Goal: Information Seeking & Learning: Learn about a topic

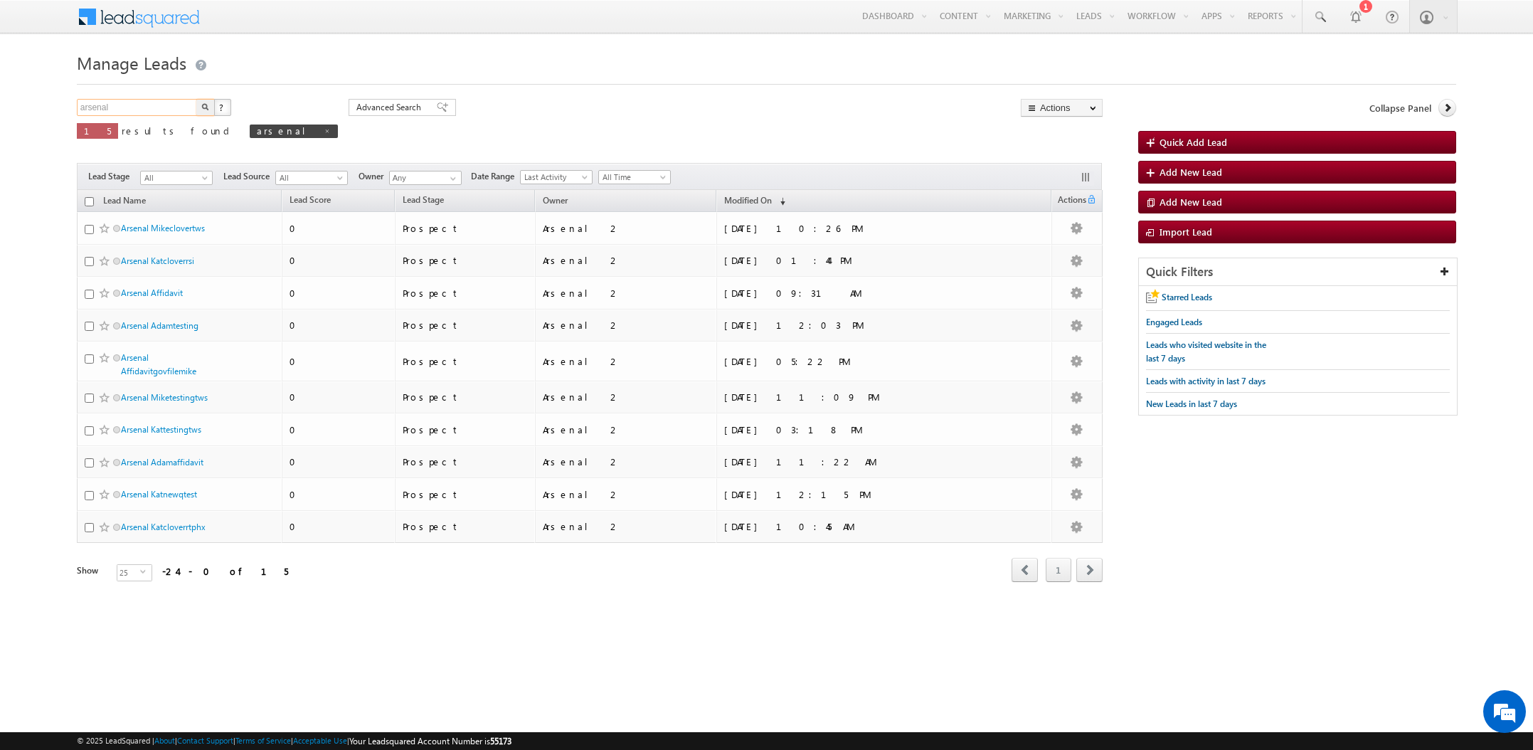
click at [134, 109] on input "arsenal" at bounding box center [138, 107] width 122 height 17
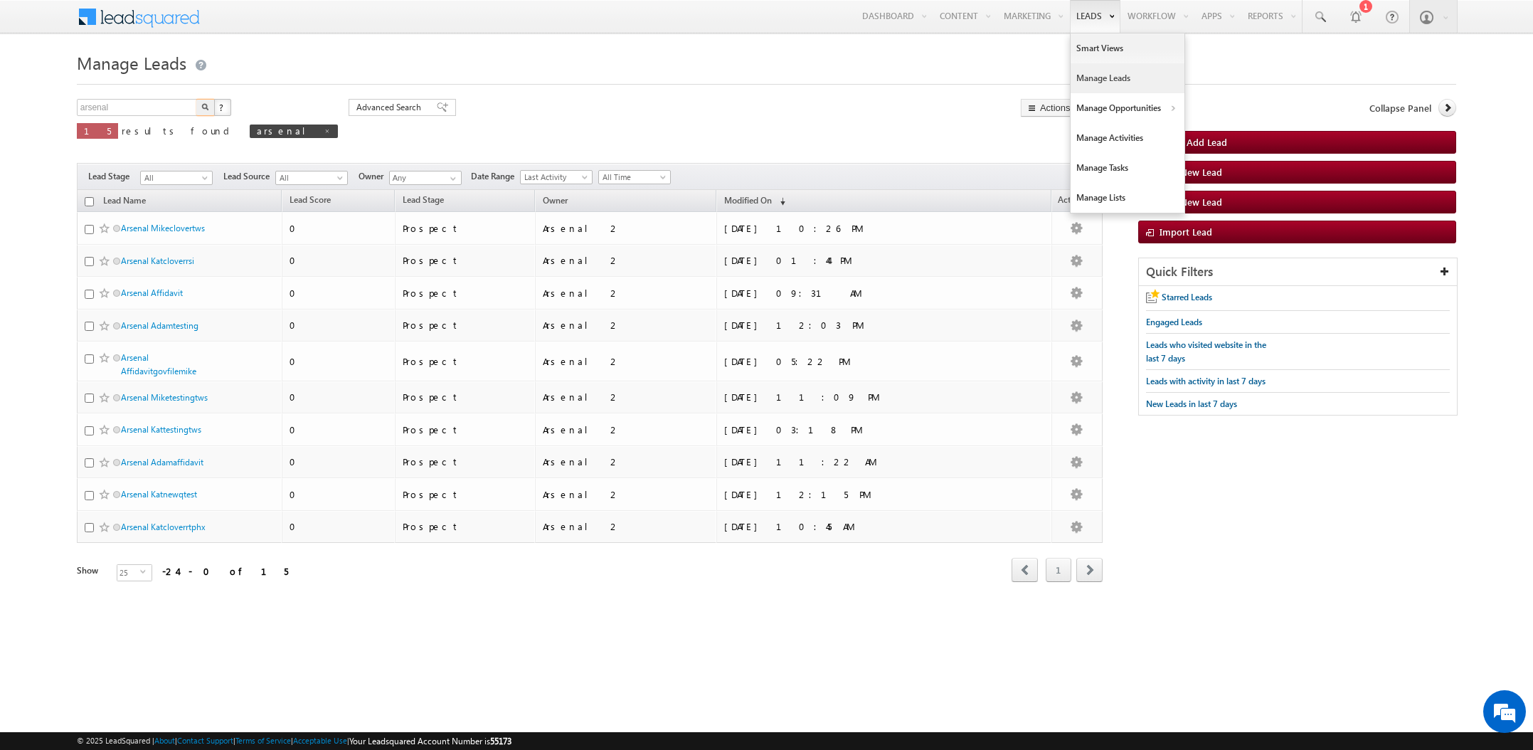
click at [1095, 77] on link "Manage Leads" at bounding box center [1127, 78] width 114 height 30
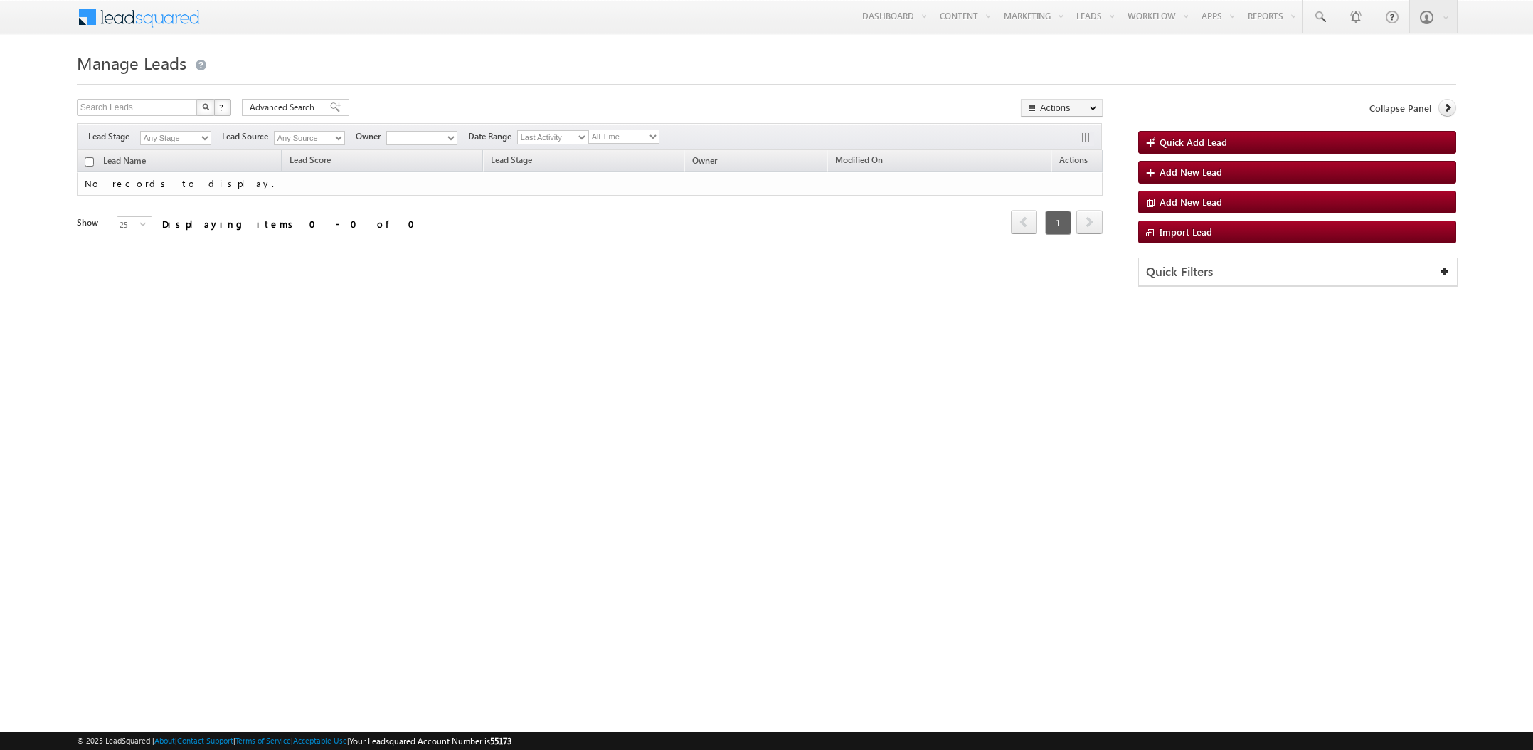
type input "arsenal"
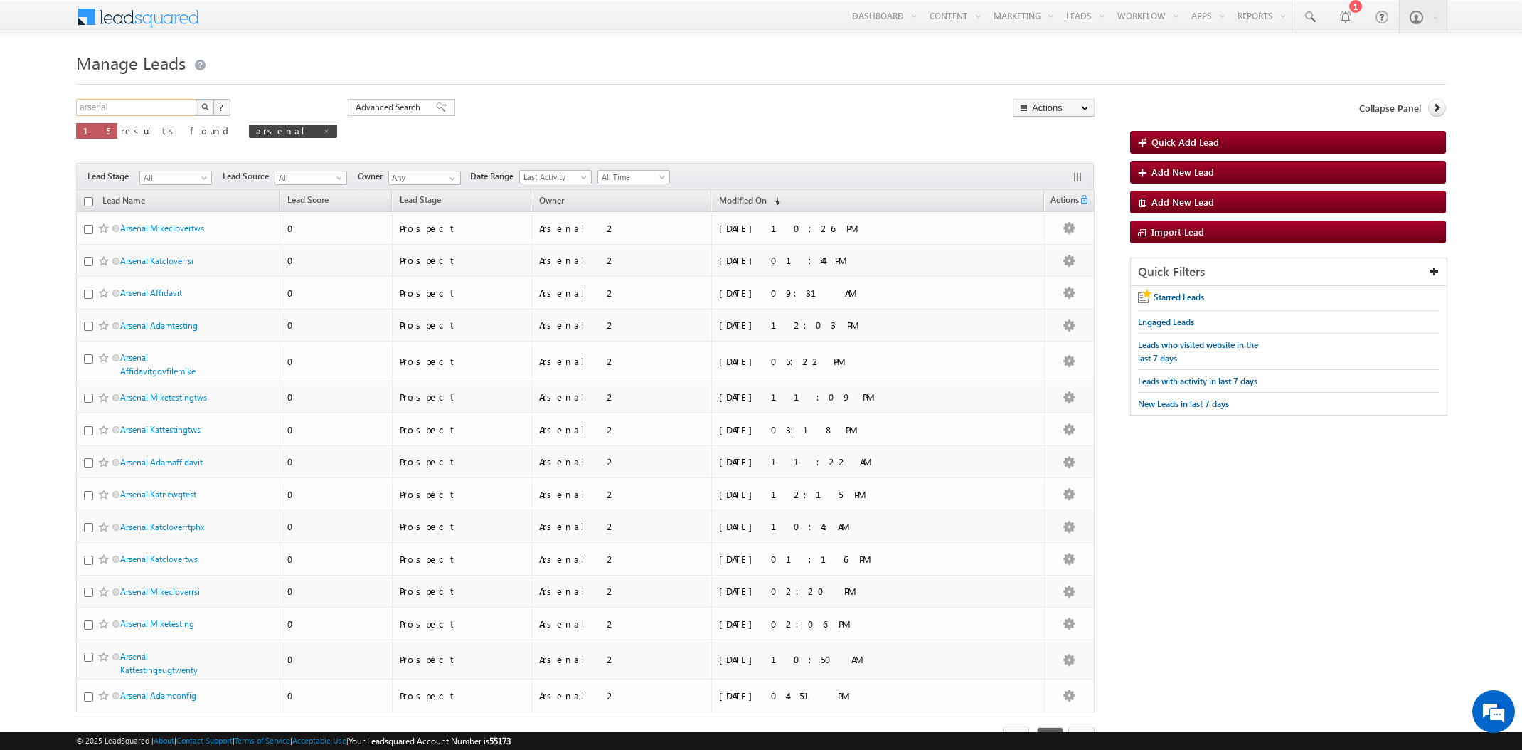
click at [129, 107] on input "arsenal" at bounding box center [137, 107] width 122 height 17
type input "Search Leads"
click at [204, 110] on img "button" at bounding box center [204, 106] width 7 height 7
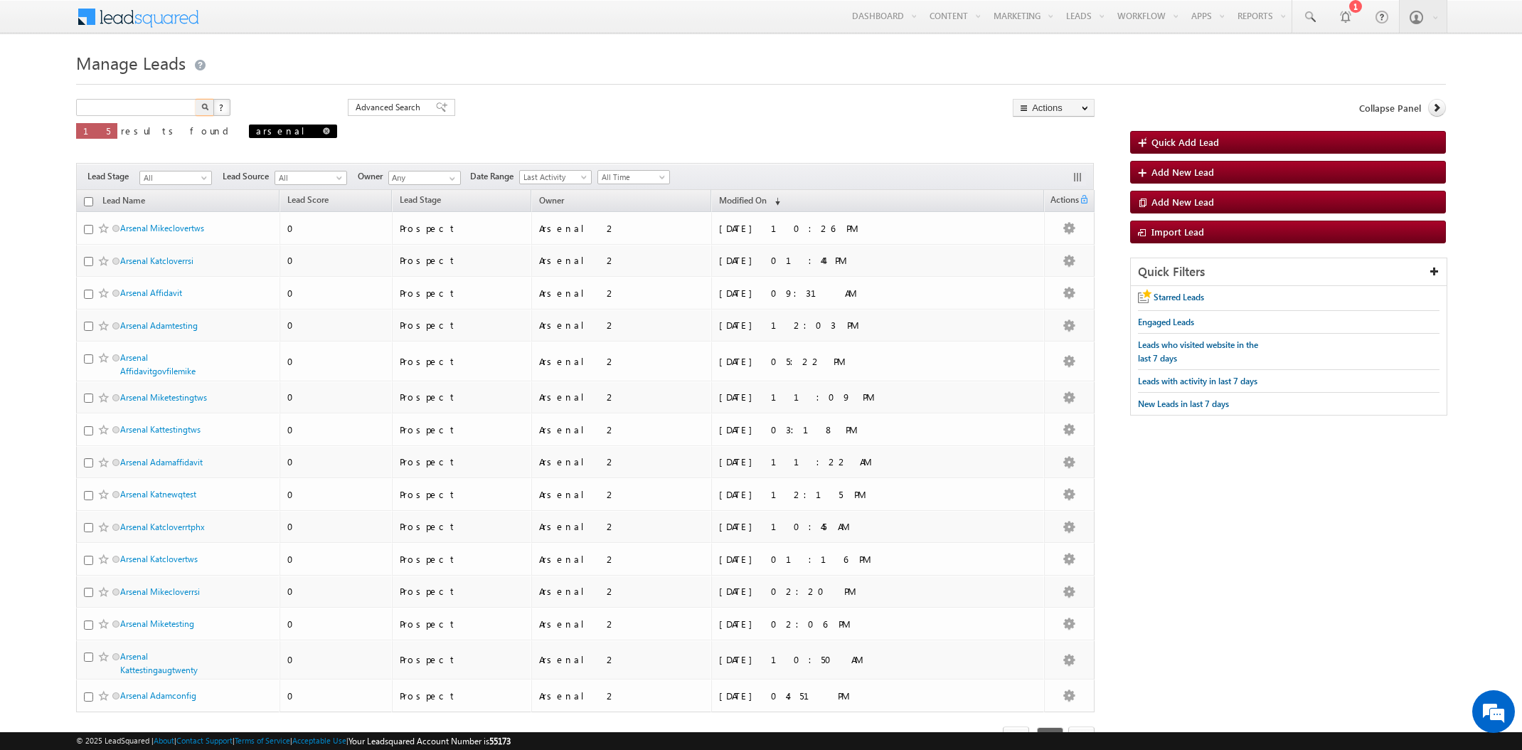
type input "Search Leads"
click at [323, 133] on span at bounding box center [326, 130] width 7 height 7
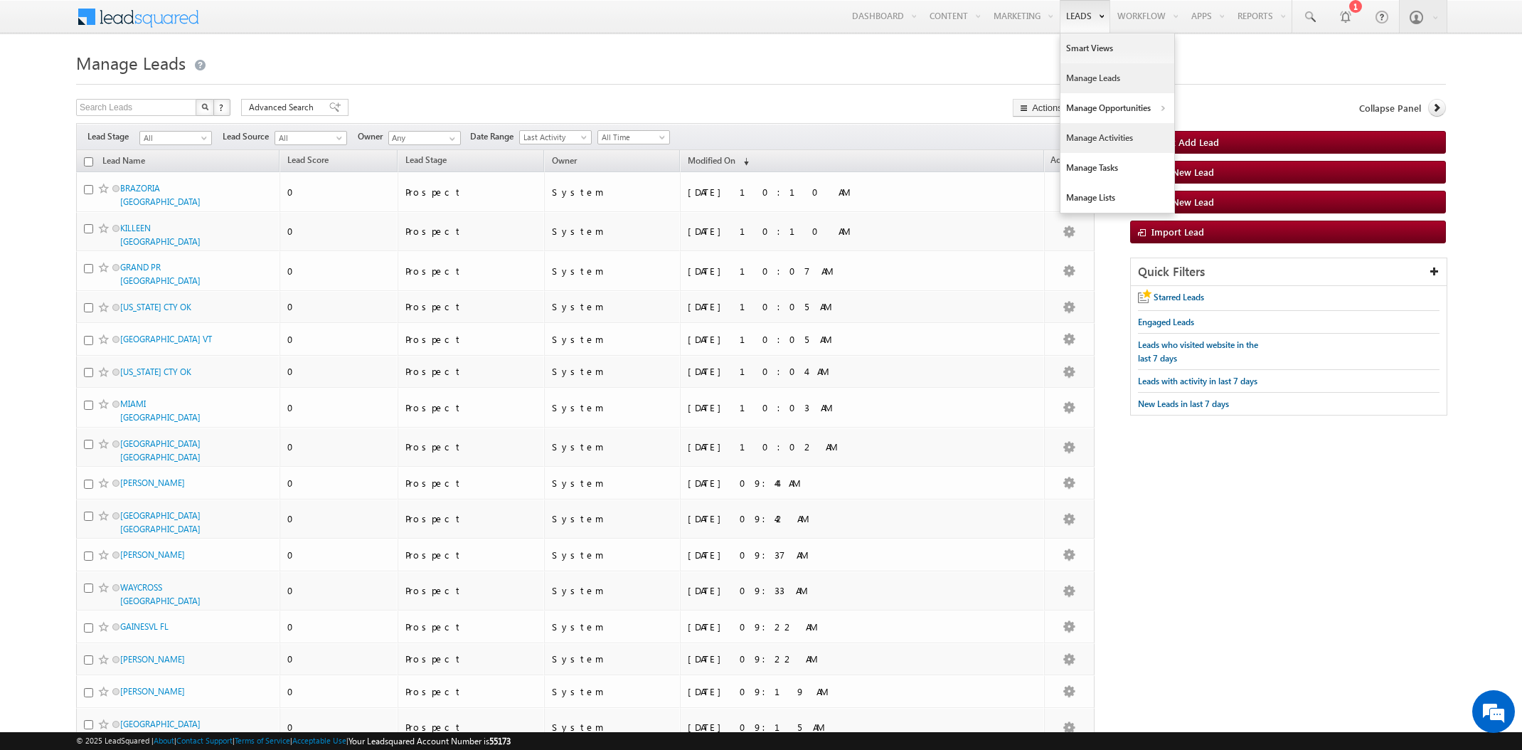
click at [1117, 137] on link "Manage Activities" at bounding box center [1117, 138] width 114 height 30
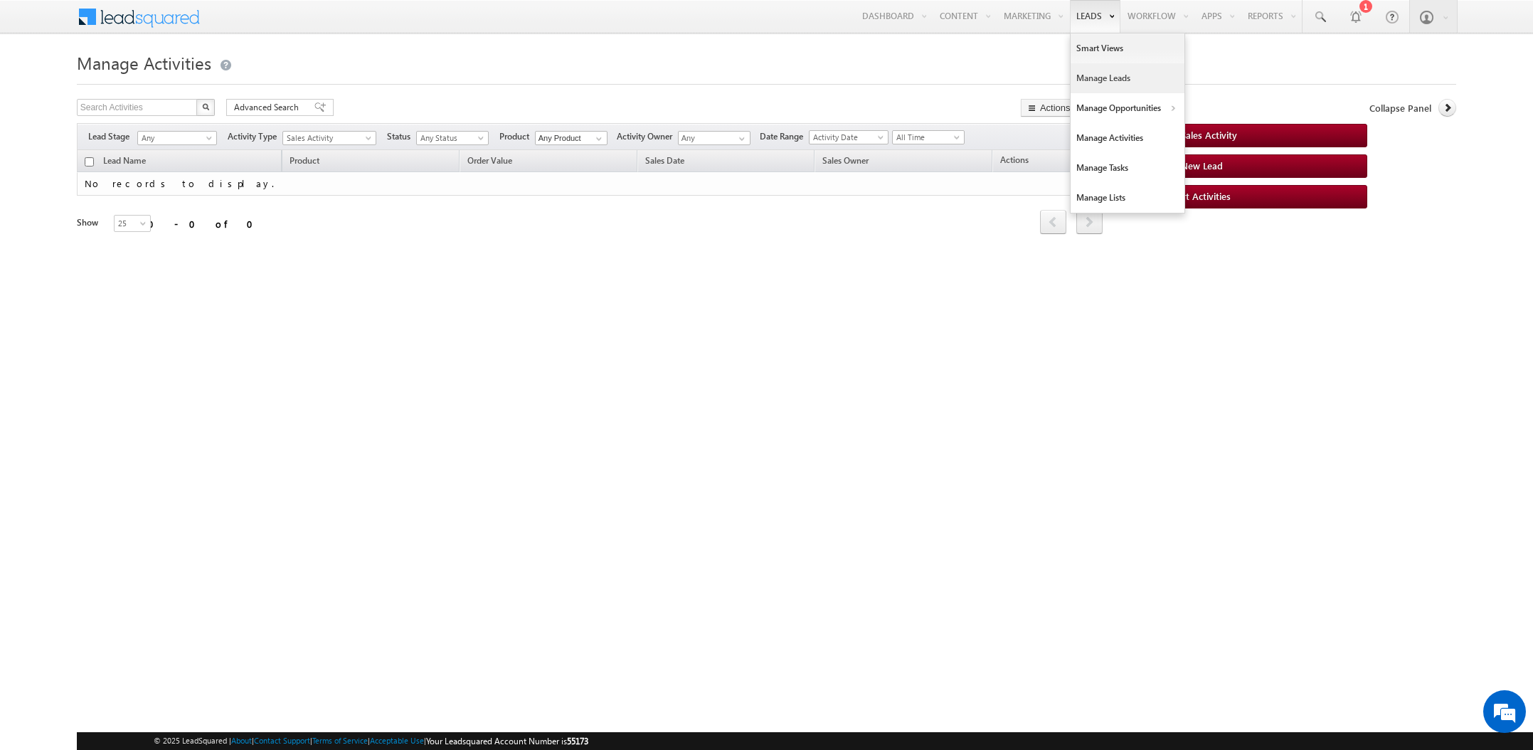
click at [1096, 80] on link "Manage Leads" at bounding box center [1127, 78] width 114 height 30
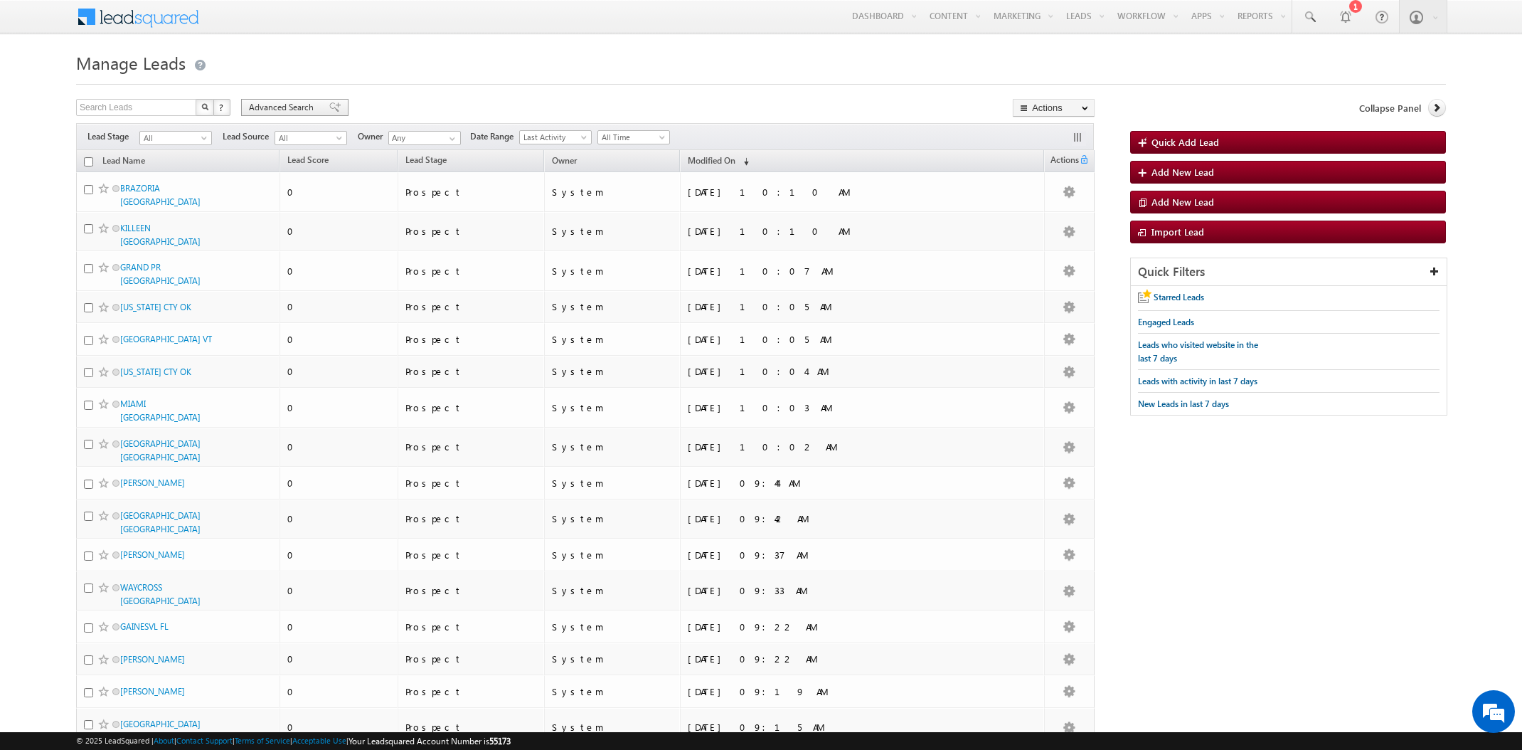
click at [276, 103] on span "Advanced Search" at bounding box center [283, 107] width 69 height 13
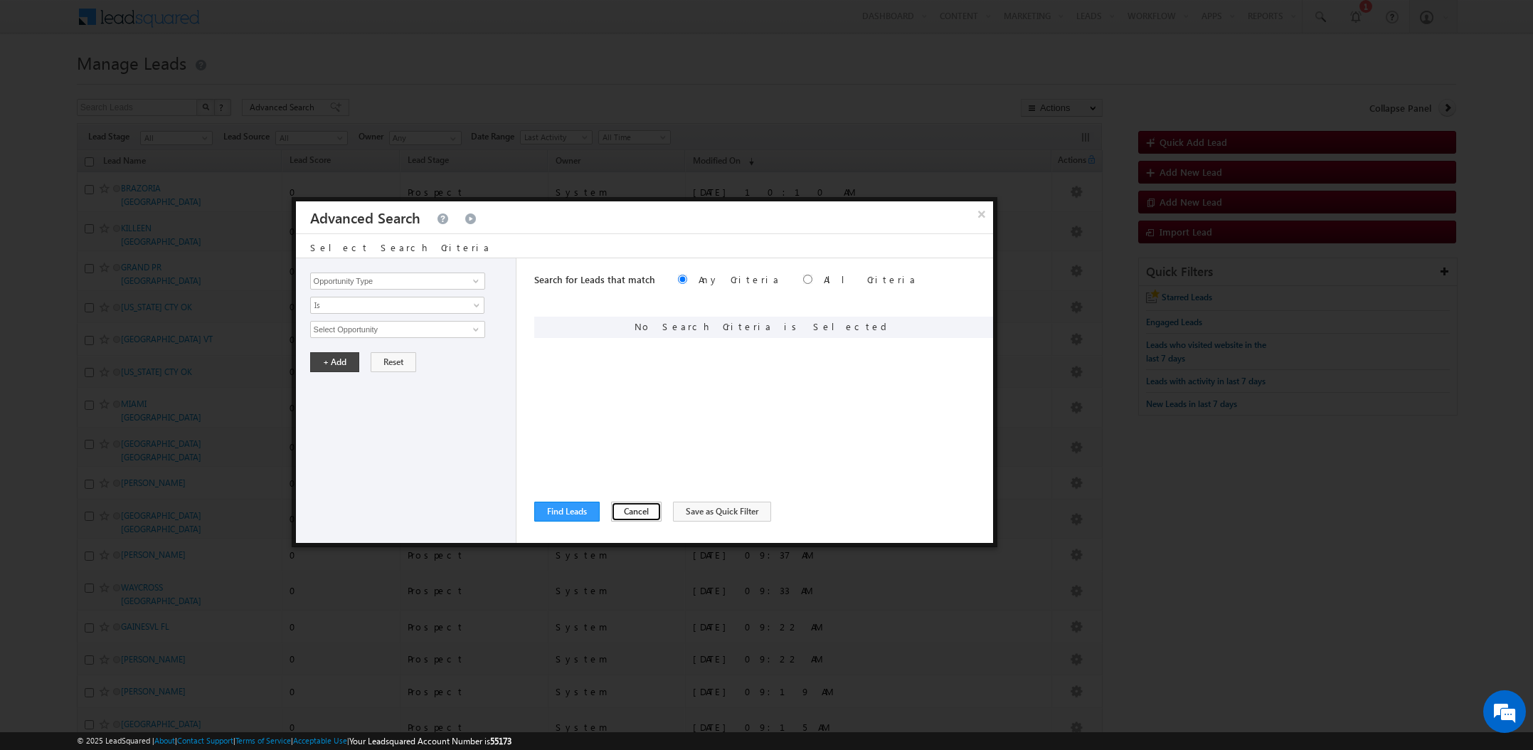
click at [626, 512] on button "Cancel" at bounding box center [636, 511] width 50 height 20
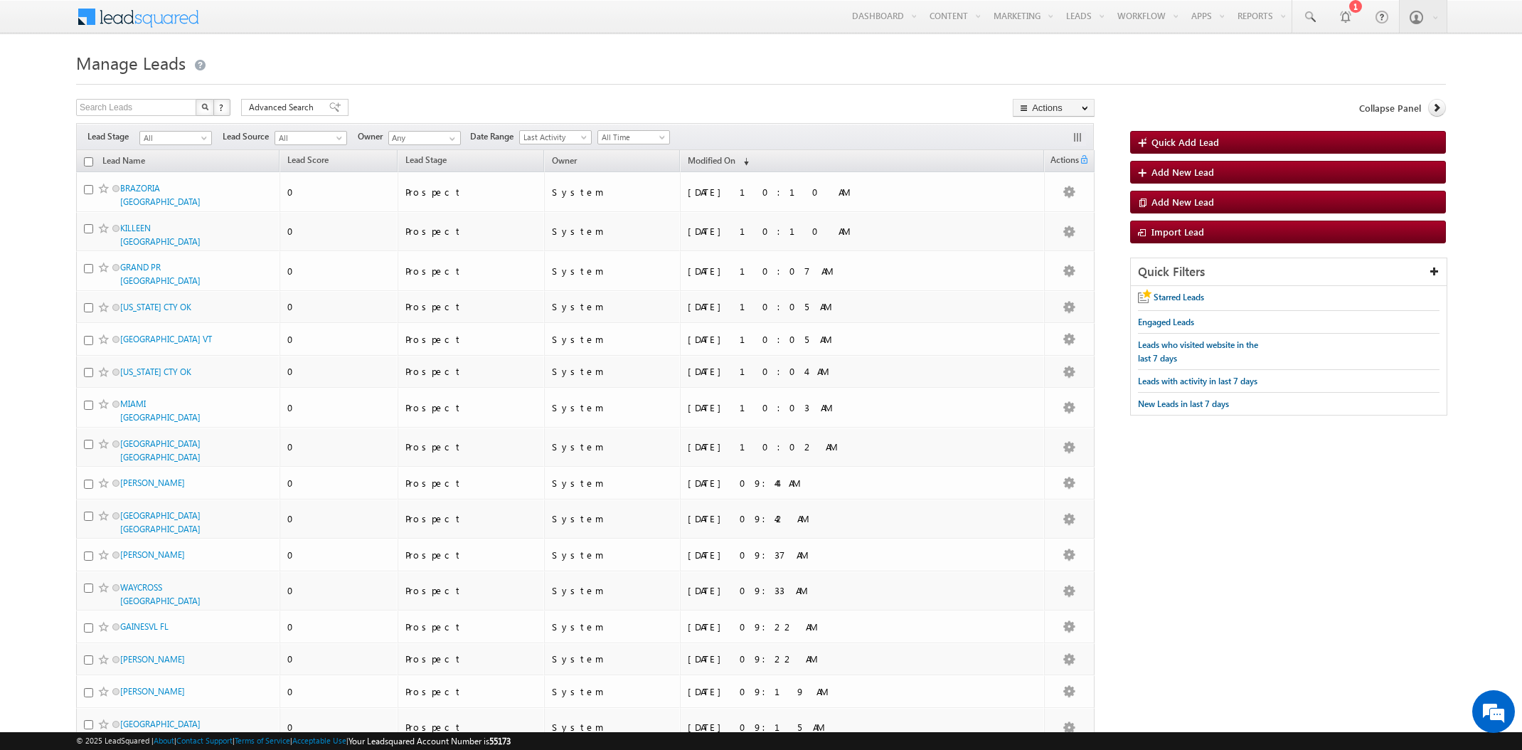
click at [693, 63] on h1 "Manage Leads" at bounding box center [761, 62] width 1370 height 28
click at [104, 110] on input "text" at bounding box center [137, 107] width 122 height 17
type input "test"
click at [196, 99] on button "button" at bounding box center [205, 107] width 18 height 17
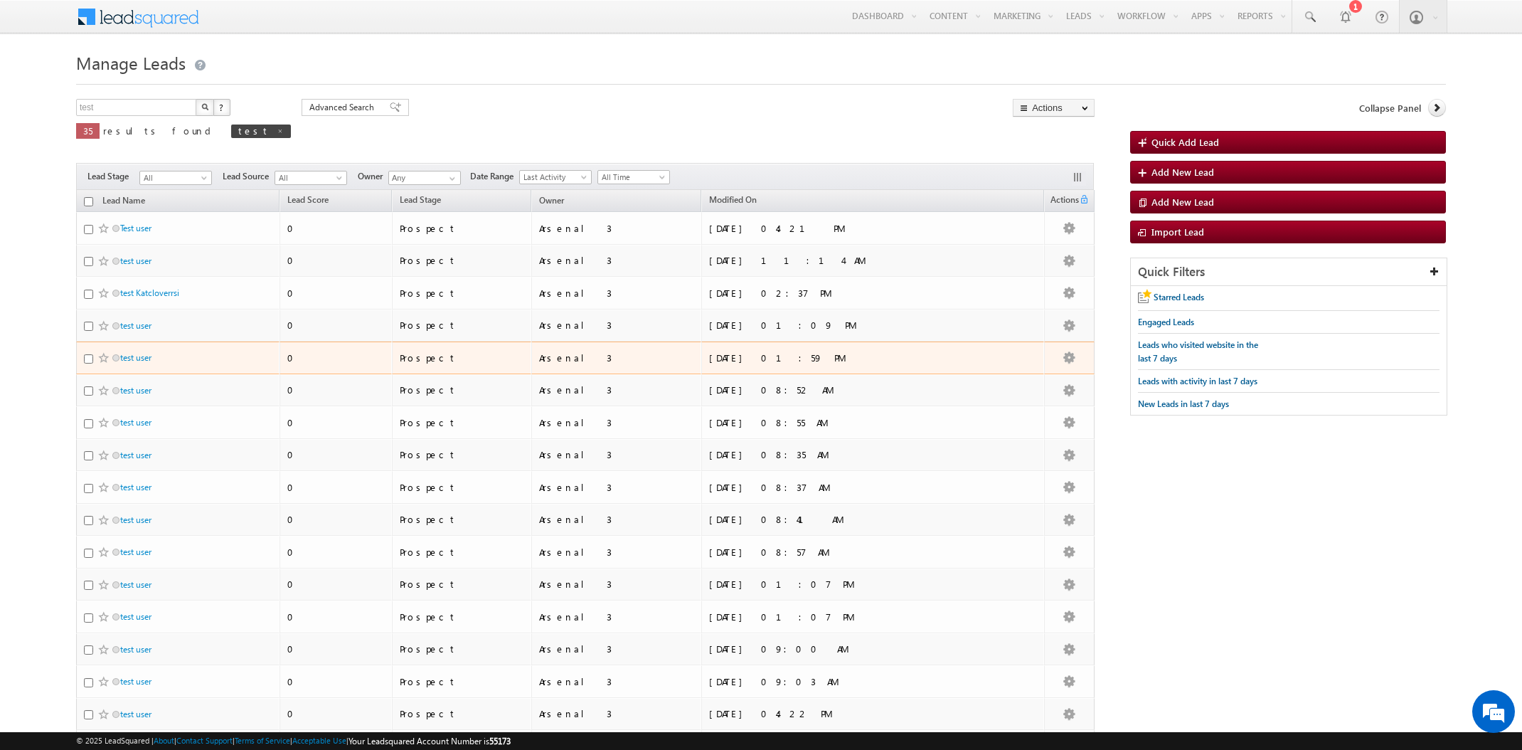
click at [187, 355] on span "test user" at bounding box center [171, 358] width 102 height 14
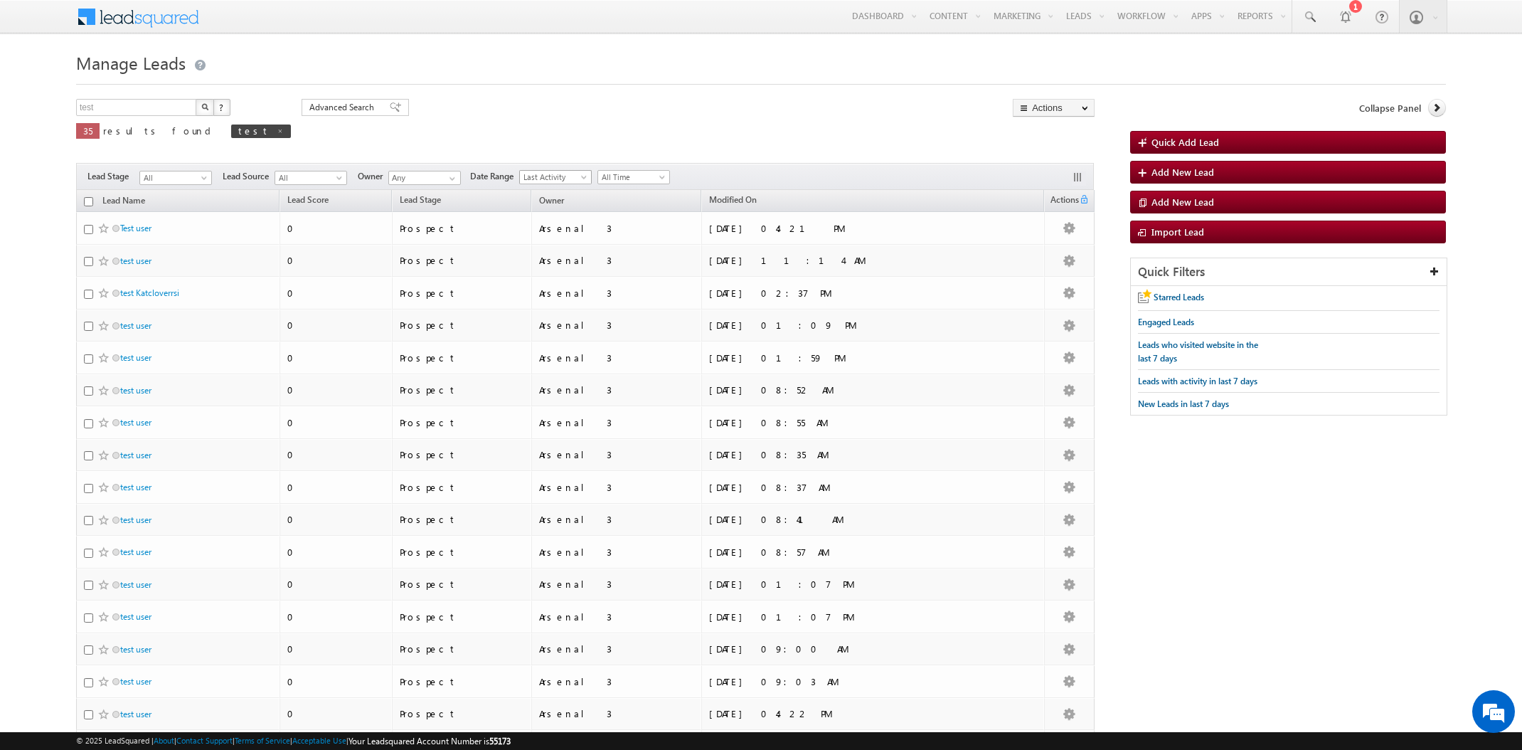
click at [547, 179] on span "Last Activity" at bounding box center [554, 177] width 68 height 13
click at [572, 207] on link "Created On" at bounding box center [558, 206] width 72 height 13
click at [649, 176] on span "All Time" at bounding box center [632, 177] width 68 height 13
click at [621, 234] on link "Today" at bounding box center [636, 238] width 72 height 13
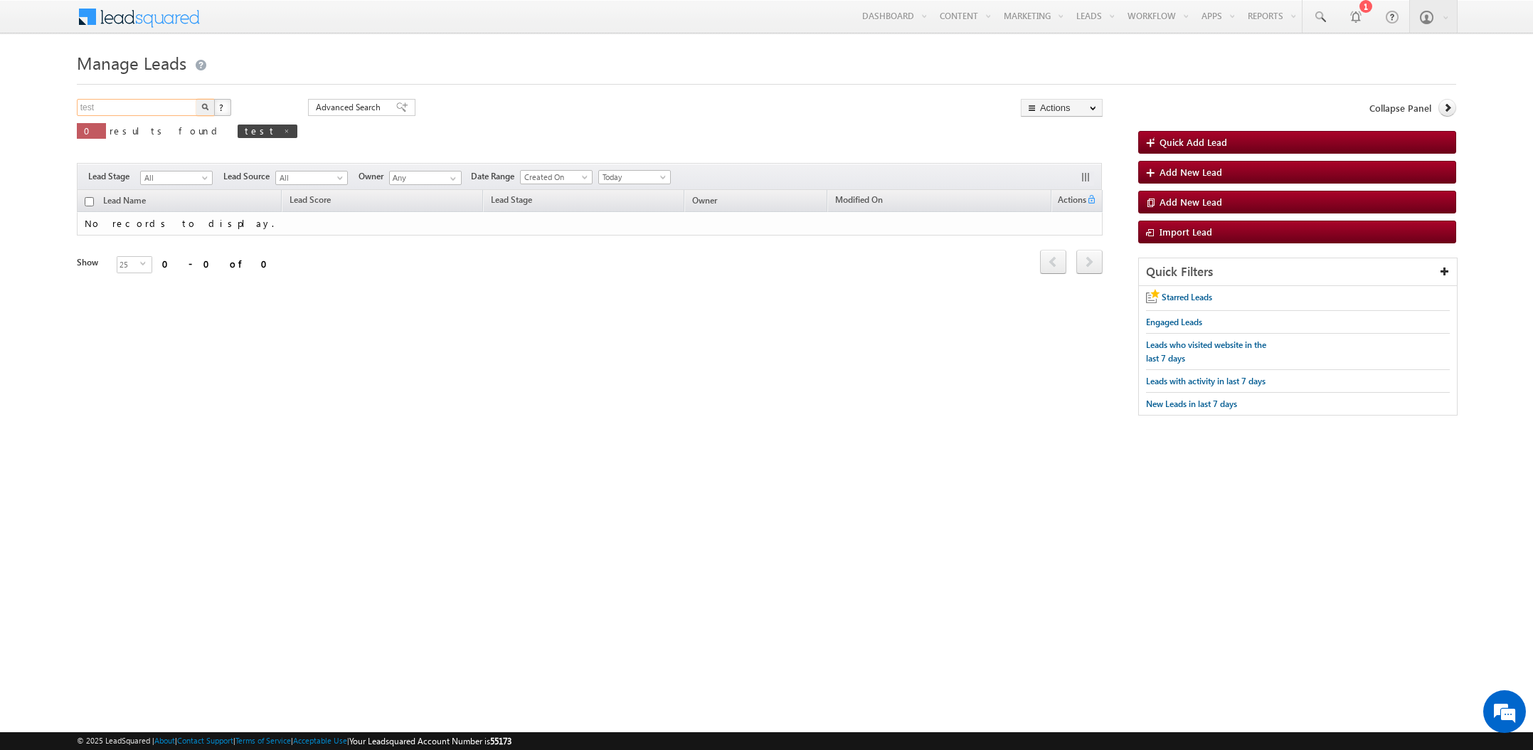
click at [122, 106] on input "test" at bounding box center [138, 107] width 122 height 17
type input "Search Leads"
click at [208, 107] on button "button" at bounding box center [205, 107] width 18 height 17
type input "Search Leads"
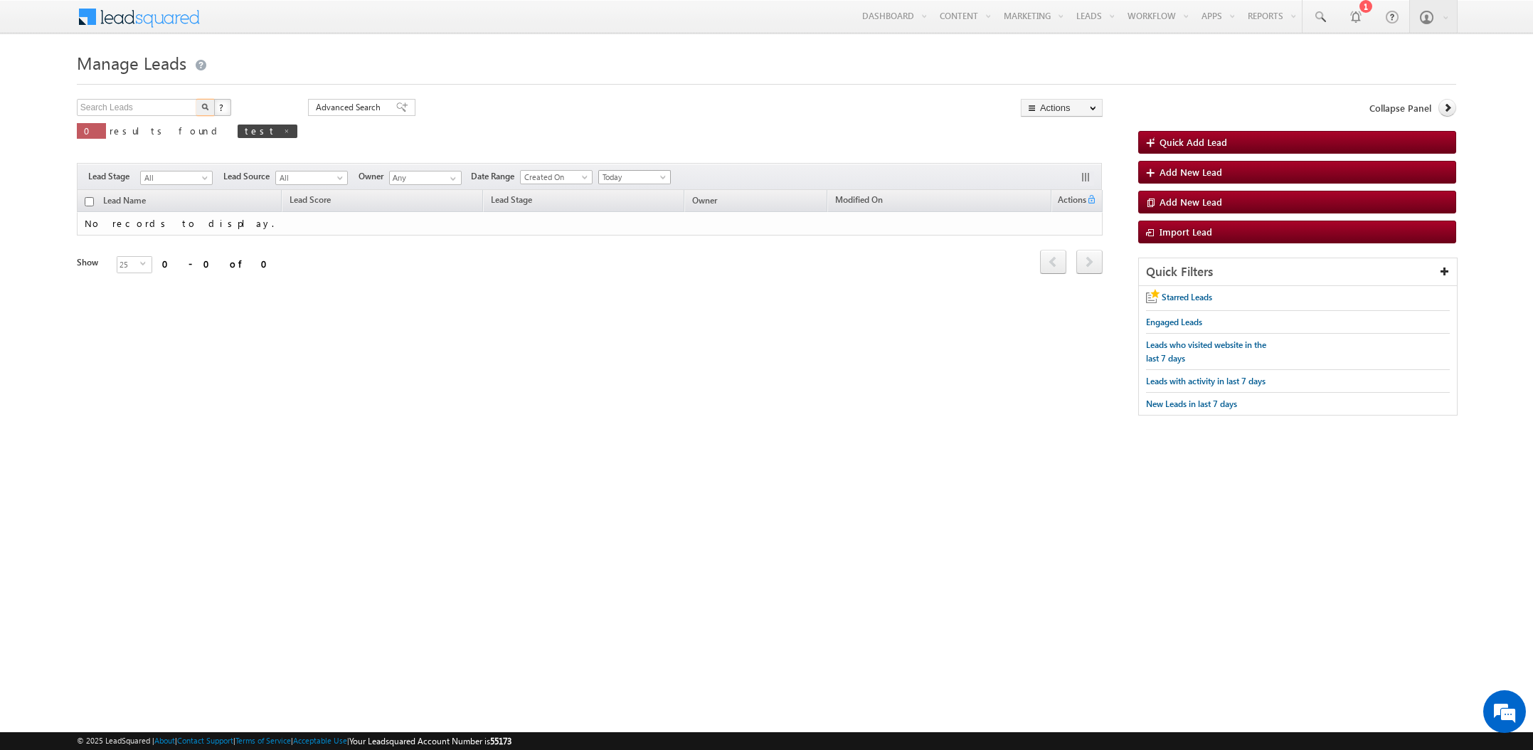
click at [646, 176] on span "Today" at bounding box center [633, 177] width 68 height 13
click at [629, 194] on link "All Time" at bounding box center [637, 192] width 72 height 13
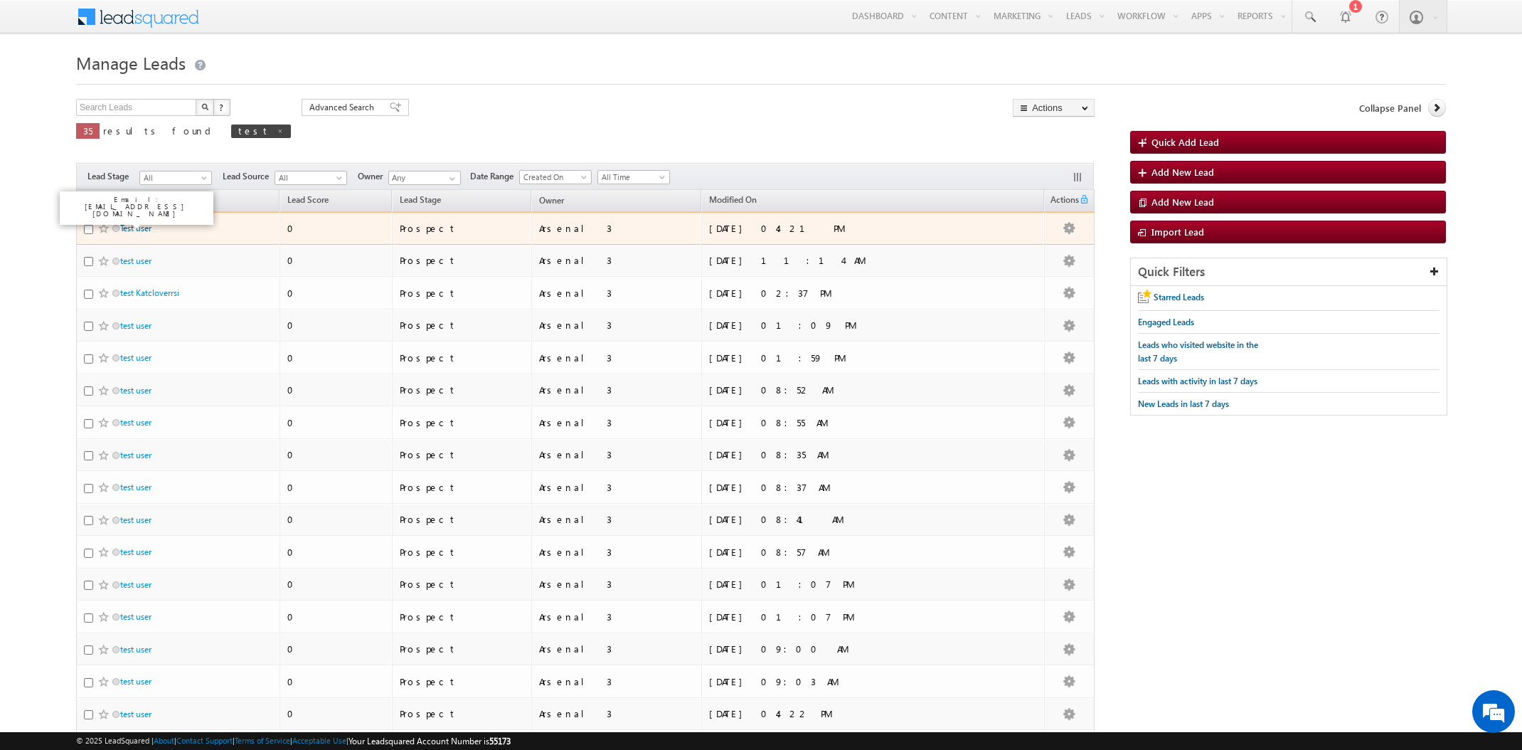
click at [129, 230] on link "Test user" at bounding box center [135, 228] width 31 height 11
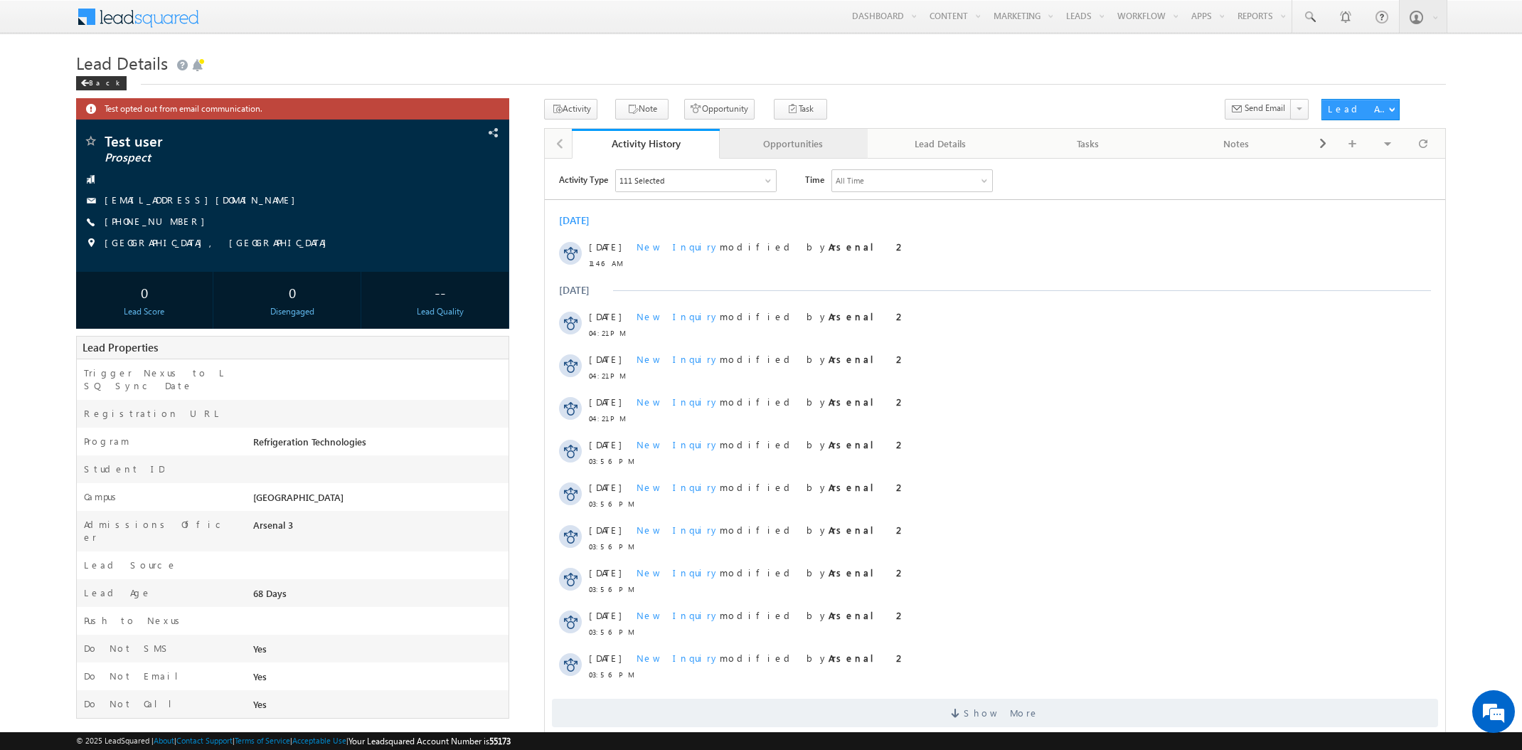
click at [797, 151] on div "Opportunities" at bounding box center [793, 143] width 124 height 17
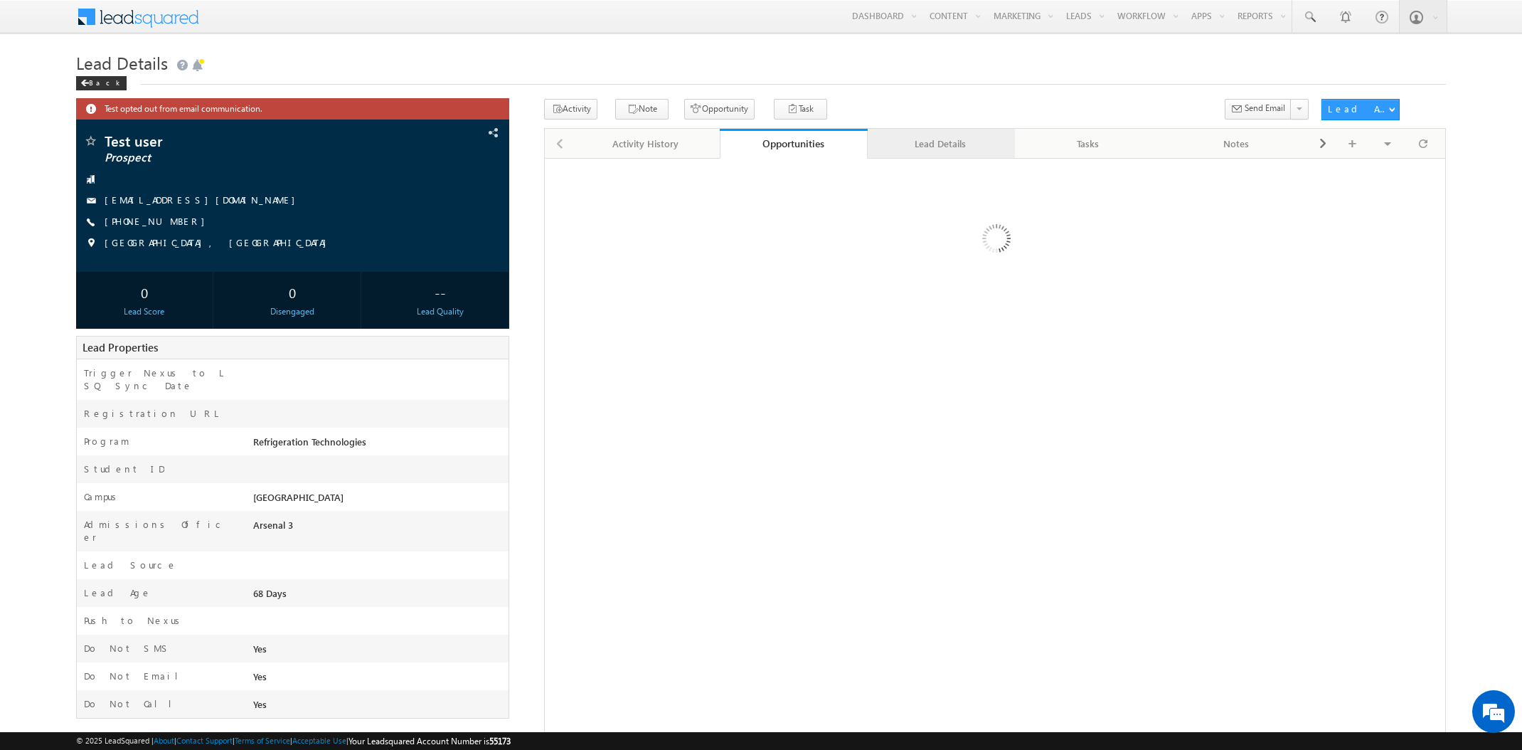
click at [954, 143] on div "Lead Details" at bounding box center [941, 143] width 124 height 17
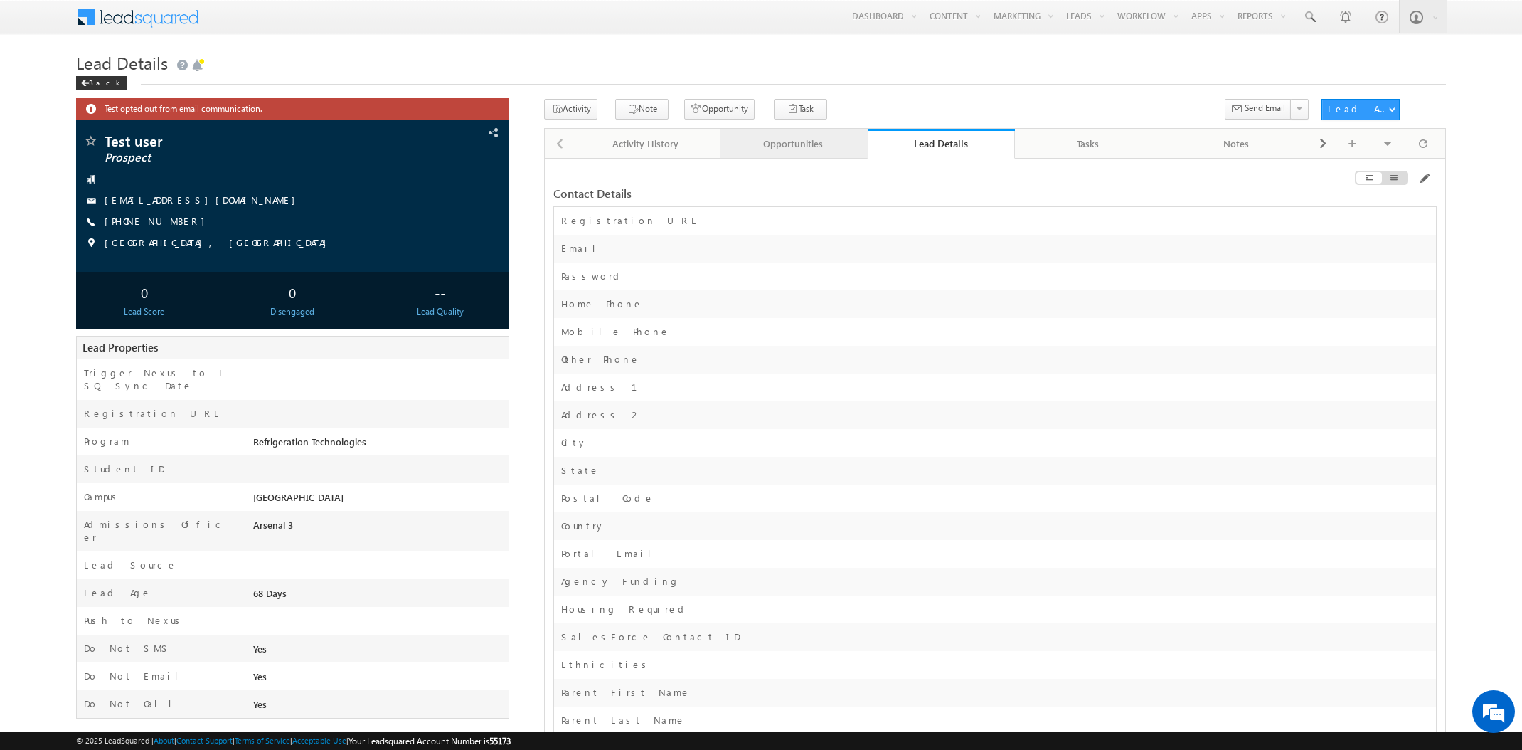
click at [797, 144] on div "Opportunities" at bounding box center [793, 143] width 124 height 17
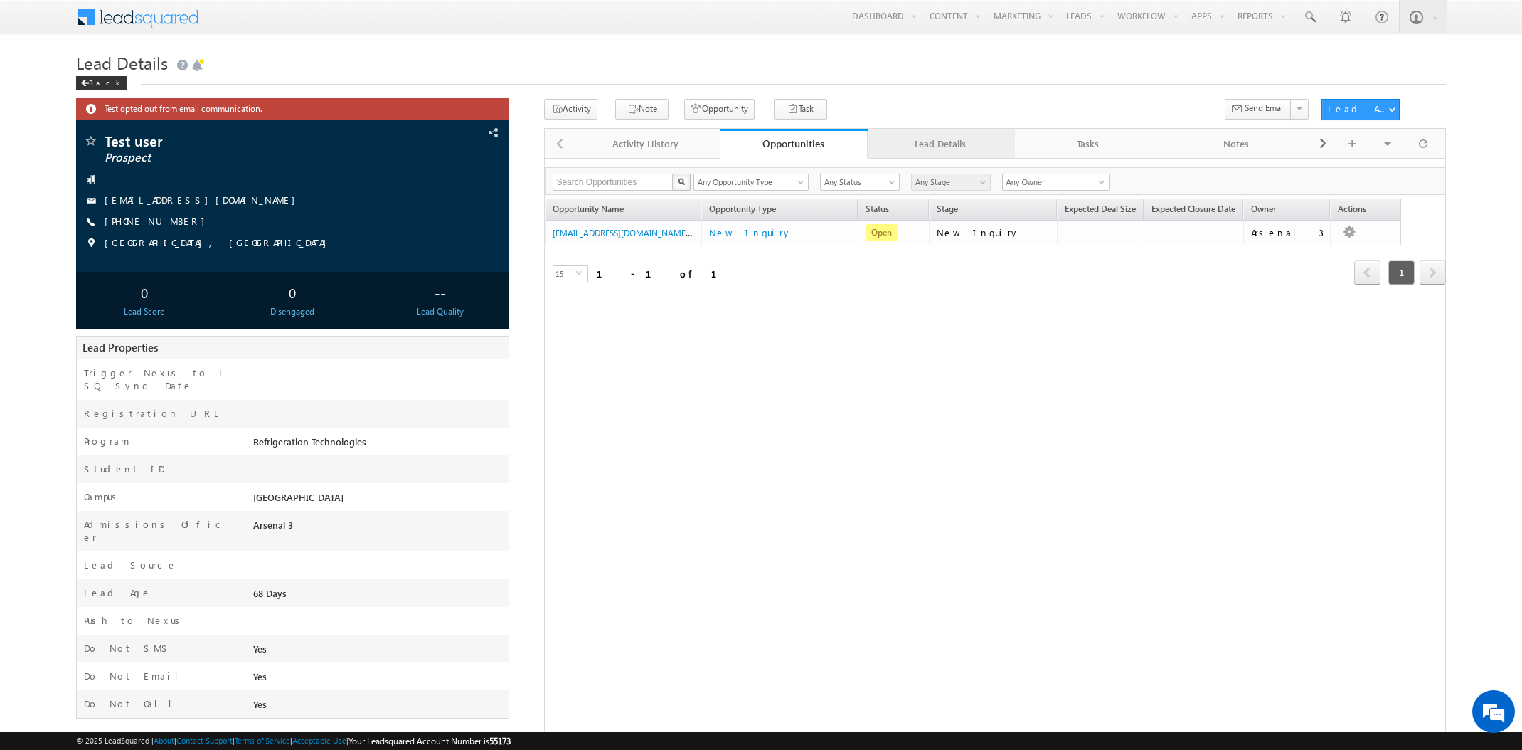
click at [903, 144] on div "Lead Details" at bounding box center [941, 143] width 124 height 17
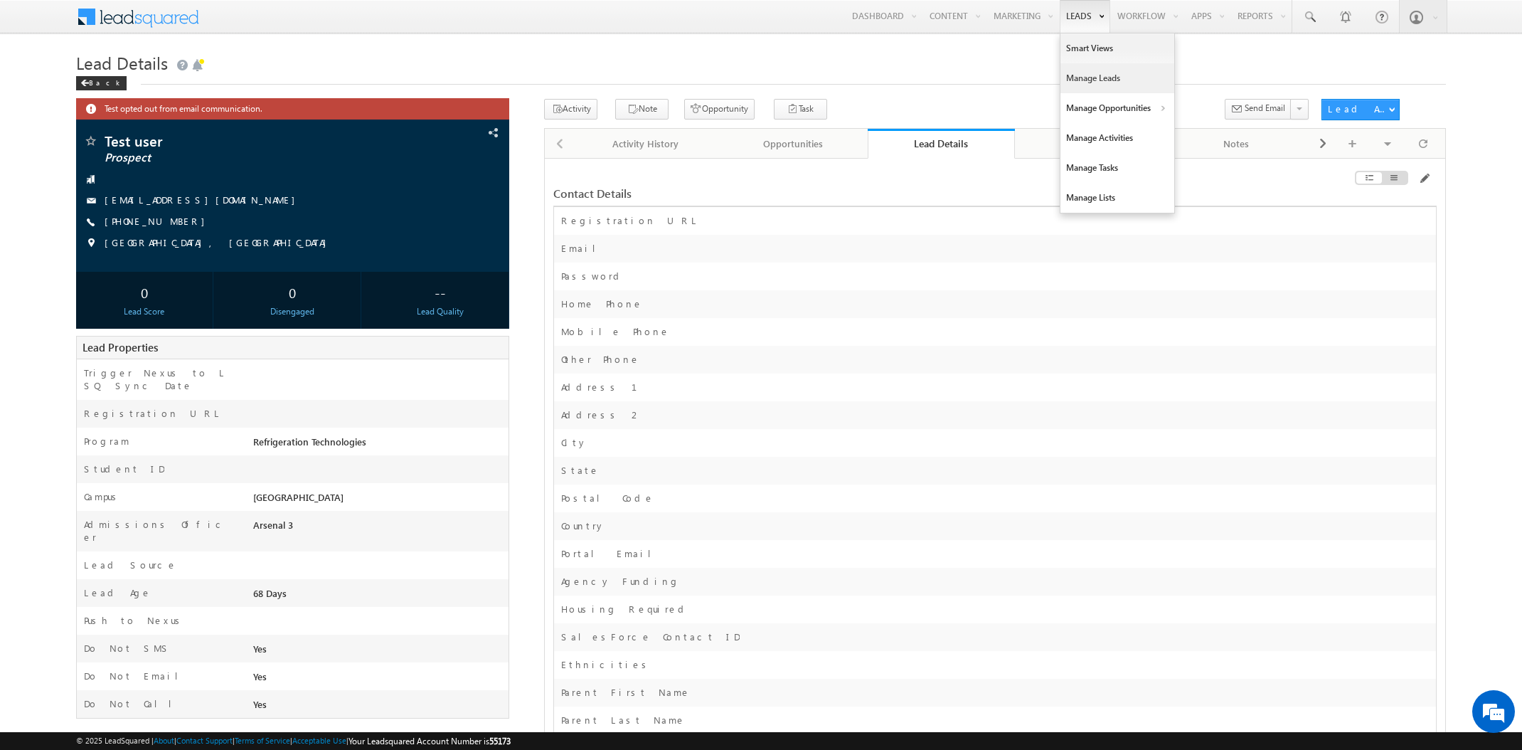
click at [1082, 78] on link "Manage Leads" at bounding box center [1117, 78] width 114 height 30
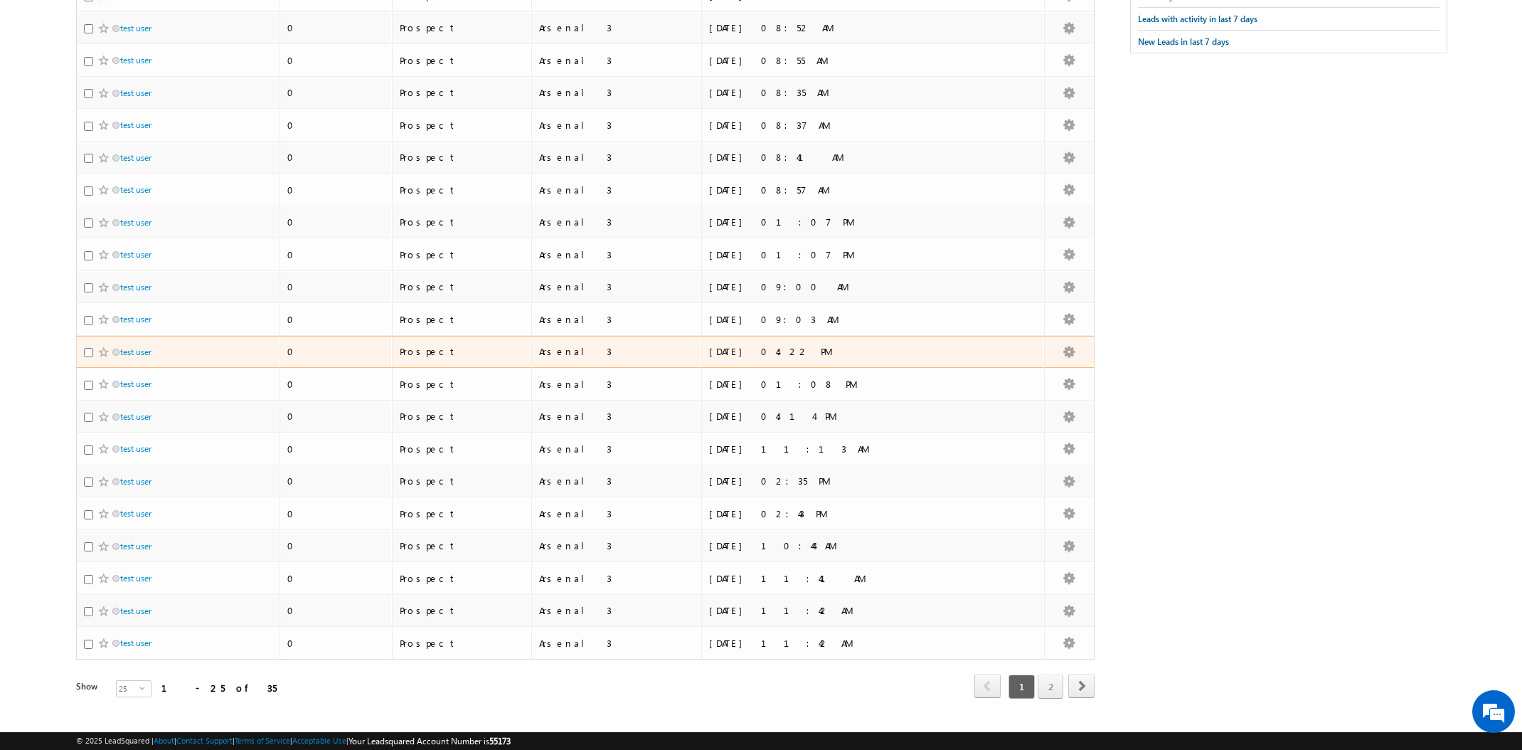
scroll to position [385, 0]
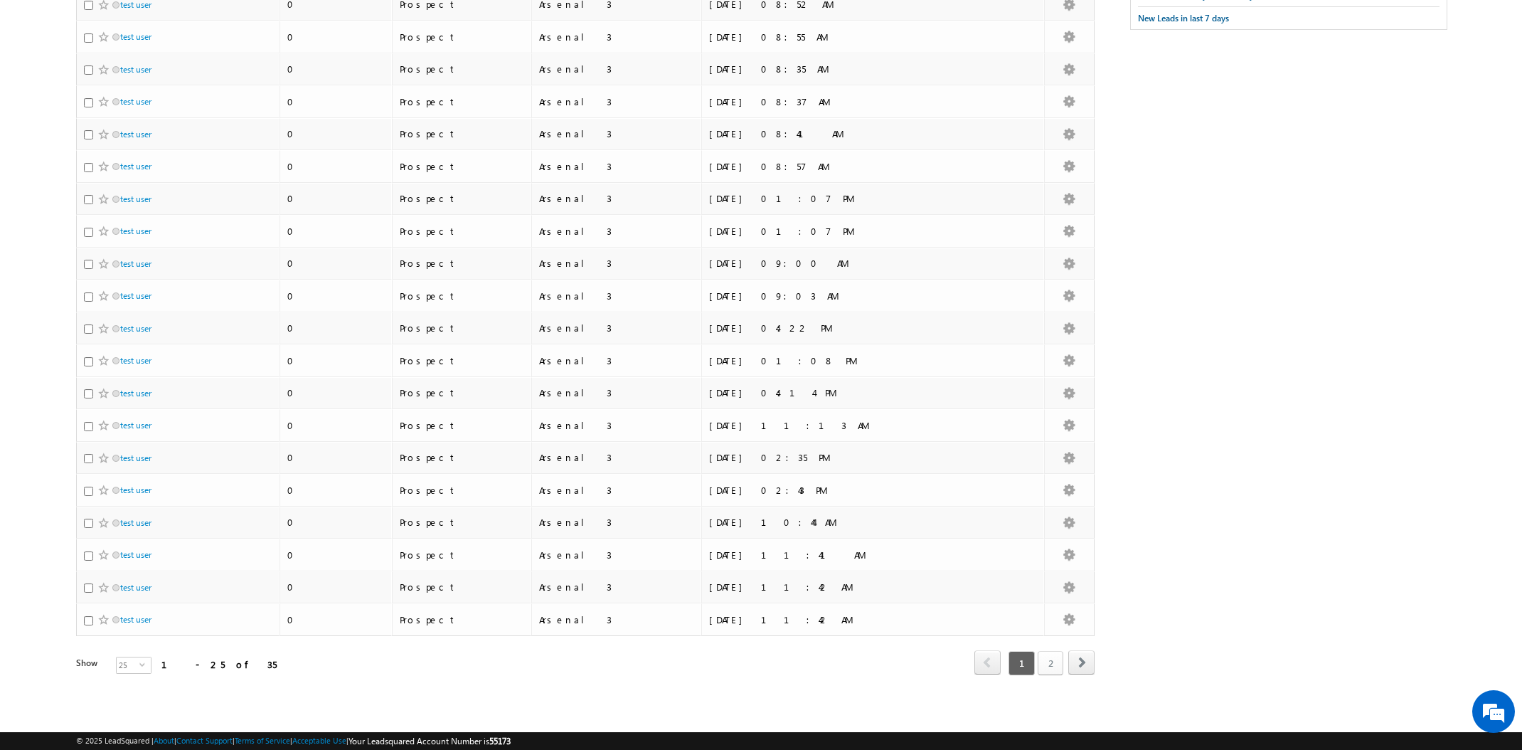
click at [1045, 668] on link "2" at bounding box center [1051, 663] width 26 height 24
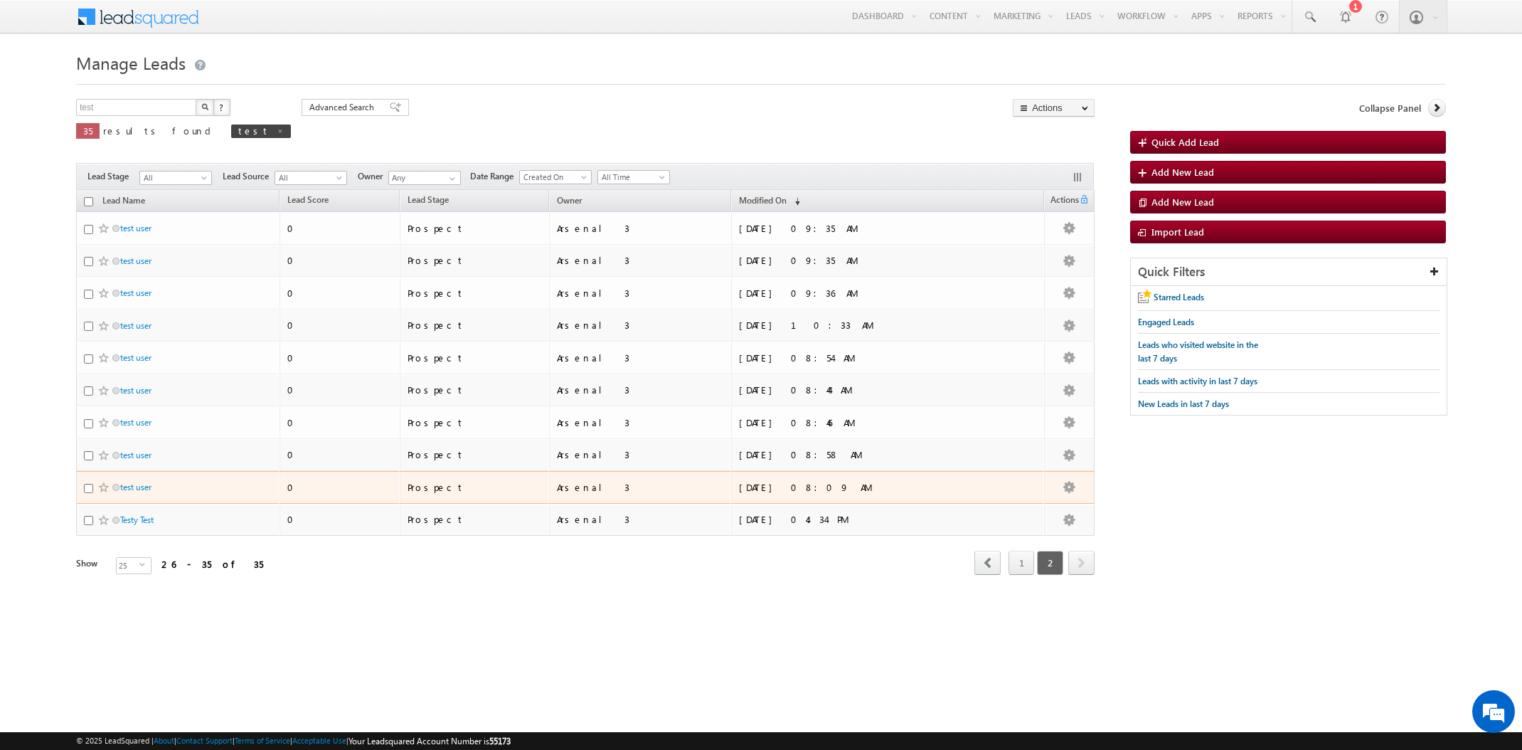
scroll to position [0, 0]
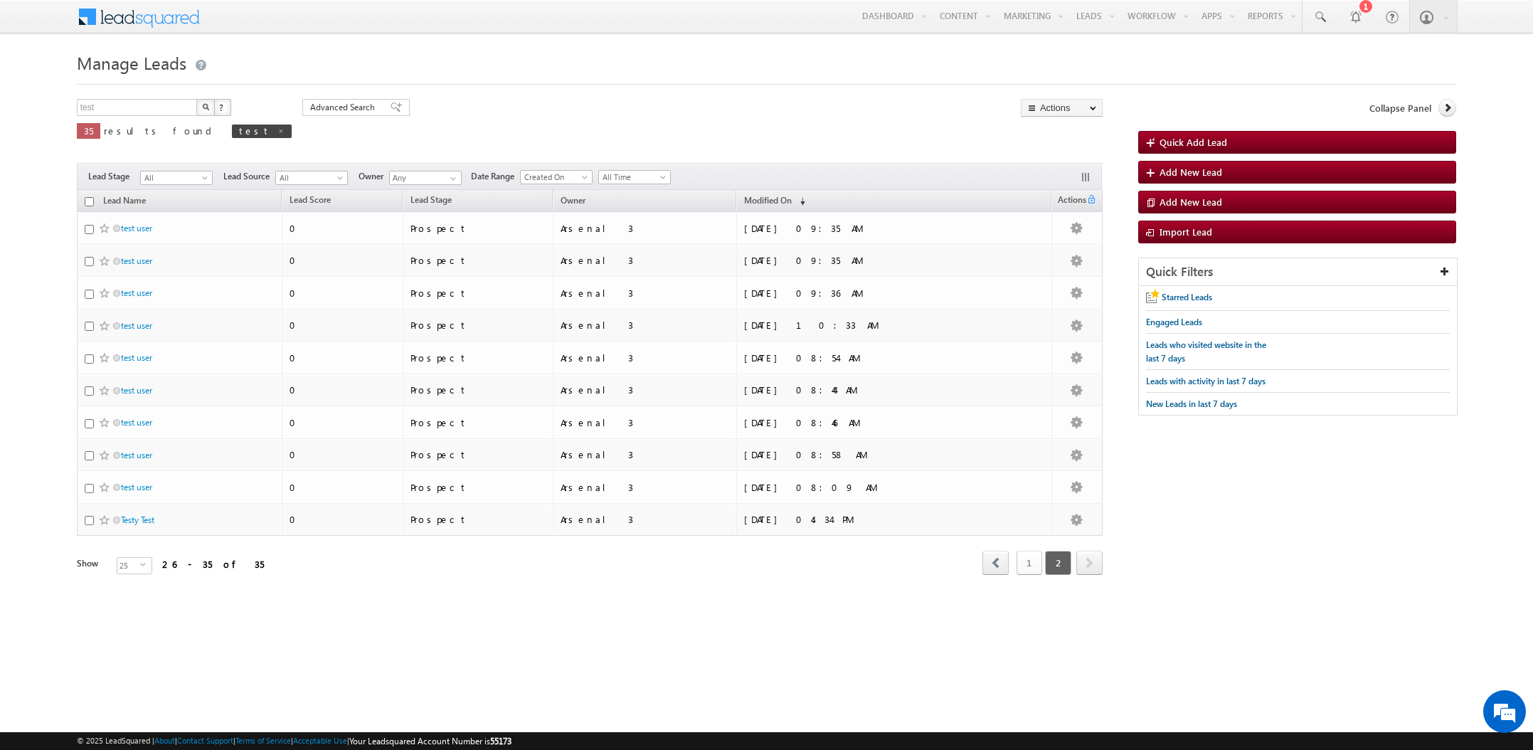
click at [1016, 560] on link "1" at bounding box center [1029, 562] width 26 height 24
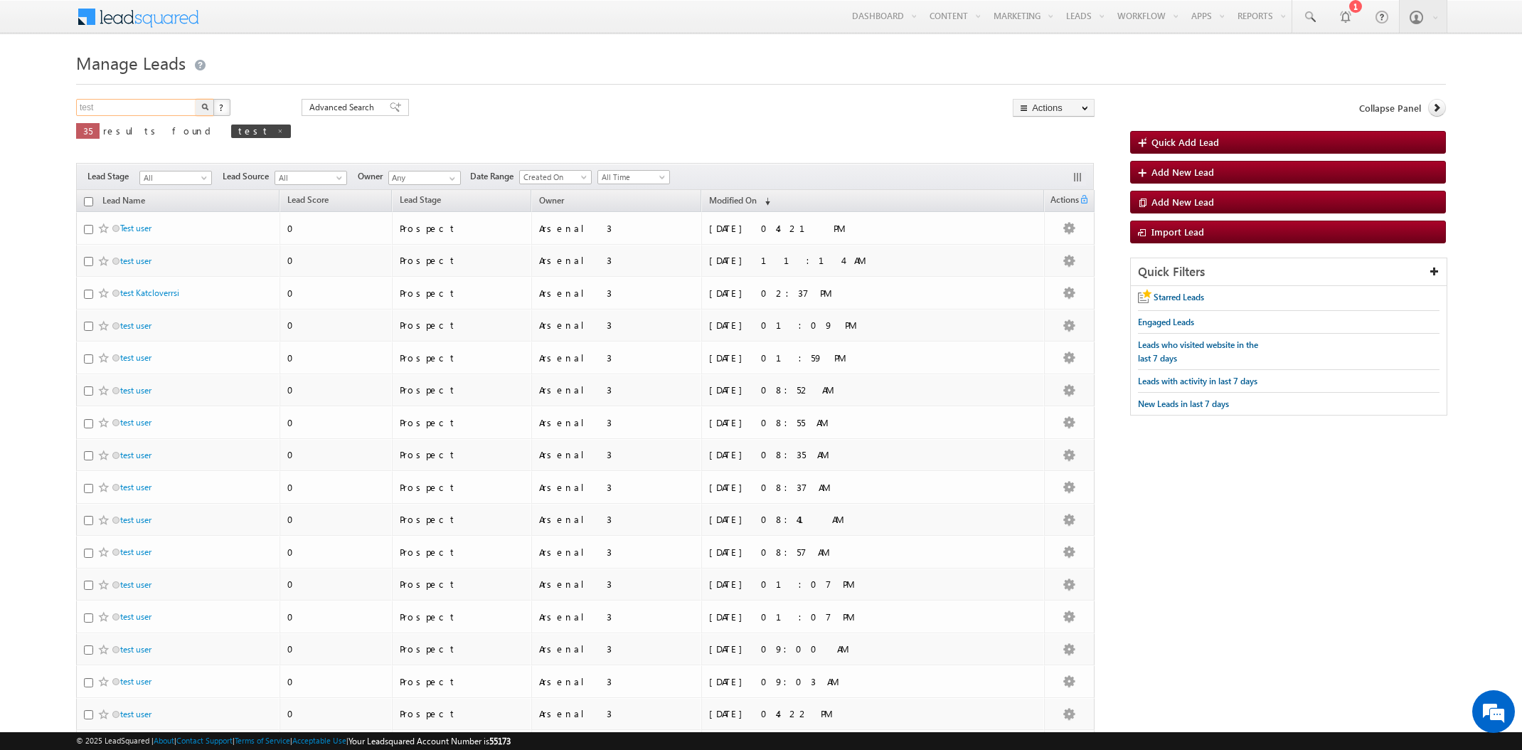
click at [137, 108] on input "test" at bounding box center [137, 107] width 122 height 17
click at [136, 108] on input "test" at bounding box center [137, 107] width 122 height 17
type input "arsenal"
click at [196, 99] on button "button" at bounding box center [205, 107] width 18 height 17
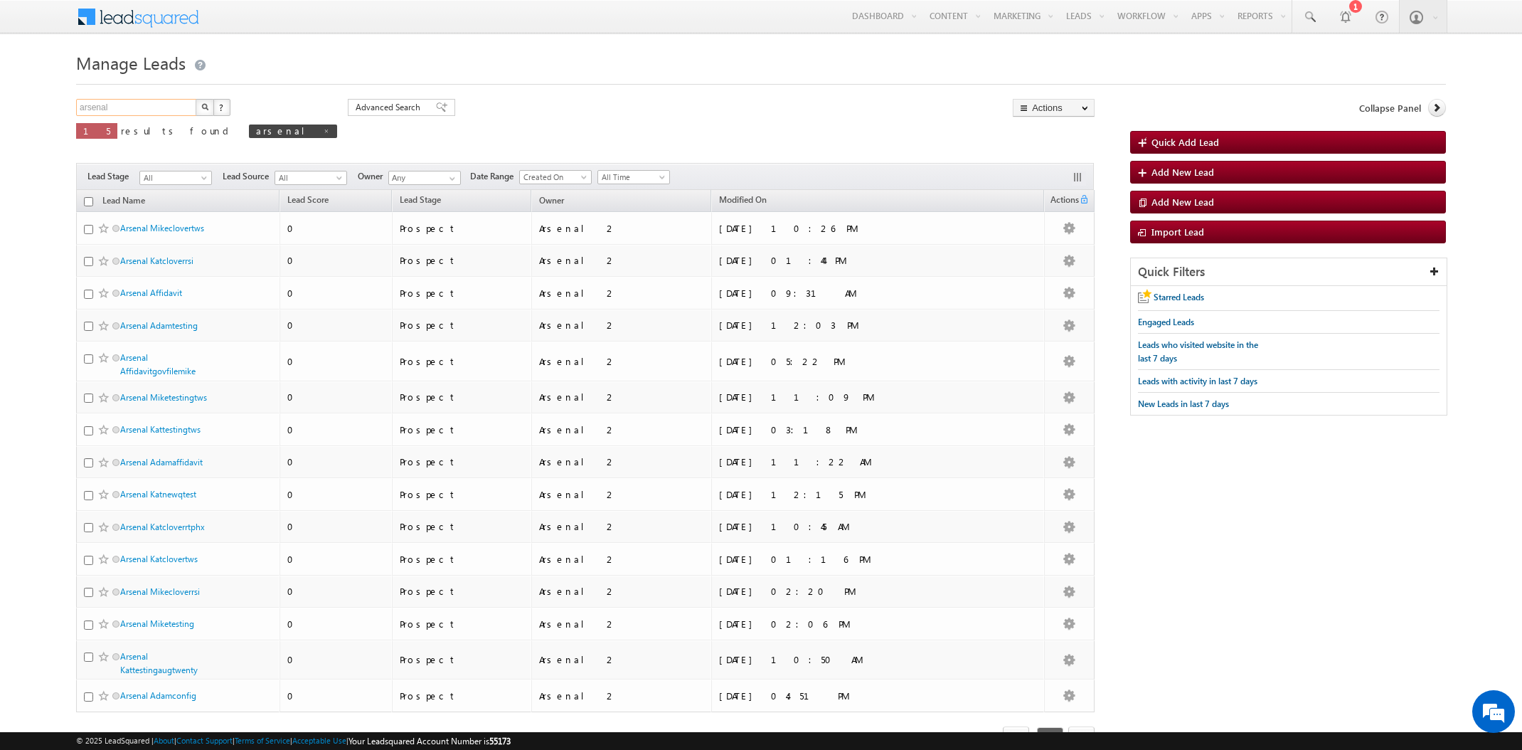
click at [130, 108] on input "arsenal" at bounding box center [137, 107] width 122 height 17
click at [129, 107] on input "arsenal" at bounding box center [137, 107] width 122 height 17
click at [356, 112] on span "Advanced Search" at bounding box center [390, 107] width 69 height 13
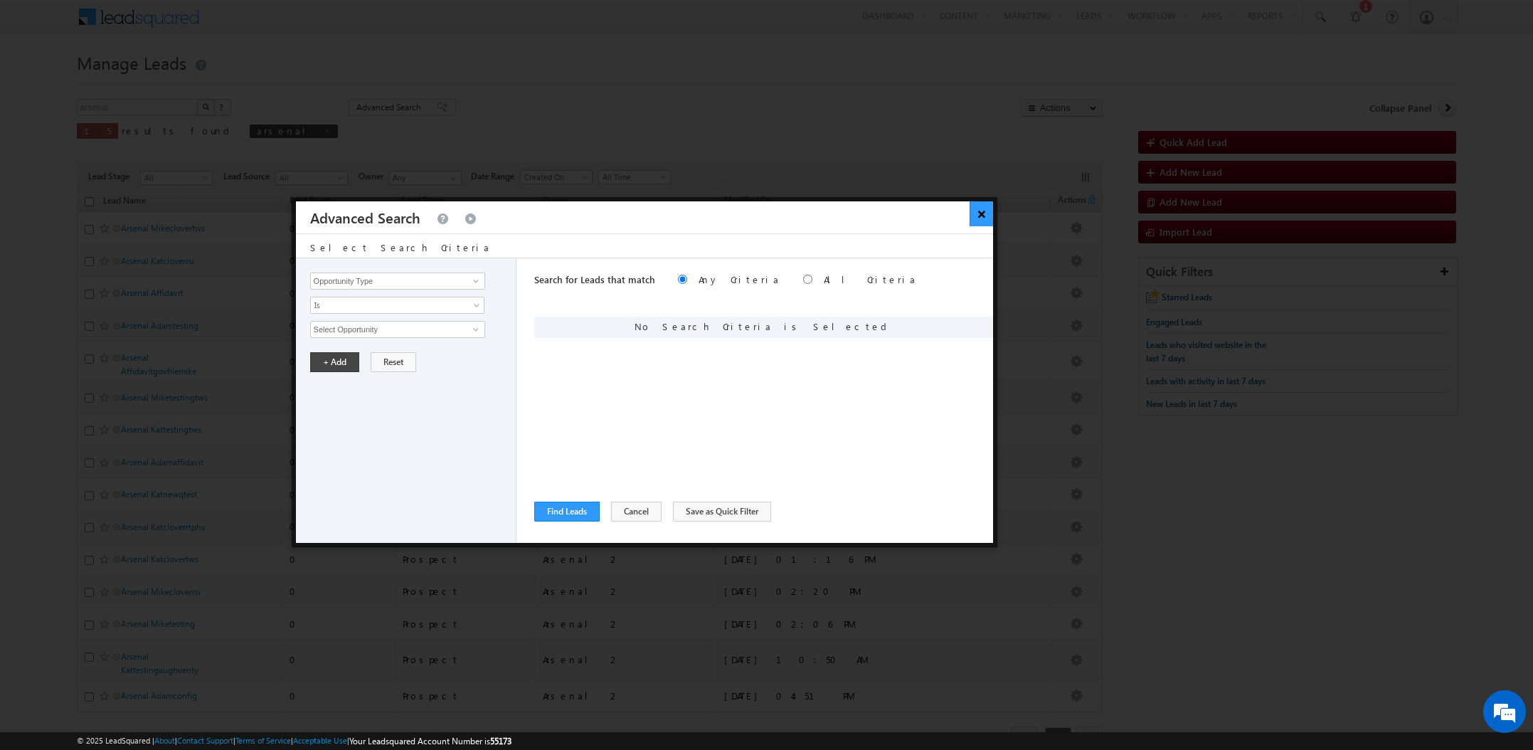
click at [983, 216] on button "×" at bounding box center [980, 213] width 23 height 25
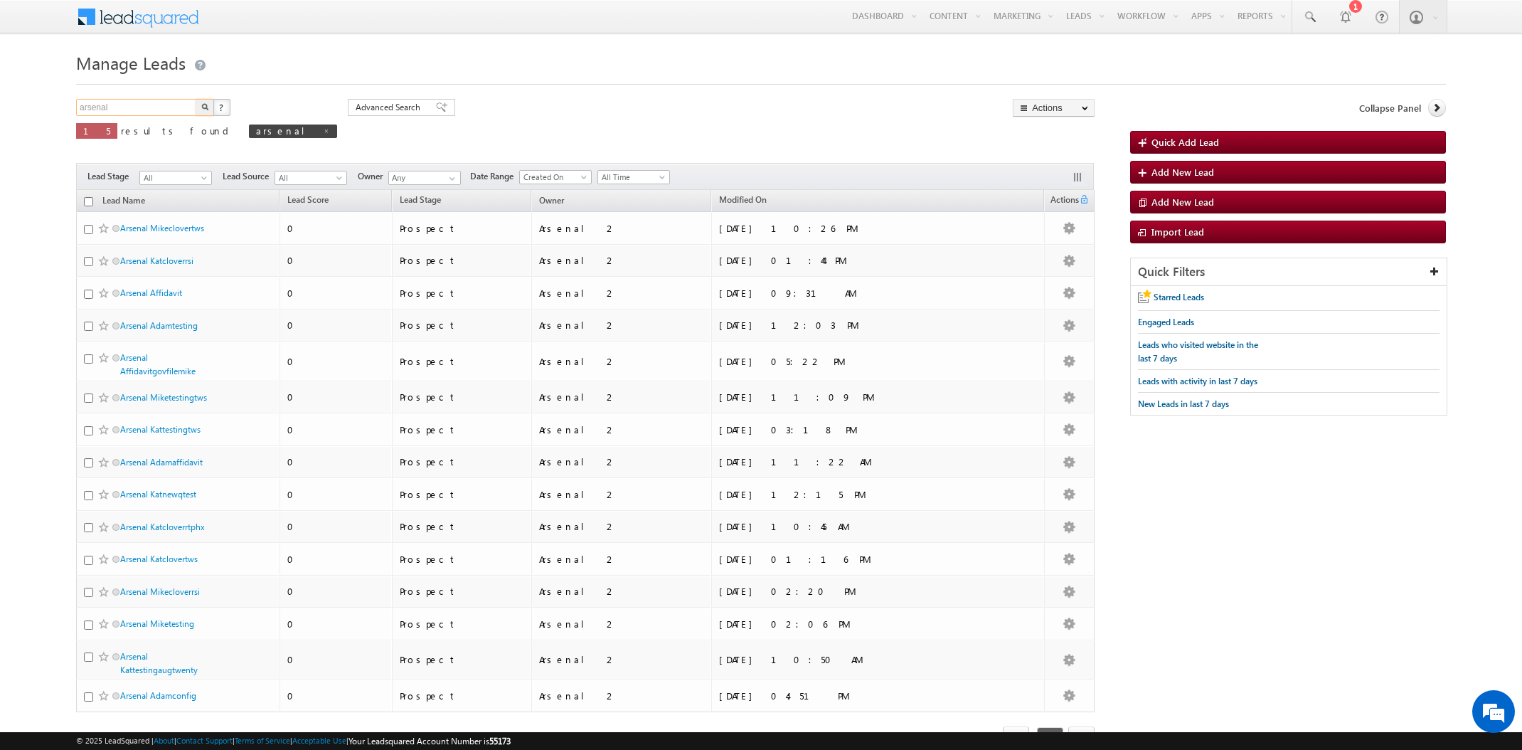
click at [129, 105] on input "arsenal" at bounding box center [137, 107] width 122 height 17
type input "chat"
click at [196, 99] on button "button" at bounding box center [205, 107] width 18 height 17
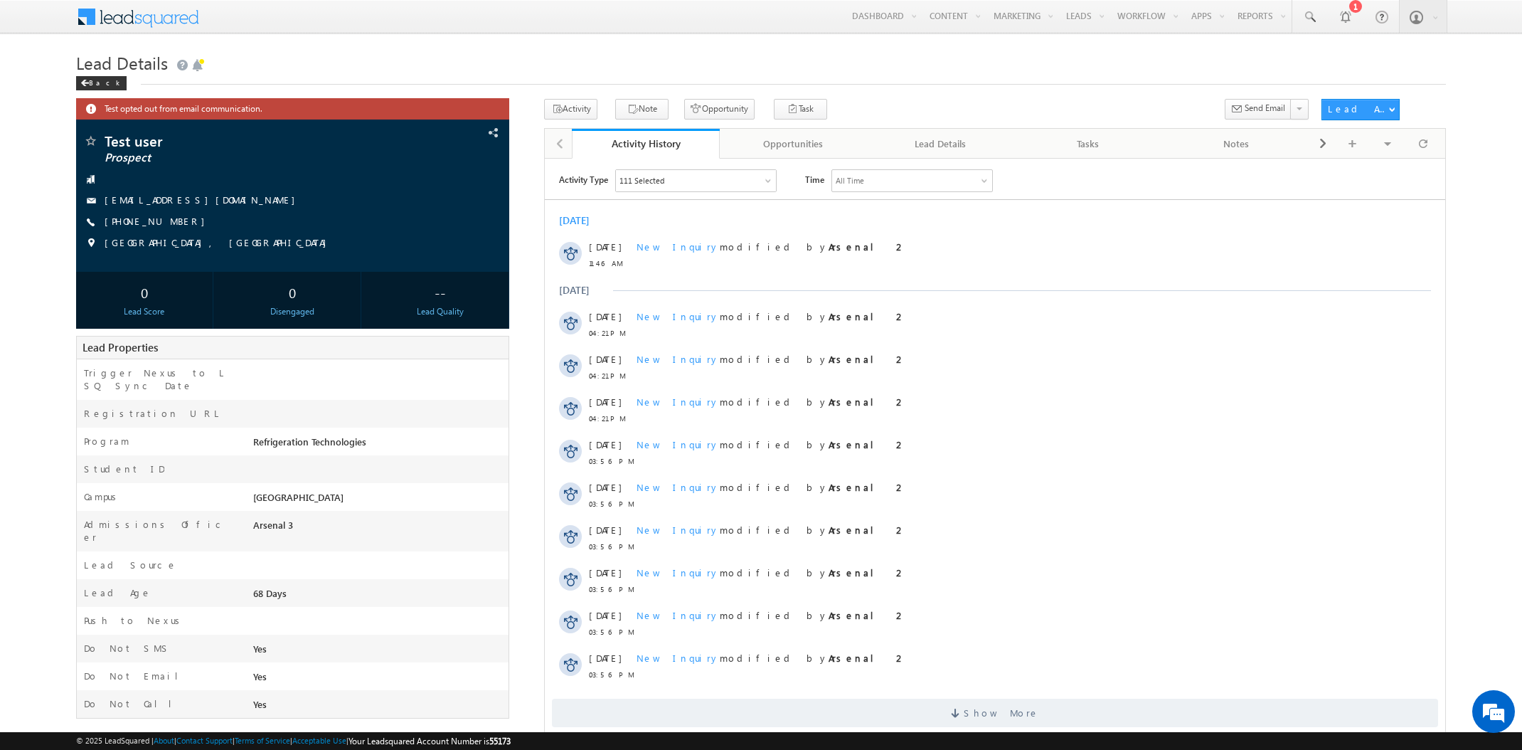
click at [935, 58] on h1 "Lead Details" at bounding box center [761, 62] width 1370 height 28
click at [159, 20] on span at bounding box center [147, 15] width 103 height 25
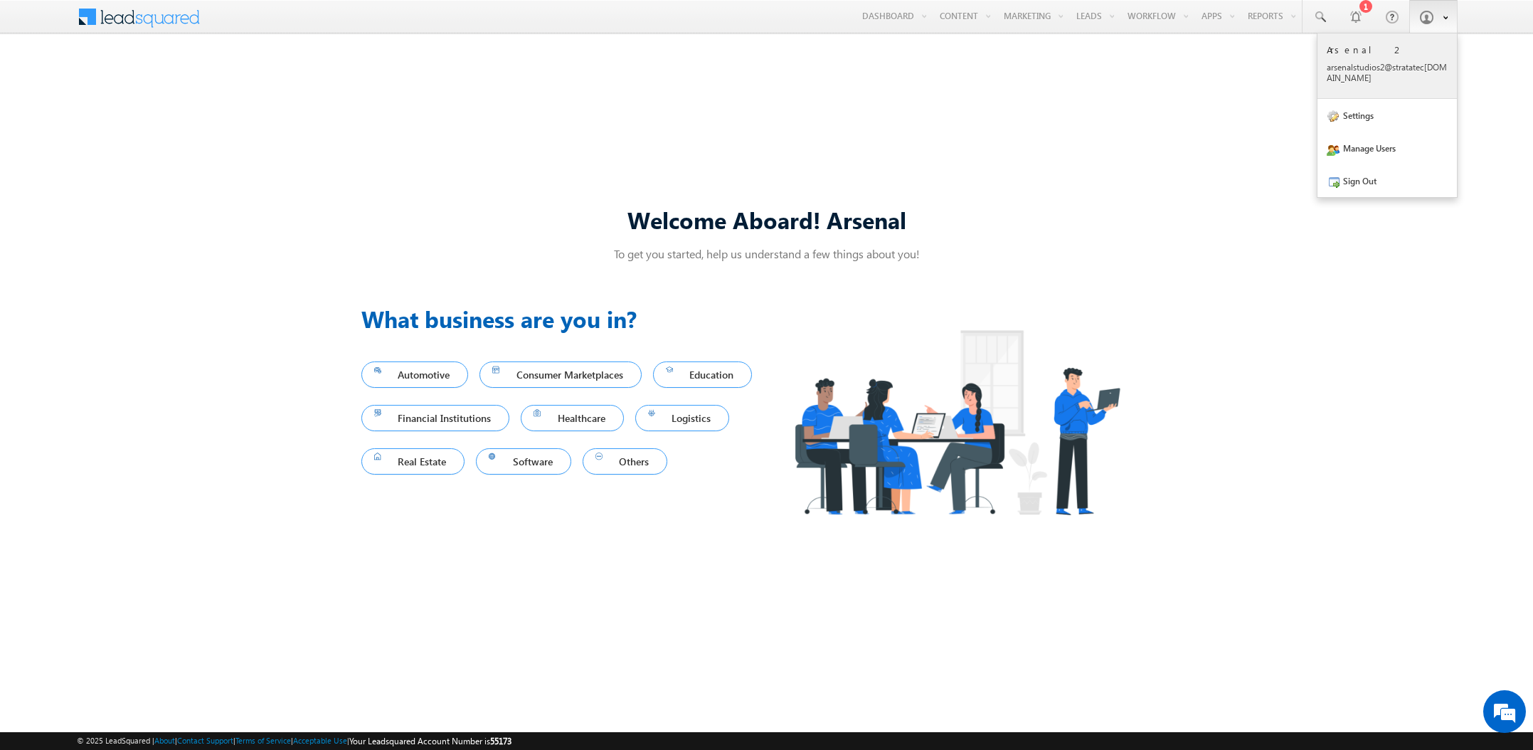
click at [1411, 53] on p "Arsenal 2" at bounding box center [1386, 49] width 121 height 12
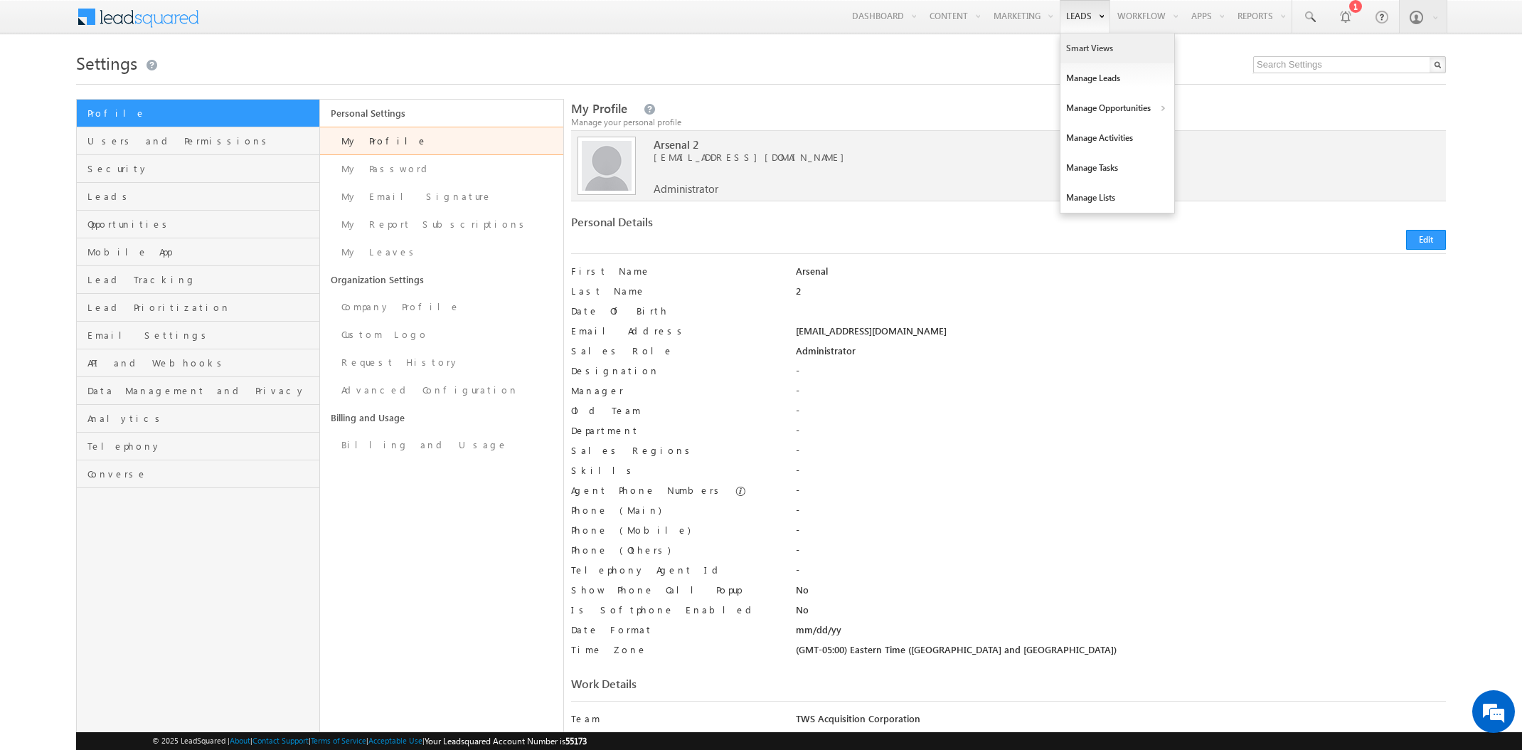
click at [1091, 50] on link "Smart Views" at bounding box center [1117, 48] width 114 height 30
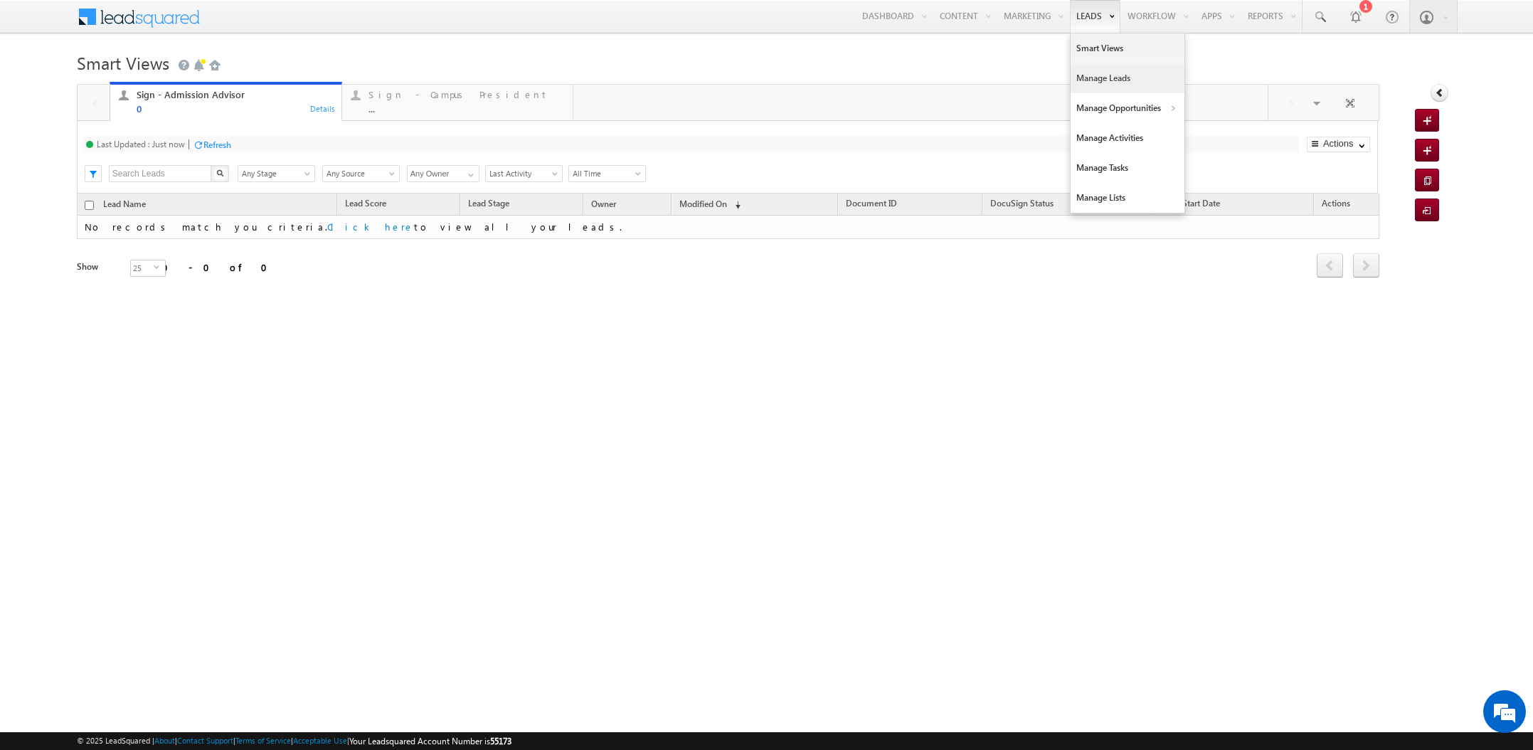
click at [1093, 79] on link "Manage Leads" at bounding box center [1127, 78] width 114 height 30
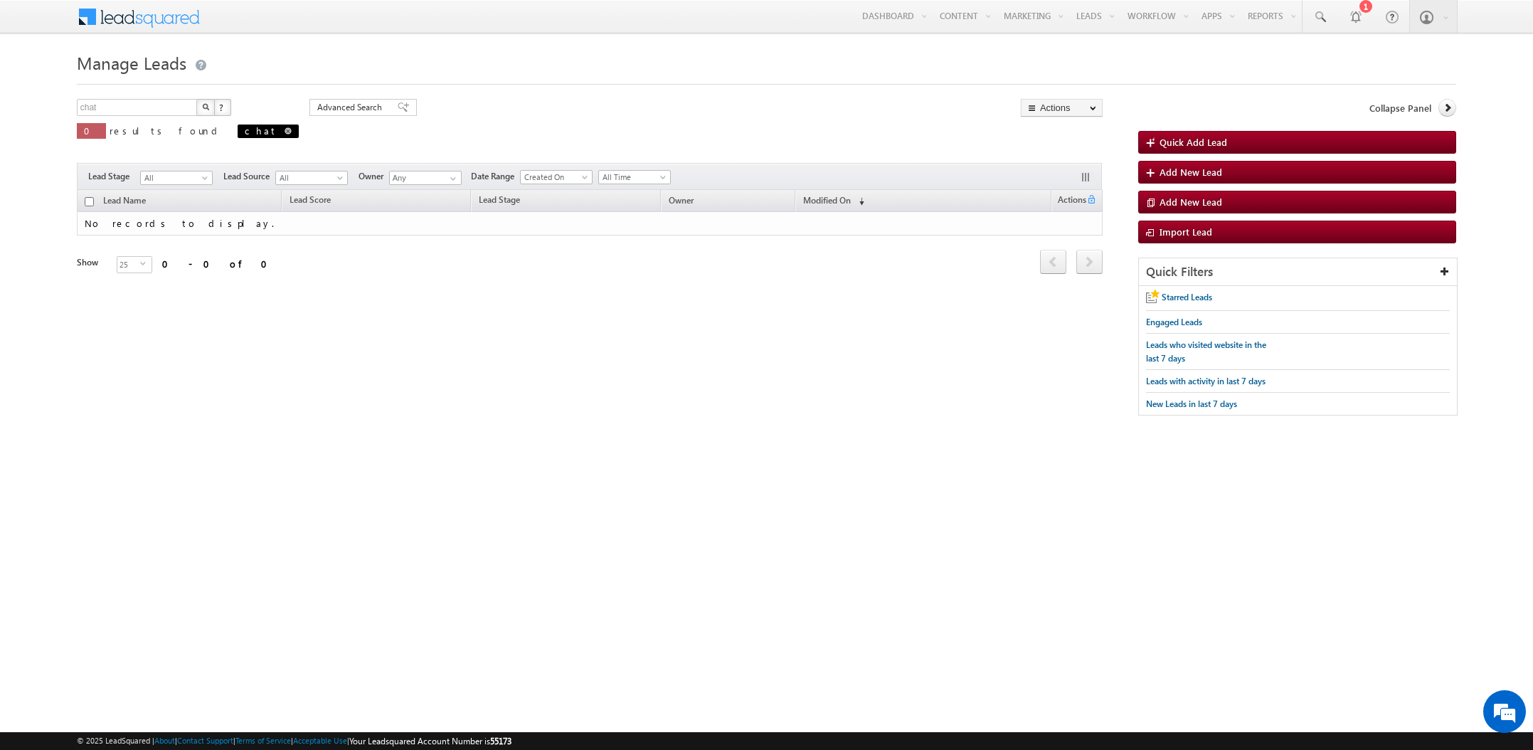
click at [284, 133] on span at bounding box center [287, 130] width 7 height 7
type input "Search Leads"
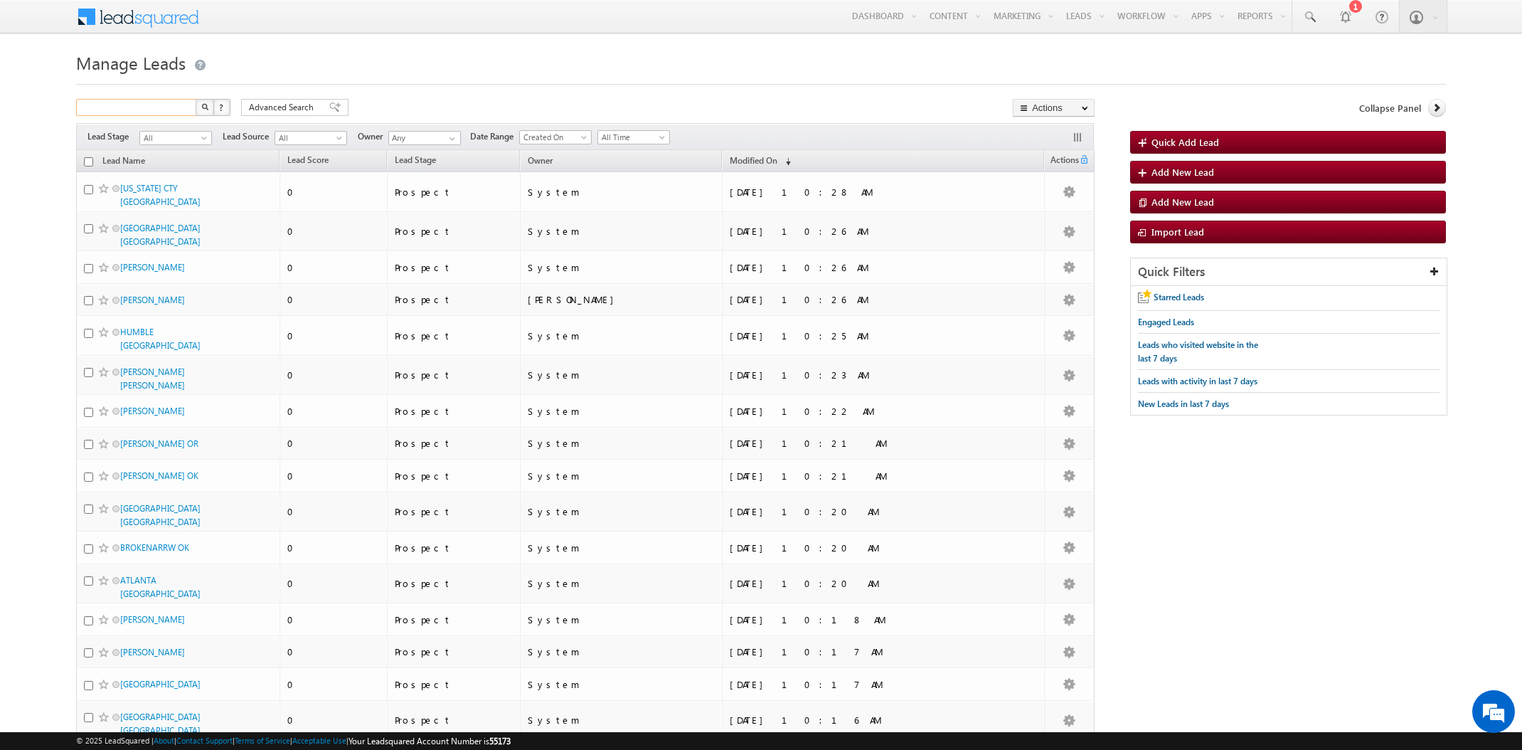
click at [115, 106] on input "text" at bounding box center [137, 107] width 122 height 17
click at [202, 105] on img "button" at bounding box center [204, 106] width 7 height 7
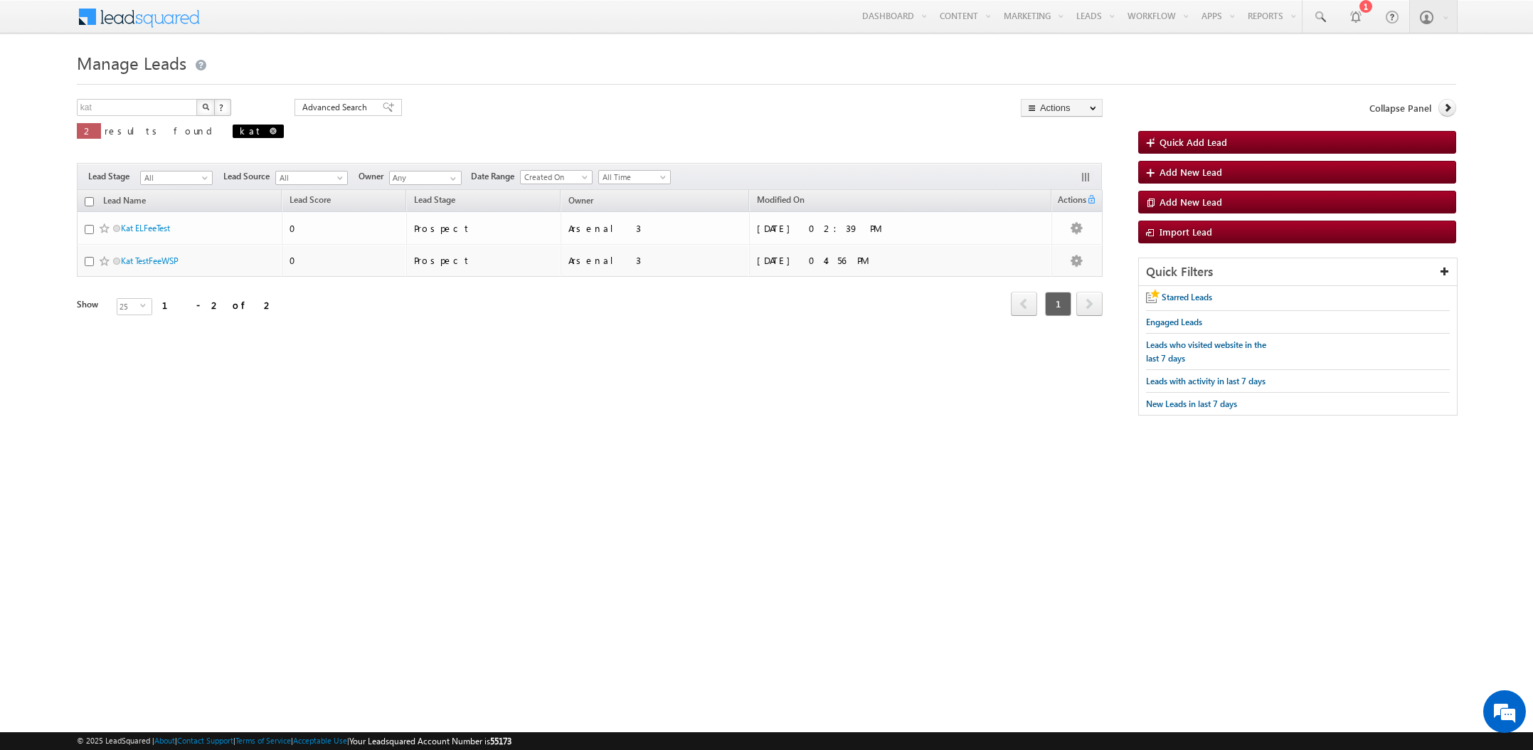
click at [270, 129] on span at bounding box center [273, 130] width 7 height 7
type input "Search Leads"
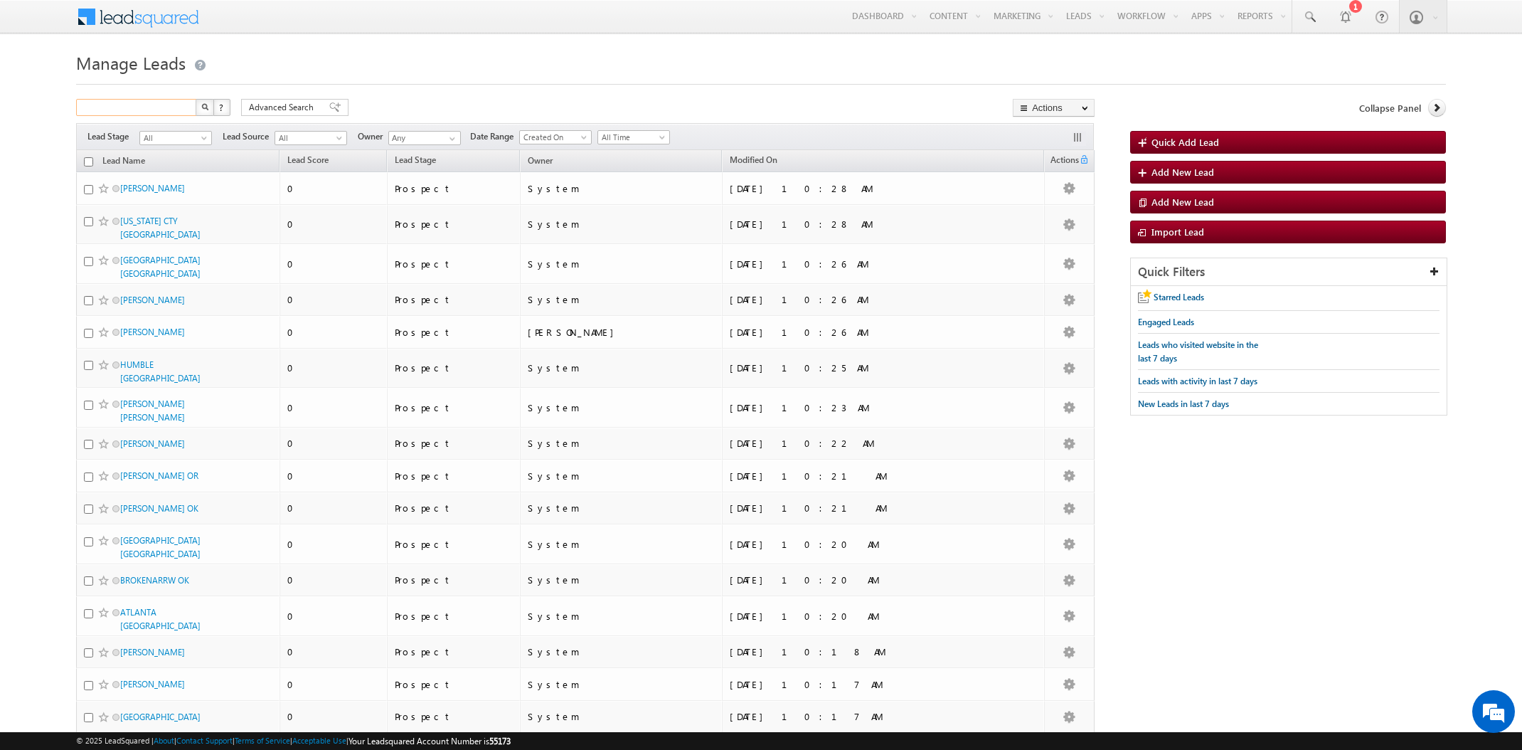
click at [122, 107] on input "text" at bounding box center [137, 107] width 122 height 17
click at [127, 108] on input "aiçhat" at bounding box center [137, 107] width 122 height 17
type input "LiveChatTest"
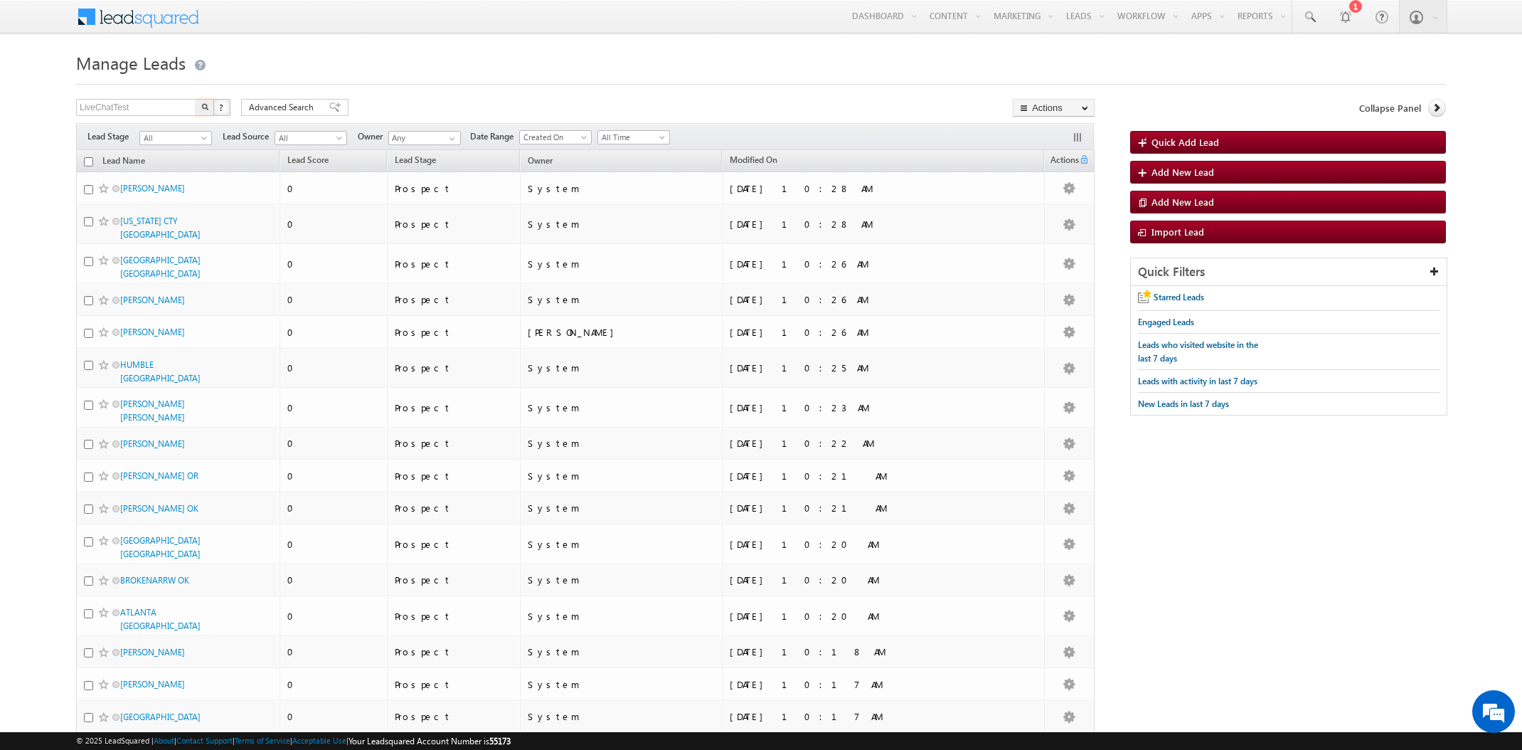
click at [204, 108] on img "button" at bounding box center [204, 106] width 7 height 7
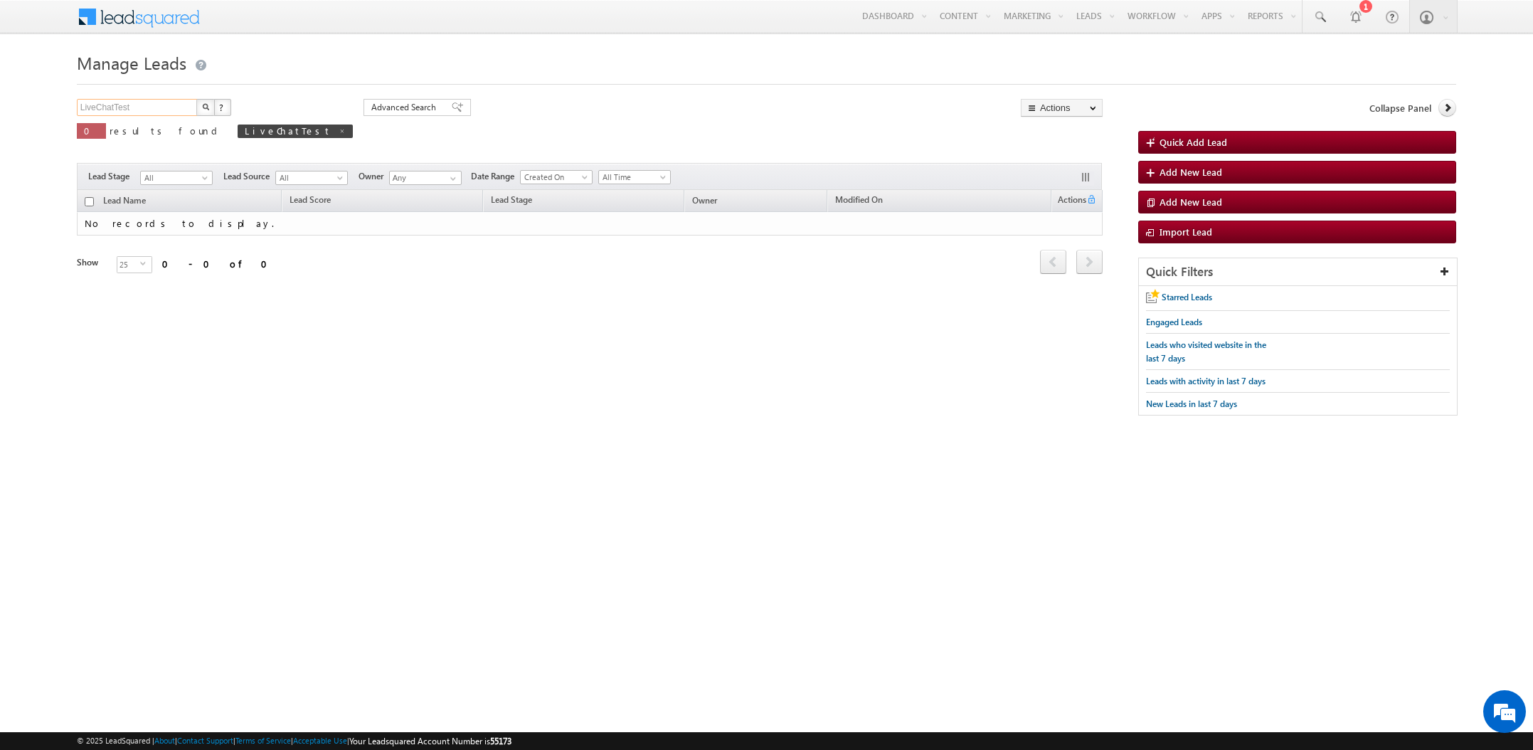
click at [159, 108] on input "LiveChatTest" at bounding box center [138, 107] width 122 height 17
type input "Search Leads"
click at [339, 130] on span at bounding box center [342, 130] width 7 height 7
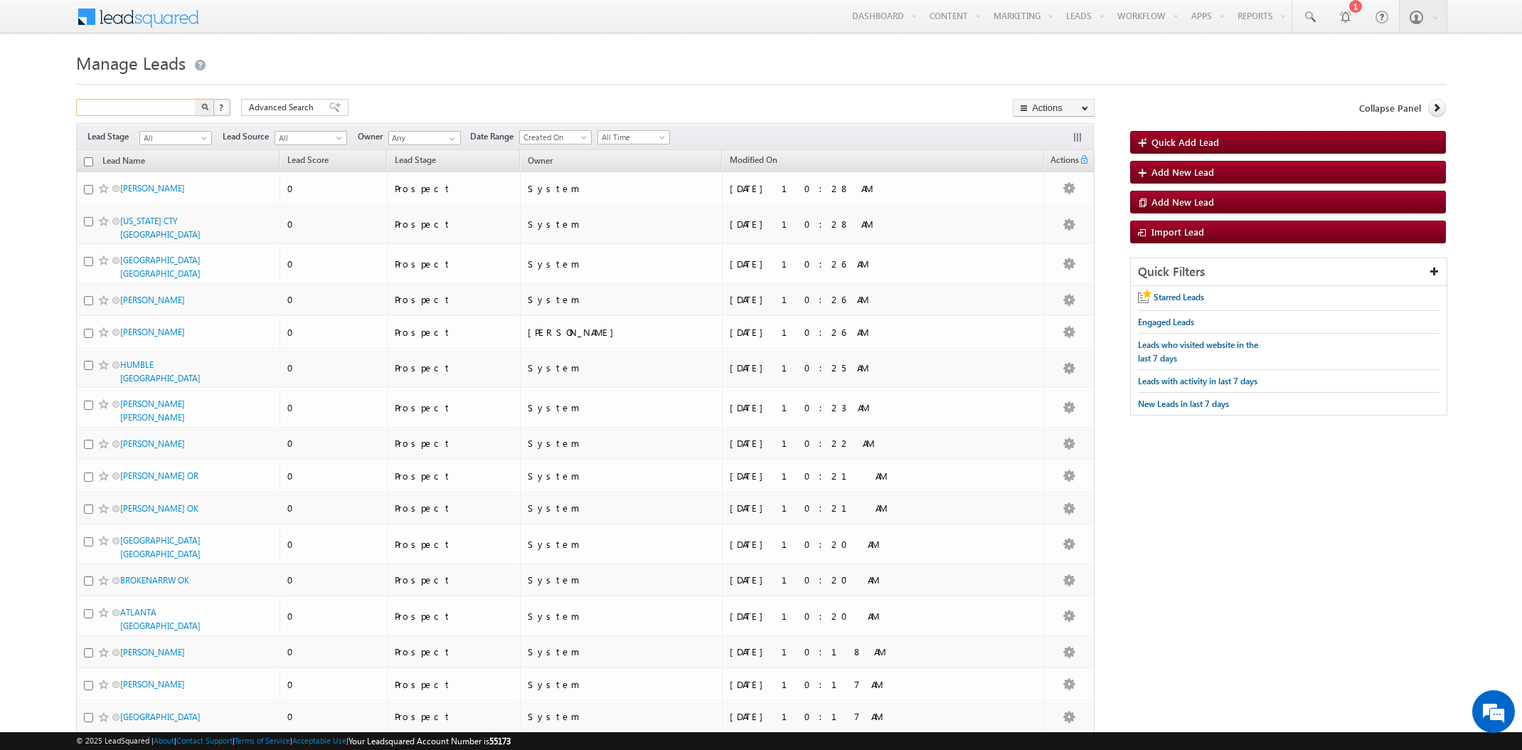
click at [141, 107] on input "text" at bounding box center [137, 107] width 122 height 17
type input "arsenal"
click at [274, 111] on span "Advanced Search" at bounding box center [283, 107] width 69 height 13
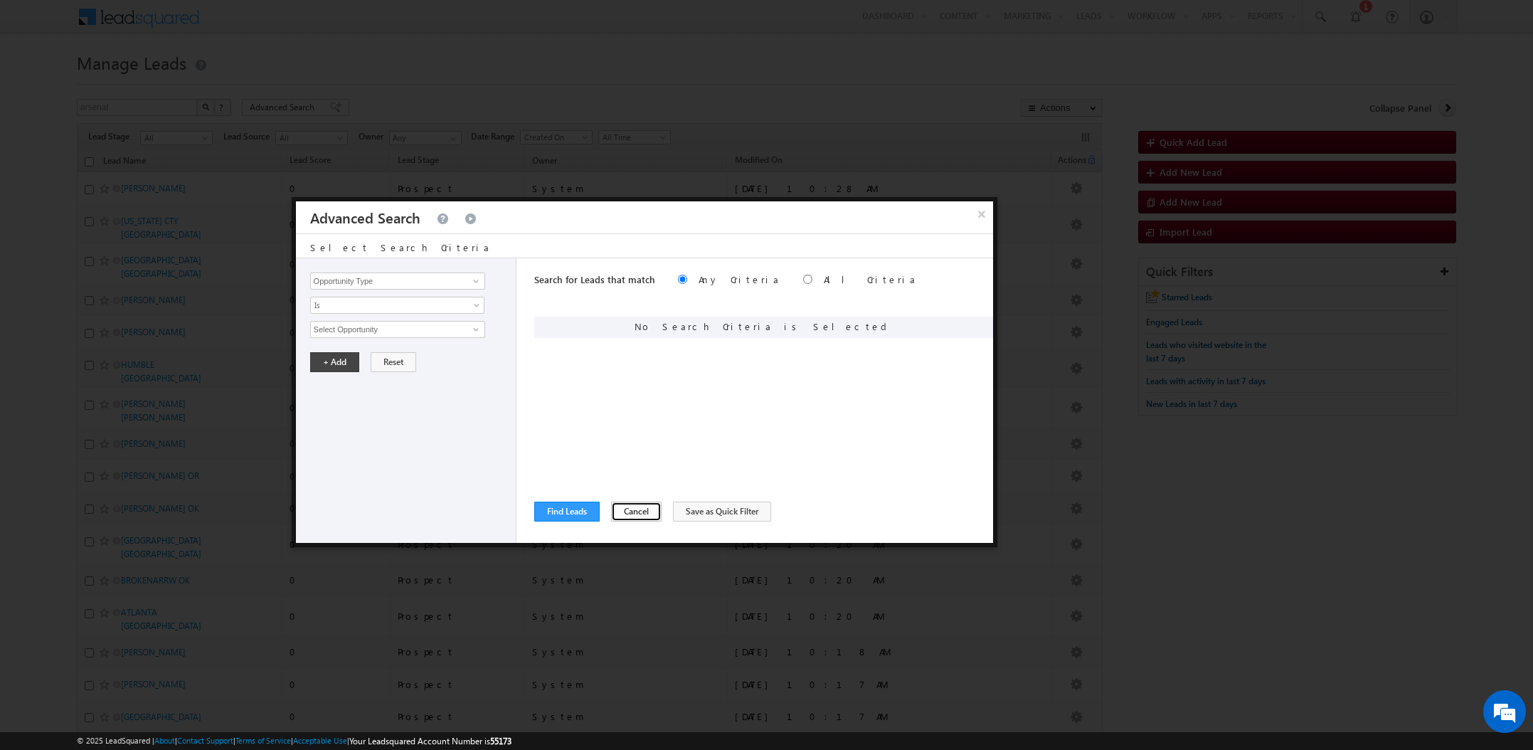
click at [629, 516] on button "Cancel" at bounding box center [636, 511] width 50 height 20
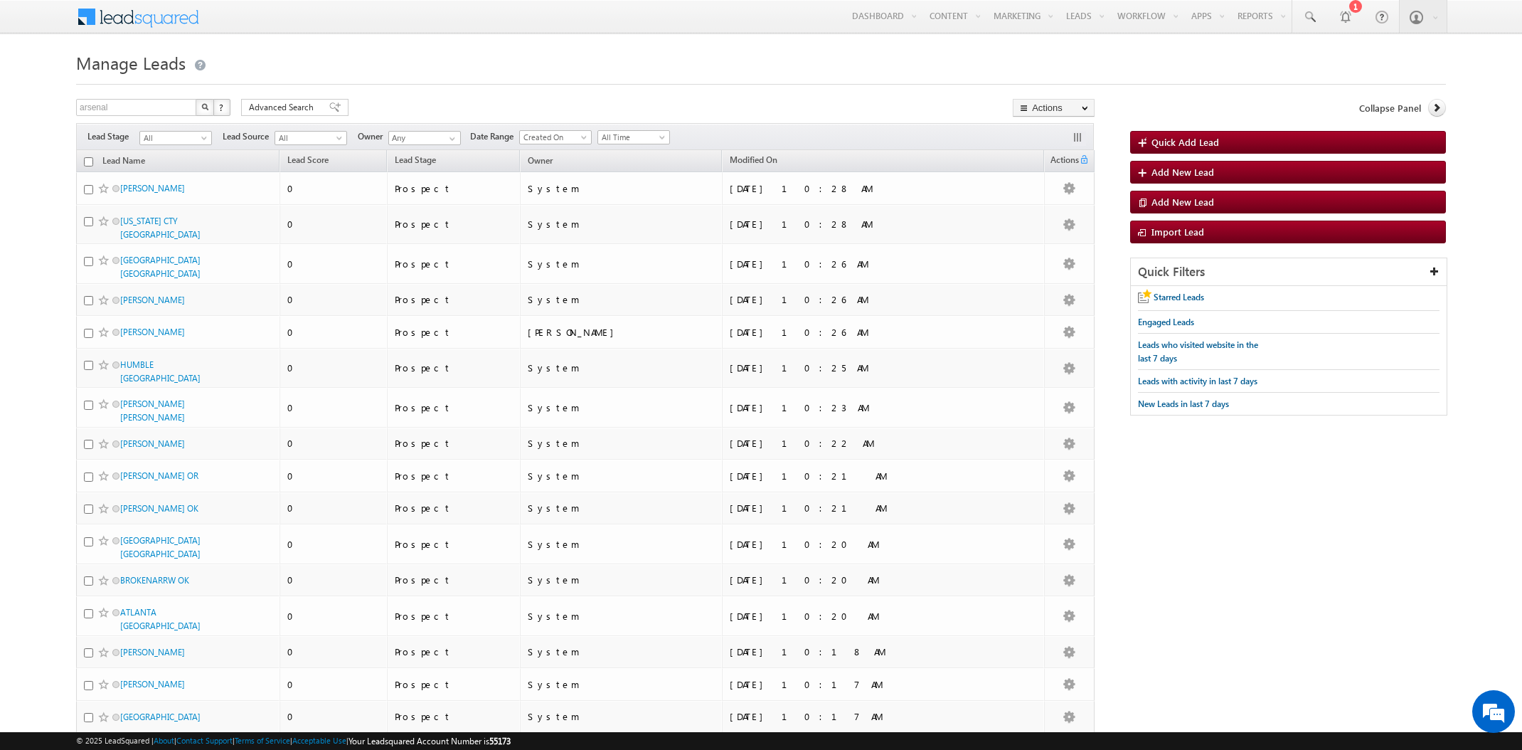
click at [206, 110] on img "button" at bounding box center [204, 106] width 7 height 7
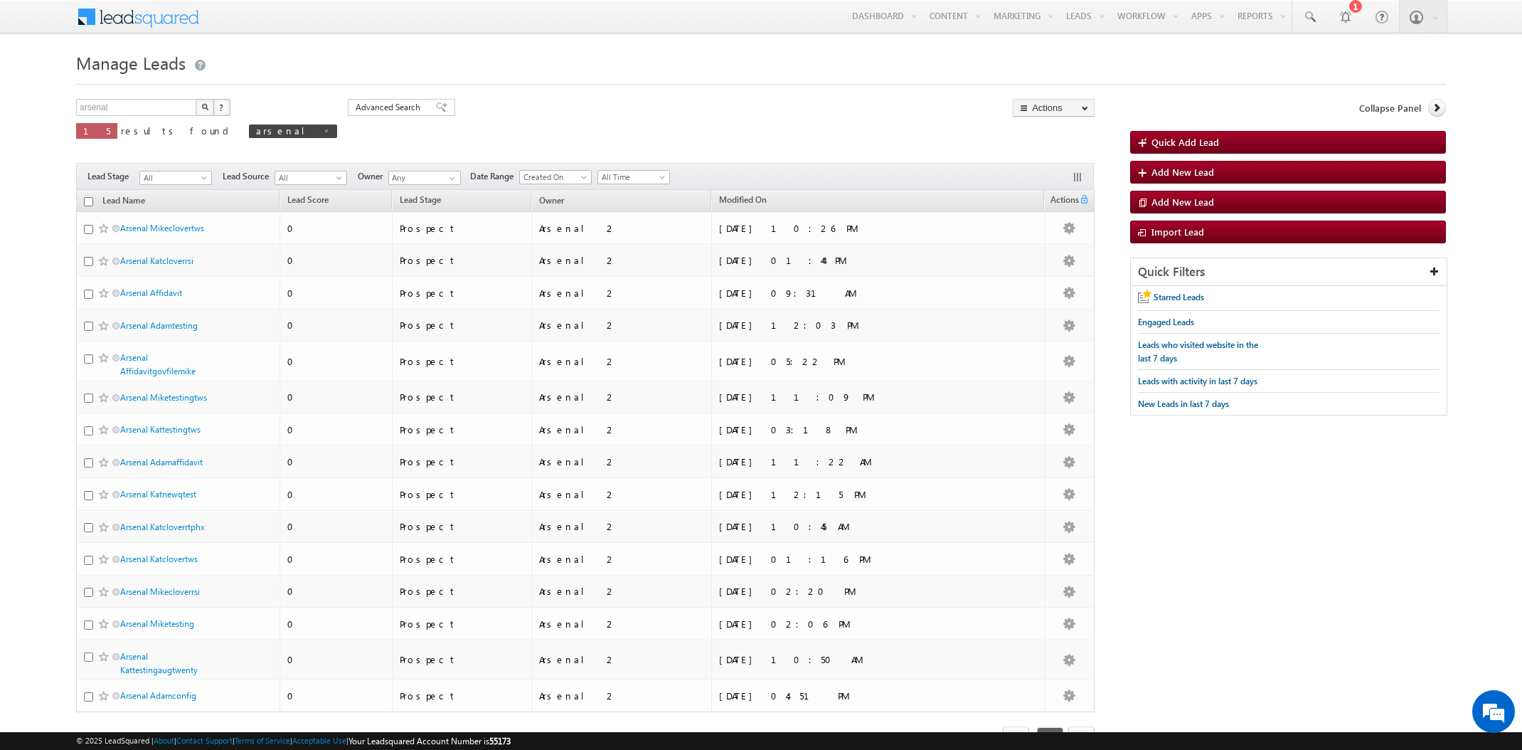
click at [206, 110] on img "button" at bounding box center [204, 106] width 7 height 7
click at [780, 199] on span "(sorted descending)" at bounding box center [774, 201] width 11 height 11
click at [767, 200] on span "Modified On" at bounding box center [743, 199] width 48 height 11
click at [636, 176] on span "All Time" at bounding box center [632, 177] width 68 height 13
click at [621, 236] on link "Today" at bounding box center [636, 238] width 72 height 13
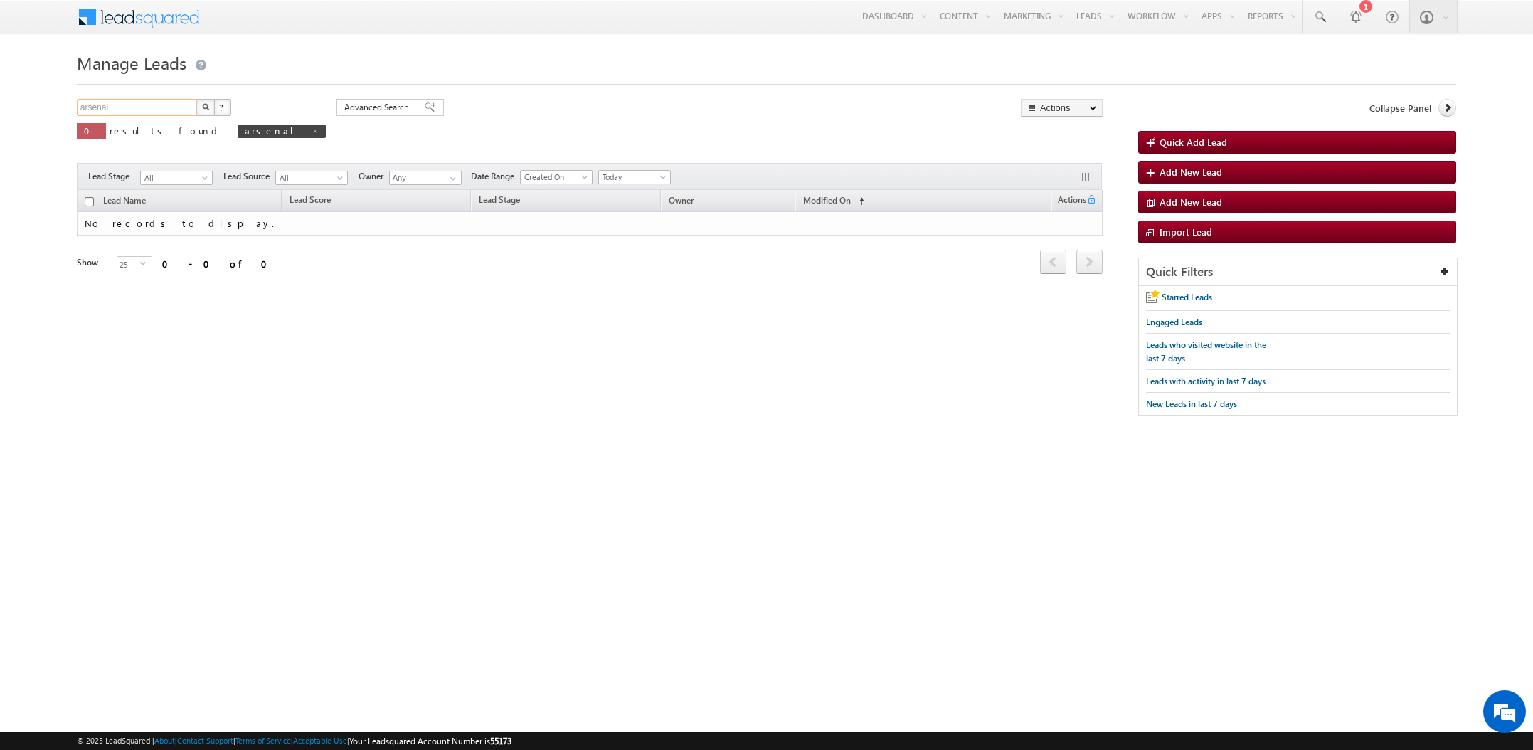
click at [159, 107] on input "arsenal" at bounding box center [138, 107] width 122 height 17
click at [209, 106] on button "button" at bounding box center [205, 107] width 18 height 17
click at [735, 123] on div "ktest X ? 0 results found ktest Advanced Search Advanced Search Advanced search…" at bounding box center [590, 129] width 1026 height 60
click at [201, 108] on button "button" at bounding box center [205, 107] width 18 height 17
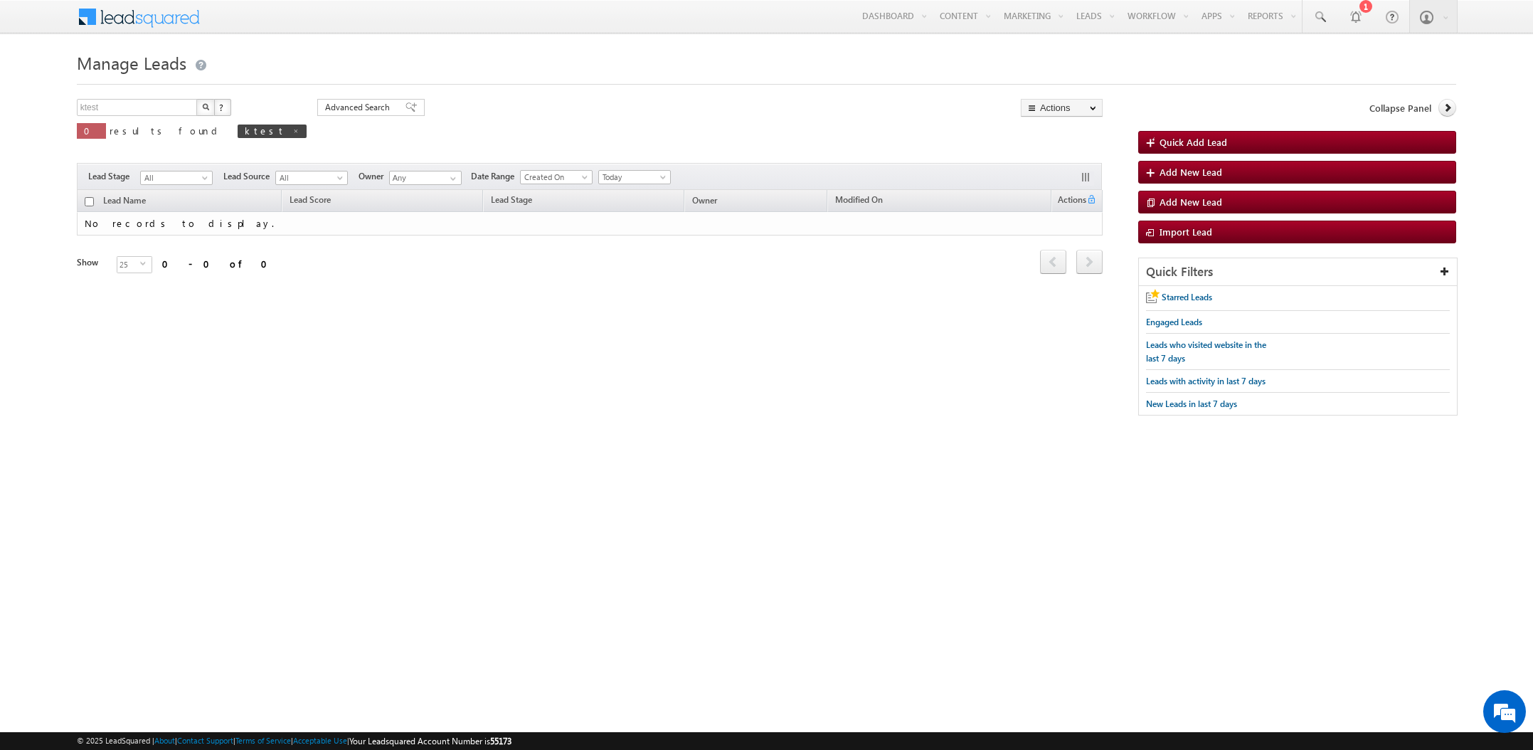
click at [203, 107] on img "button" at bounding box center [205, 106] width 7 height 7
click at [292, 132] on span at bounding box center [295, 130] width 7 height 7
type input "Search Leads"
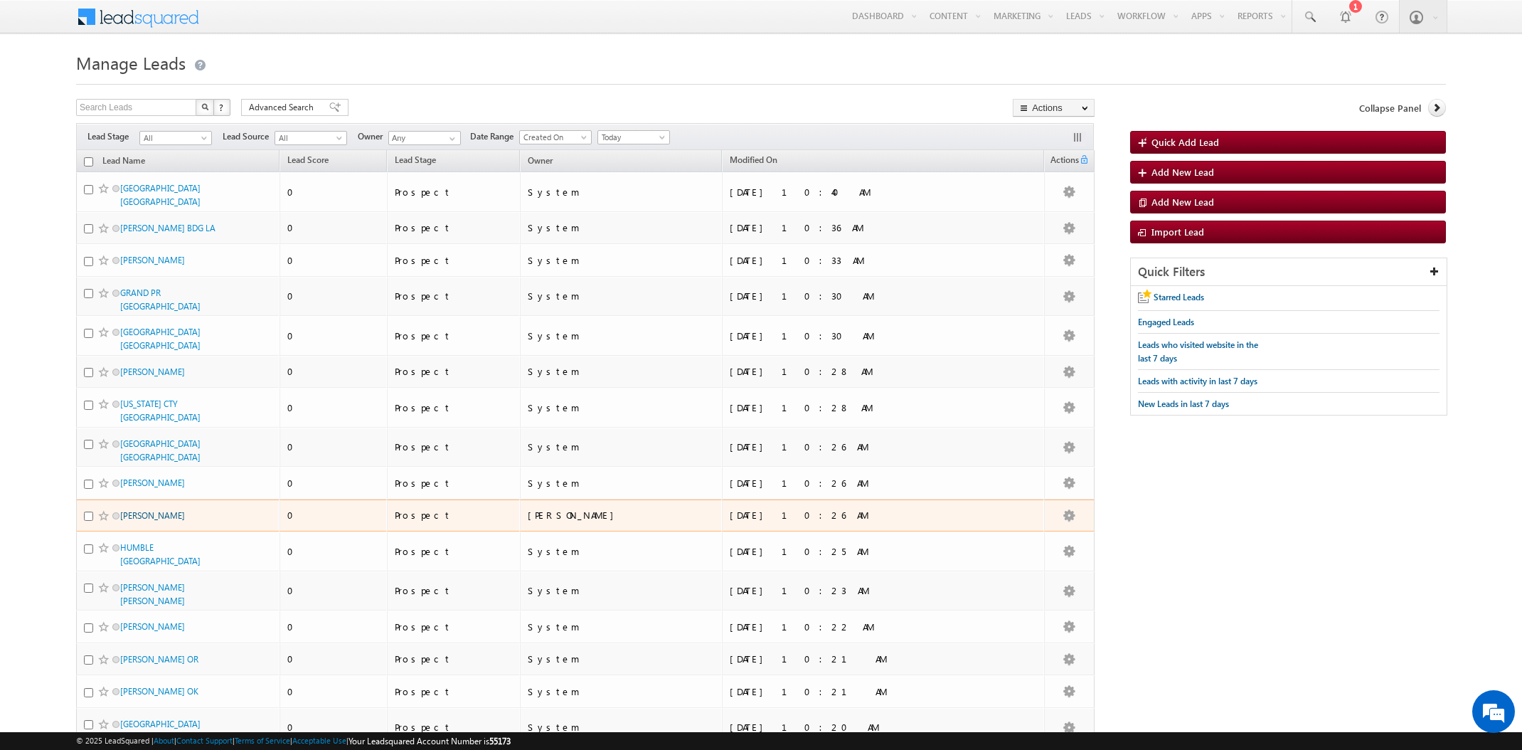
click at [139, 510] on link "C NIELSEN" at bounding box center [152, 515] width 65 height 11
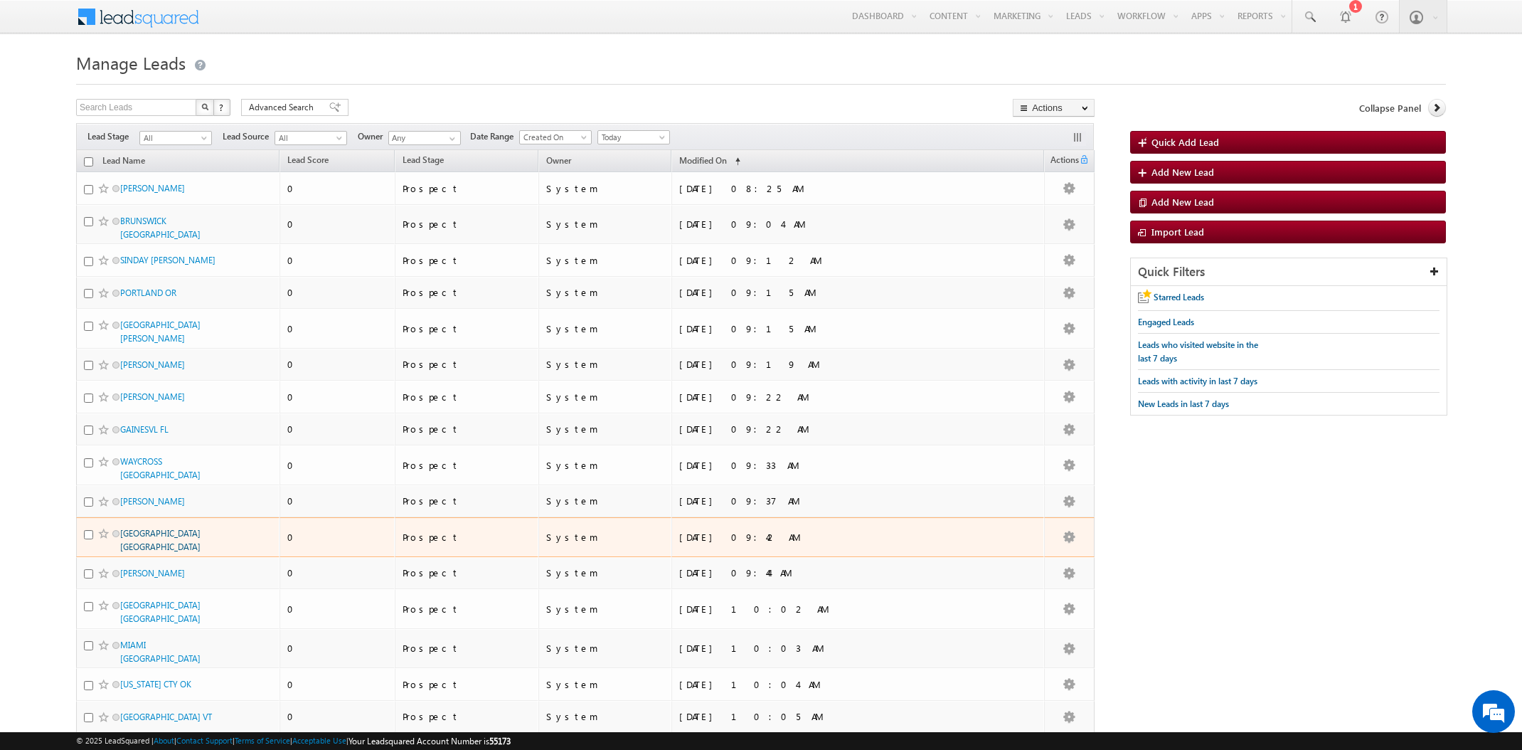
click at [136, 528] on link "[GEOGRAPHIC_DATA] [GEOGRAPHIC_DATA]" at bounding box center [160, 540] width 80 height 24
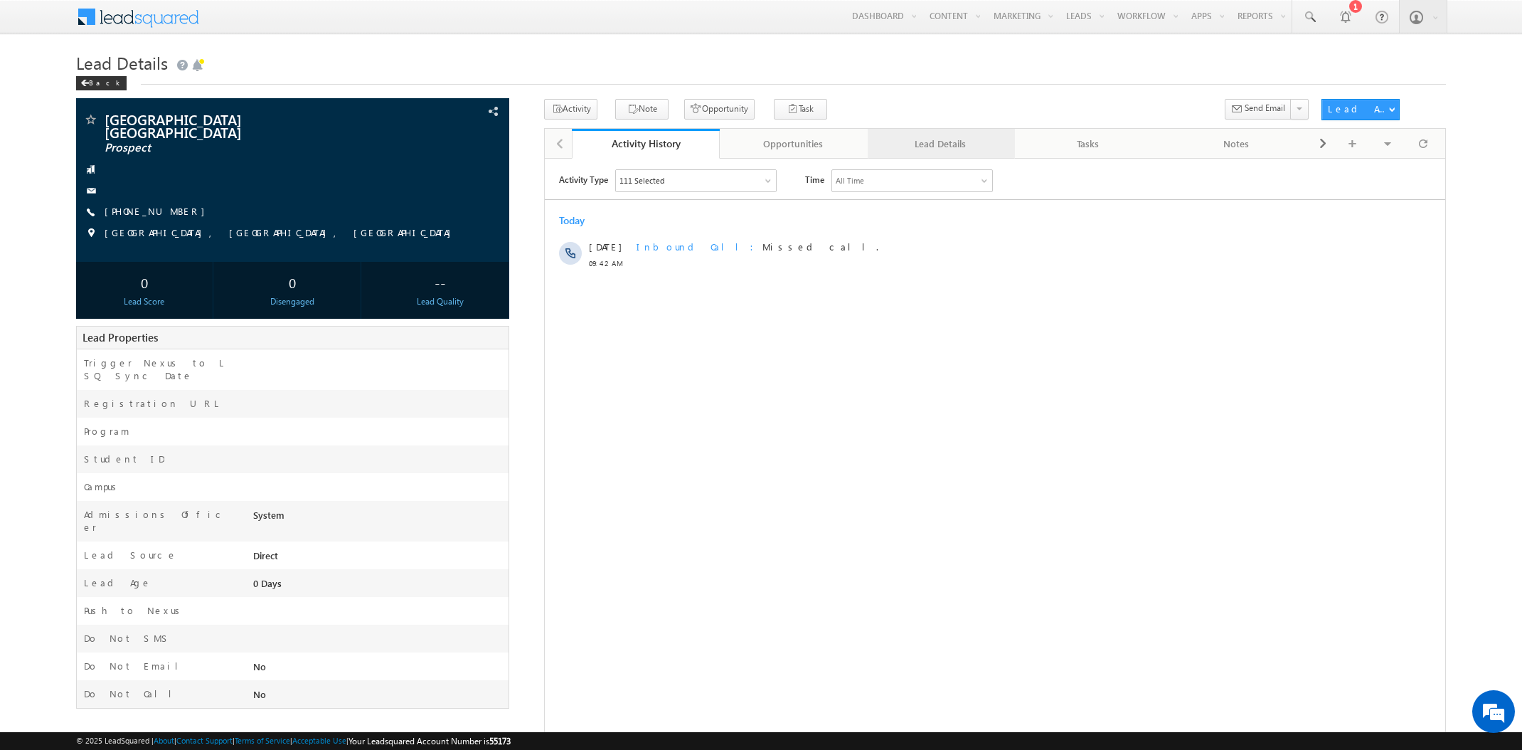
click at [967, 154] on link "Lead Details" at bounding box center [942, 144] width 148 height 30
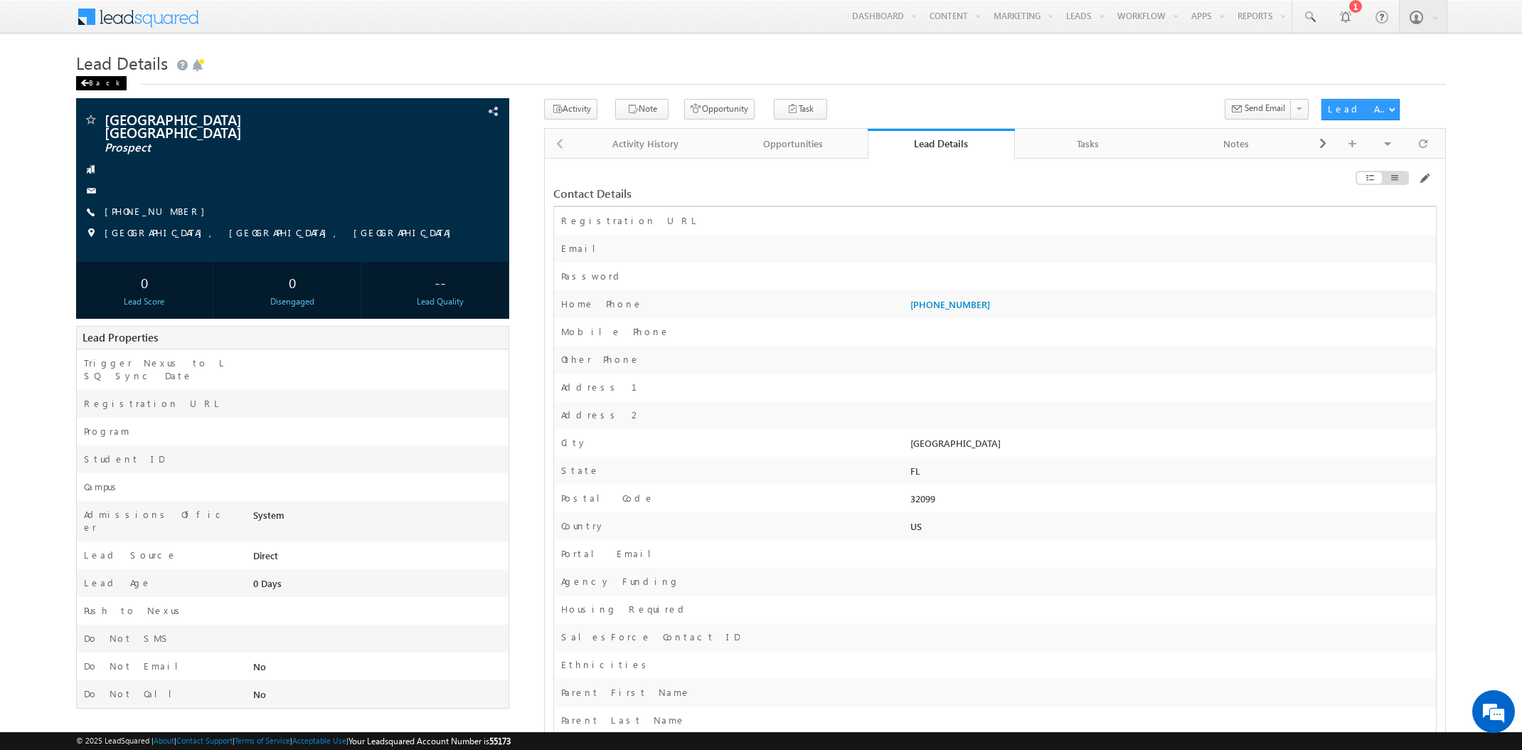
click at [94, 84] on div "Back" at bounding box center [101, 83] width 50 height 14
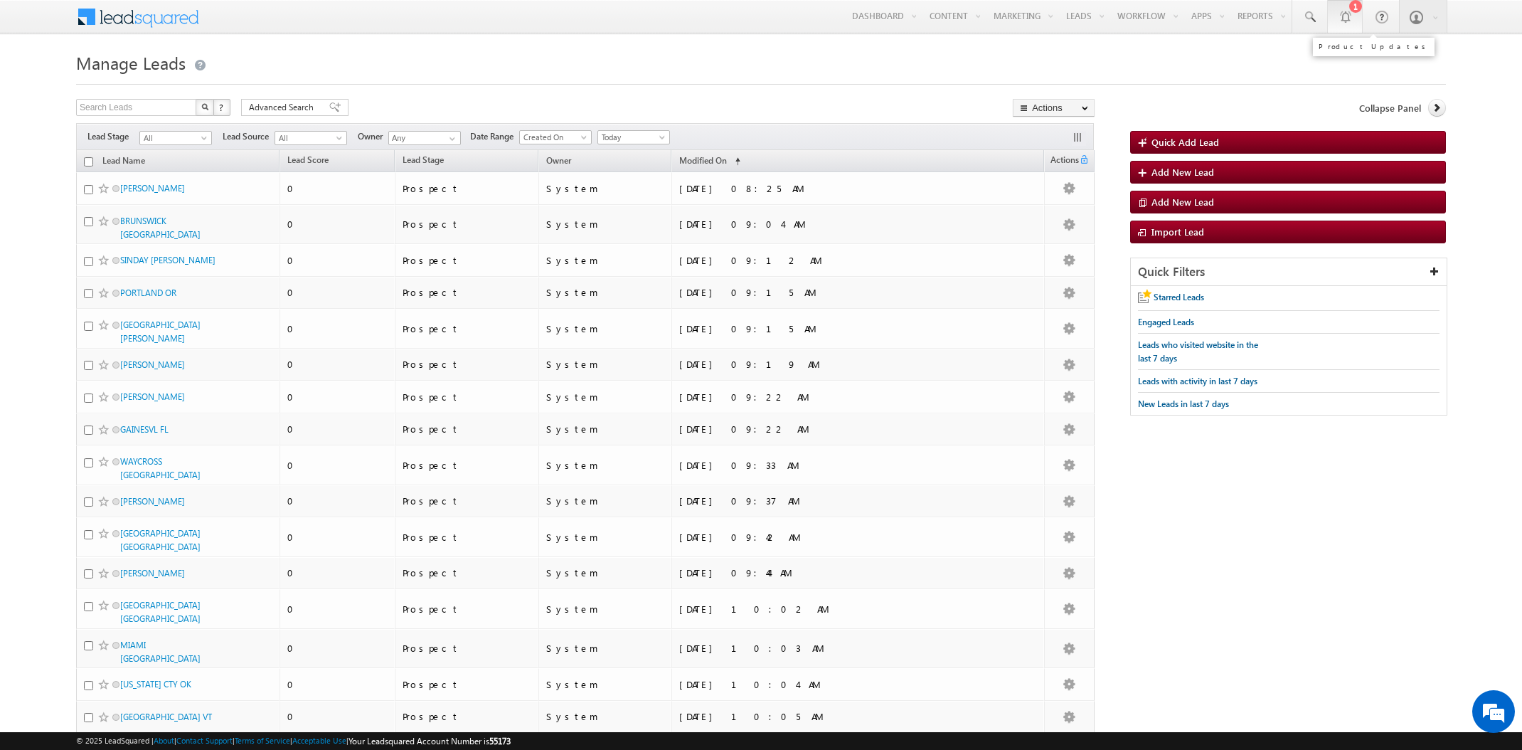
click at [1348, 18] on div at bounding box center [1345, 16] width 14 height 14
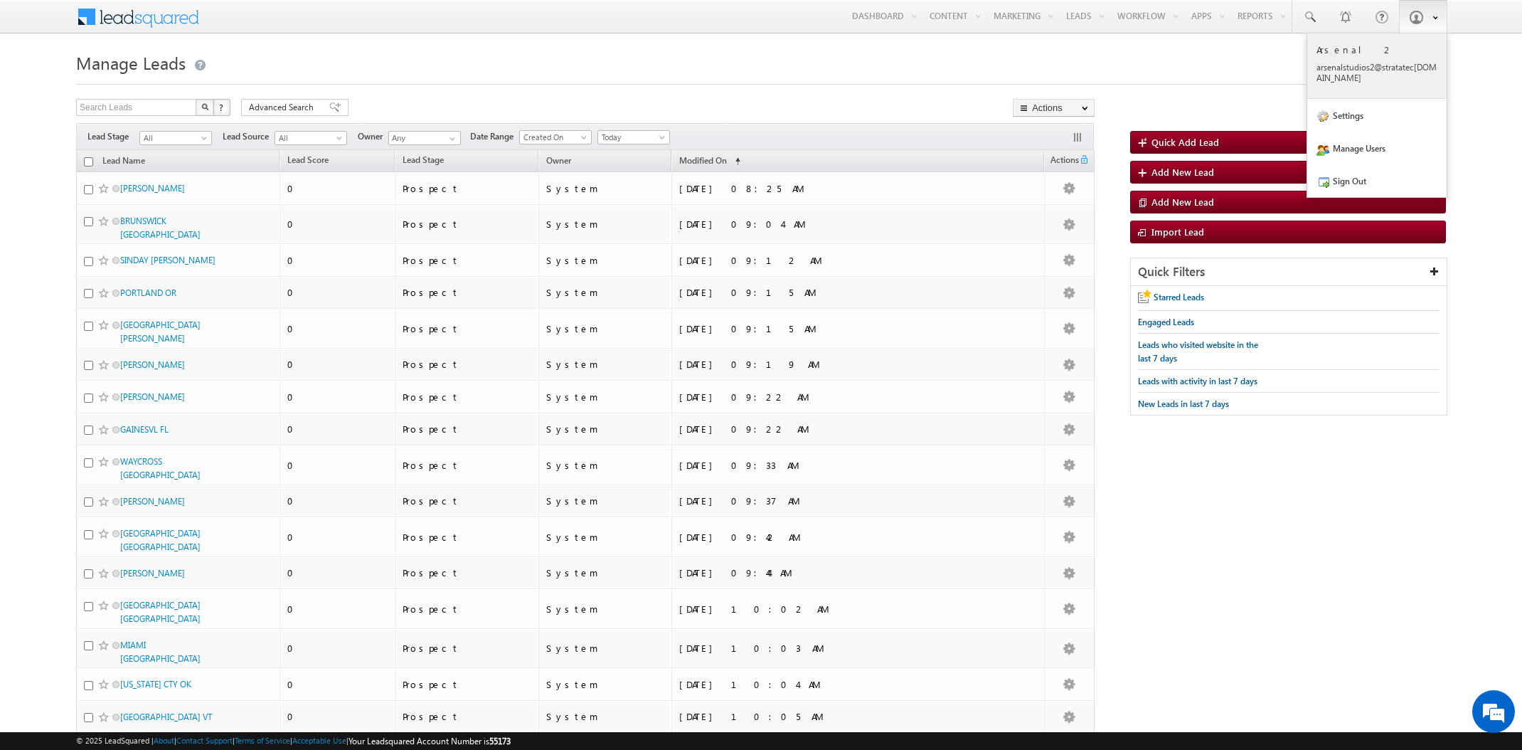
click at [1402, 56] on div "Arsenal 2 arsen alstu dios2 @stra tatec [DOMAIN_NAME]" at bounding box center [1376, 63] width 121 height 40
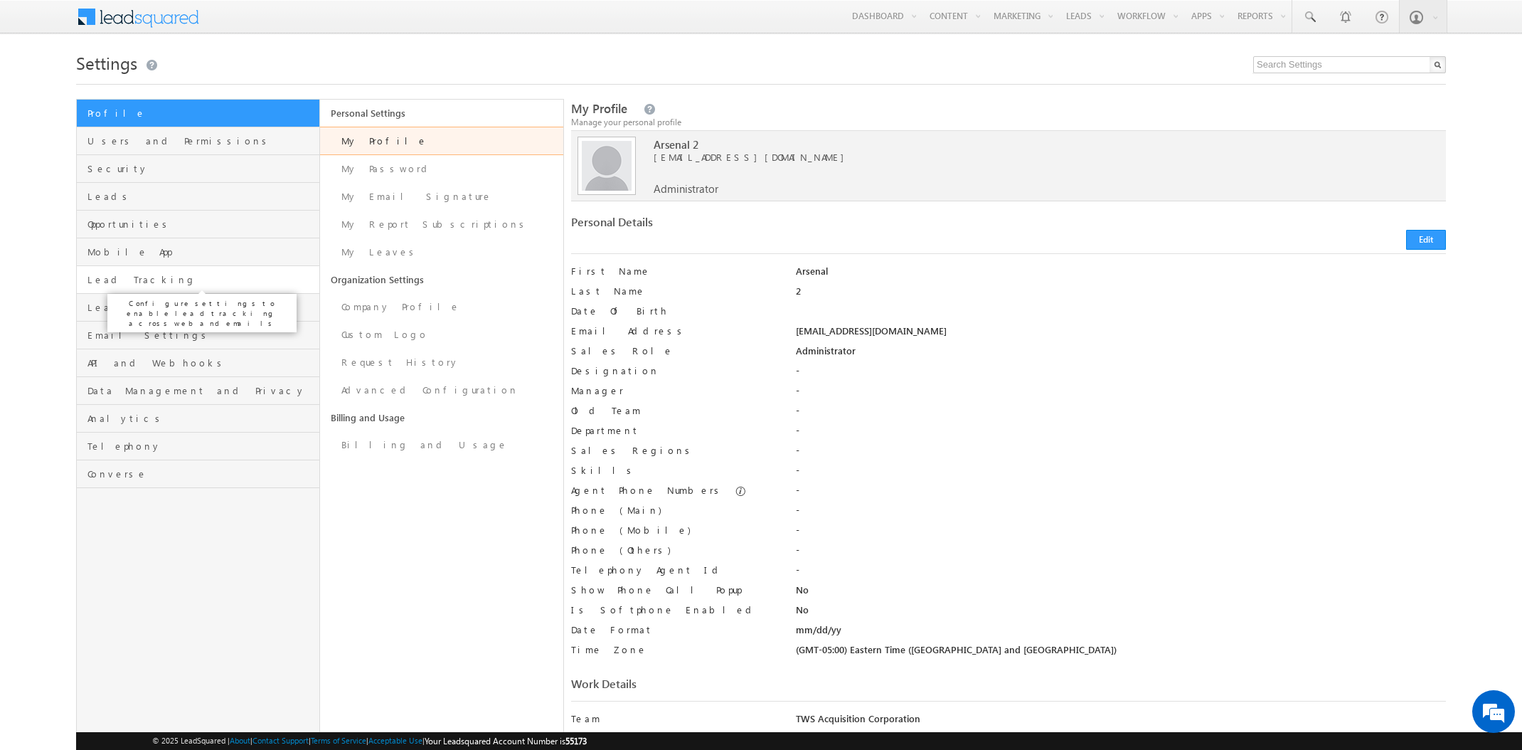
click at [213, 279] on span "Lead Tracking" at bounding box center [201, 279] width 228 height 13
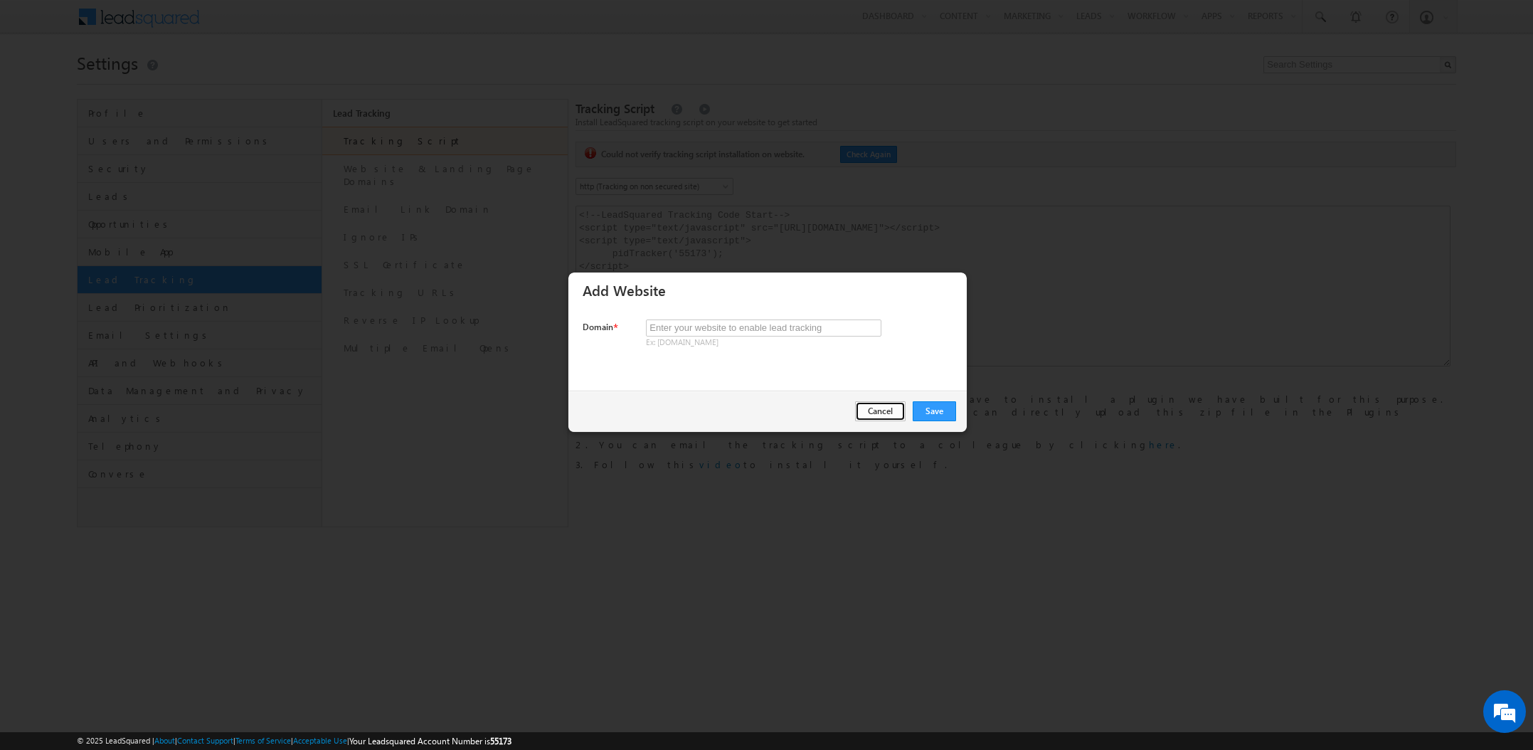
click at [868, 413] on button "Cancel" at bounding box center [880, 411] width 50 height 20
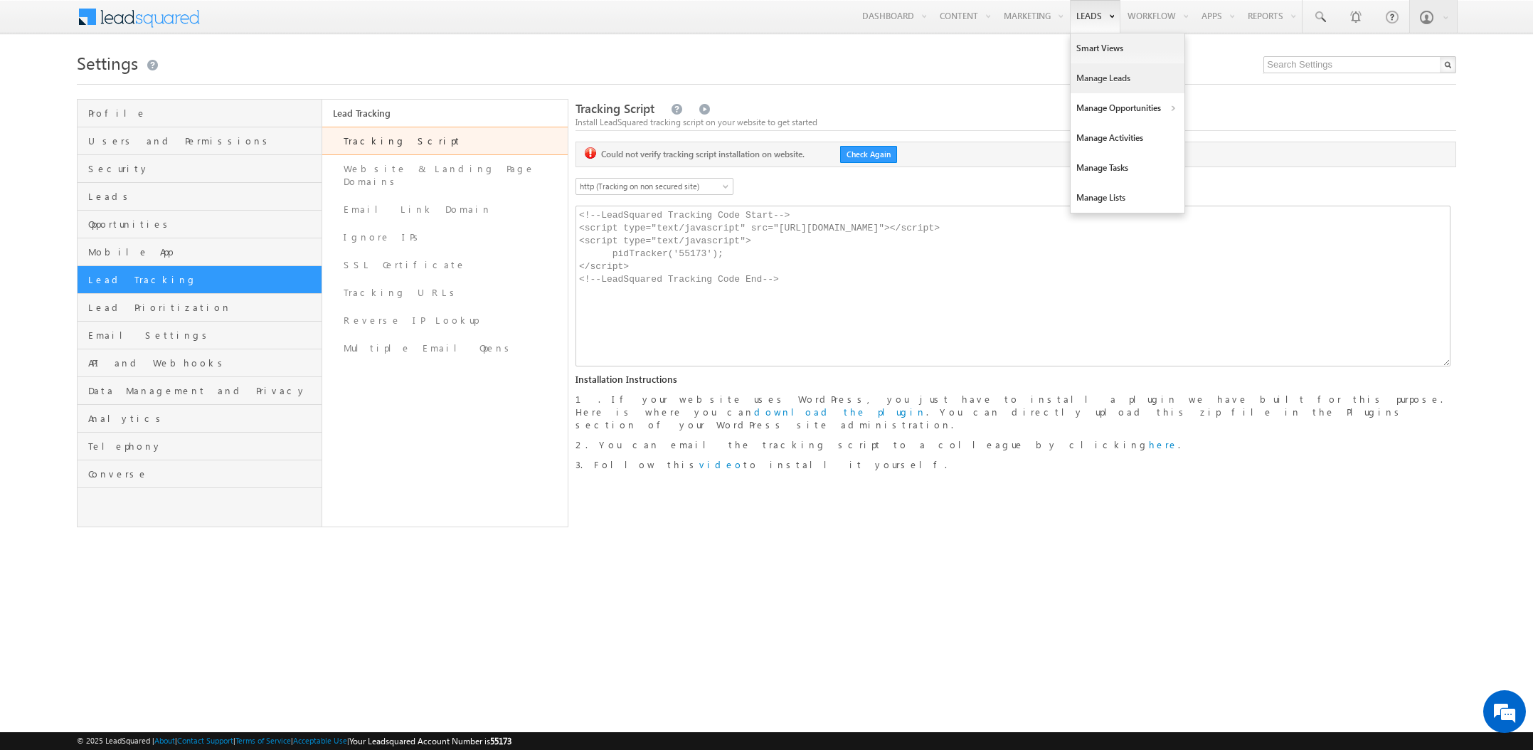
click at [1095, 82] on link "Manage Leads" at bounding box center [1127, 78] width 114 height 30
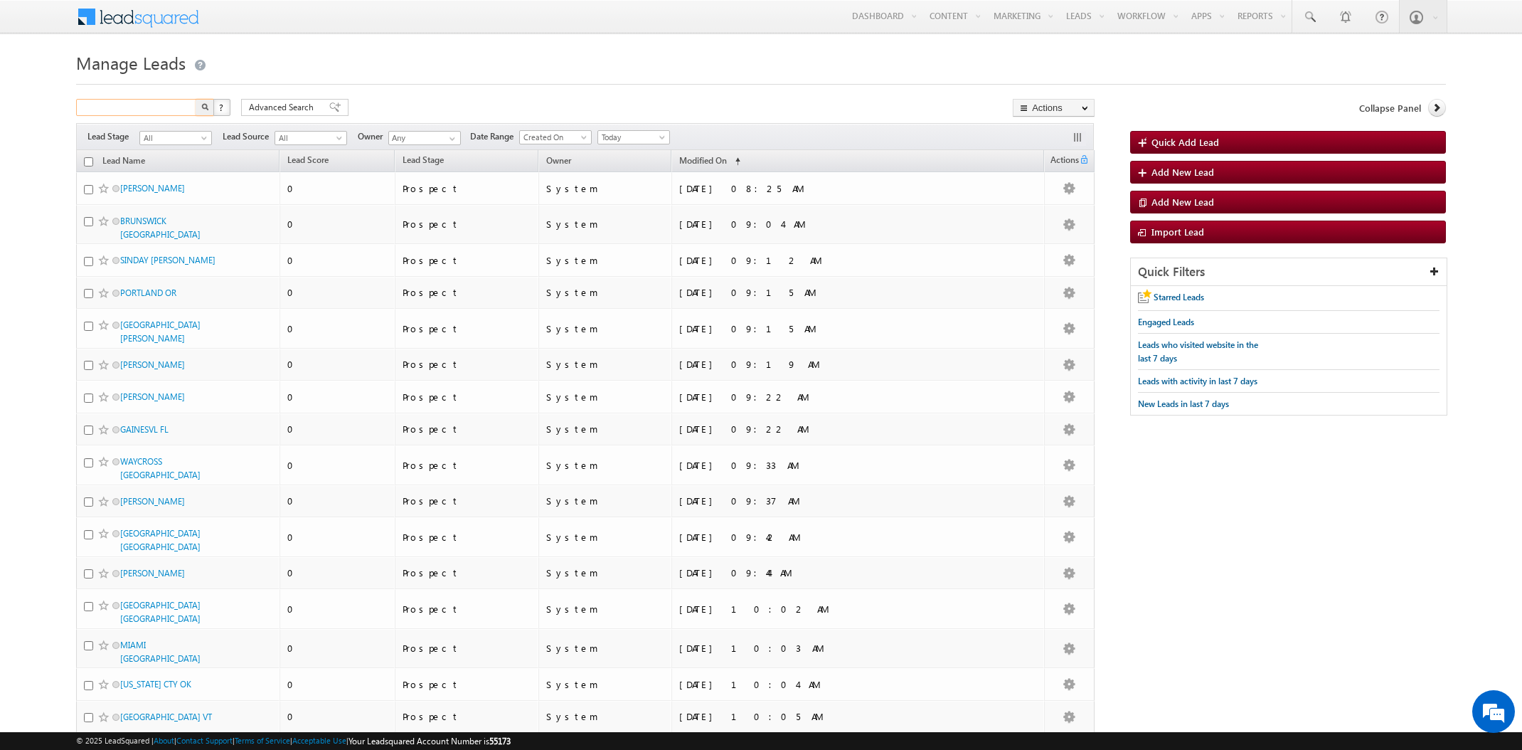
click at [124, 110] on input "text" at bounding box center [137, 107] width 122 height 17
type input "arsenal"
click at [205, 111] on button "button" at bounding box center [205, 107] width 18 height 17
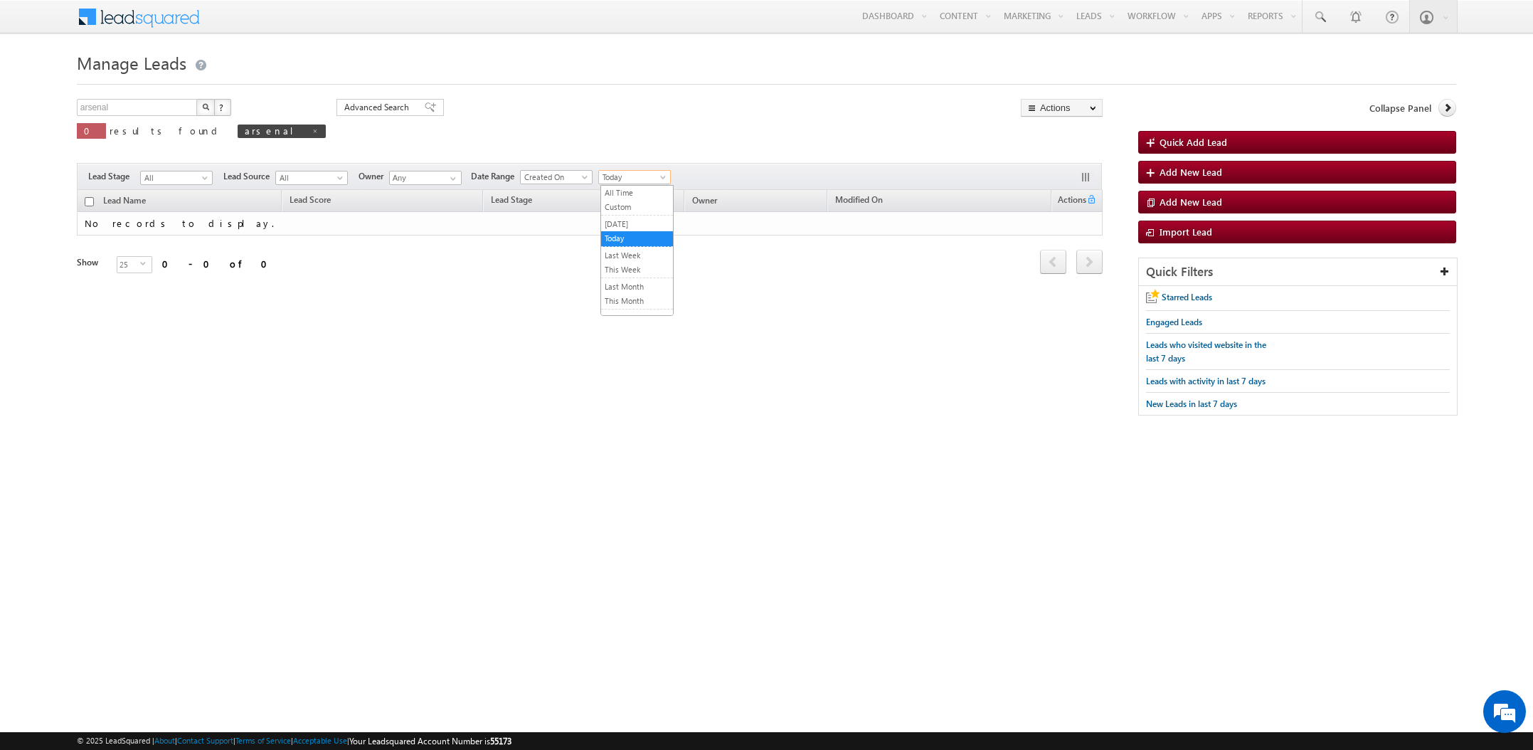
click at [641, 175] on span "Today" at bounding box center [633, 177] width 68 height 13
click at [626, 195] on link "All Time" at bounding box center [637, 192] width 72 height 13
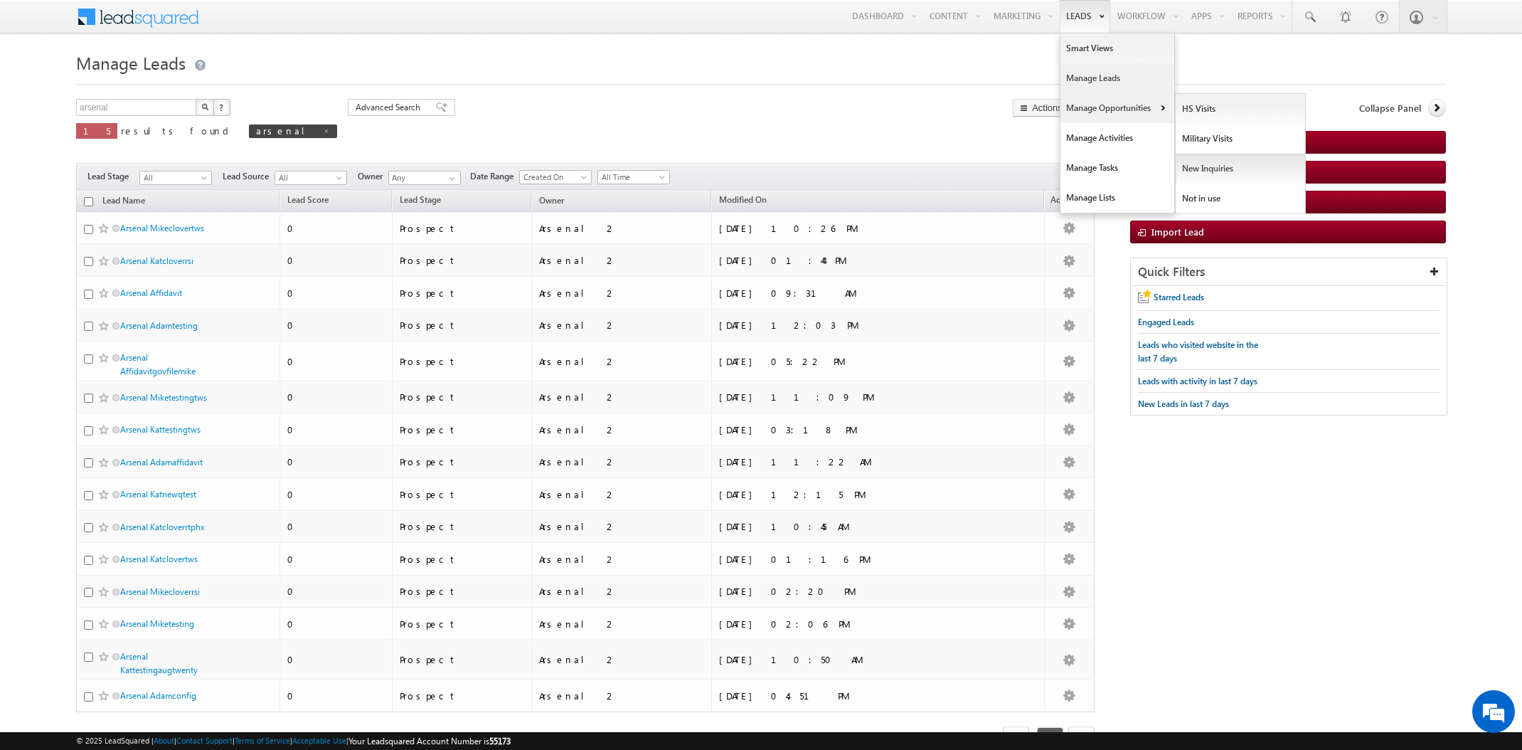
click at [1240, 172] on link "New Inquiries" at bounding box center [1241, 169] width 130 height 30
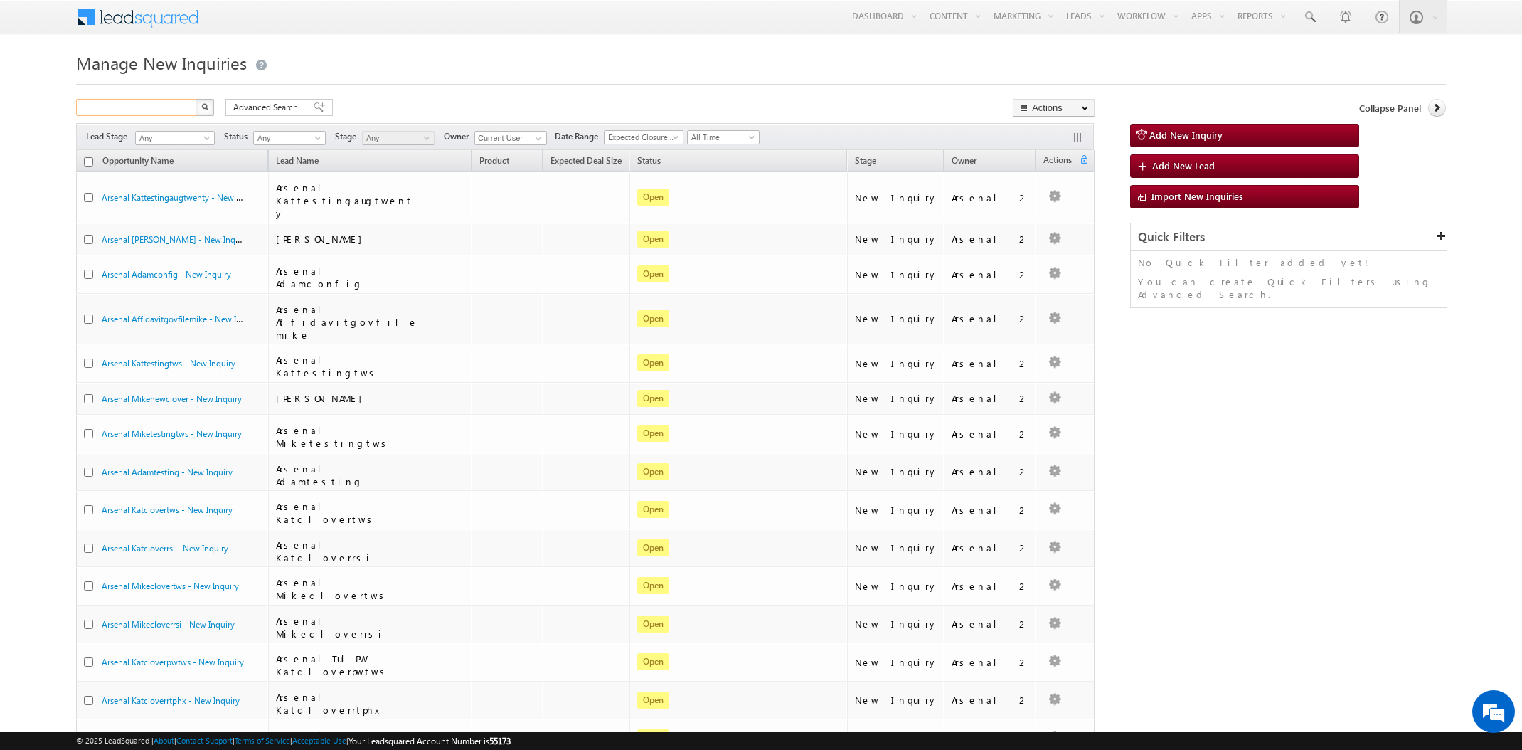
click at [135, 102] on input "text" at bounding box center [137, 107] width 122 height 17
click at [205, 111] on button "button" at bounding box center [205, 107] width 18 height 17
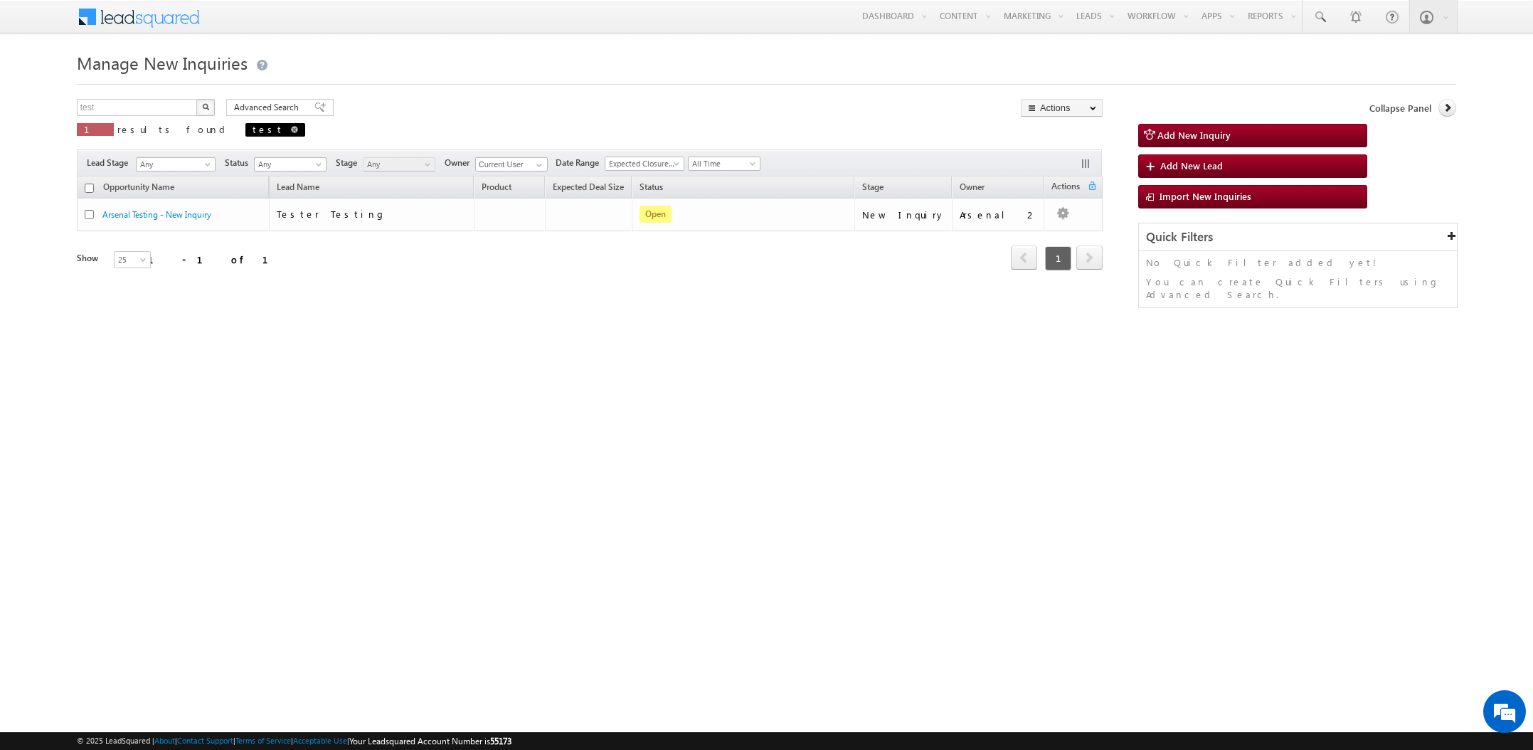
click at [291, 129] on span at bounding box center [294, 129] width 7 height 7
type input "Search New Inquiries"
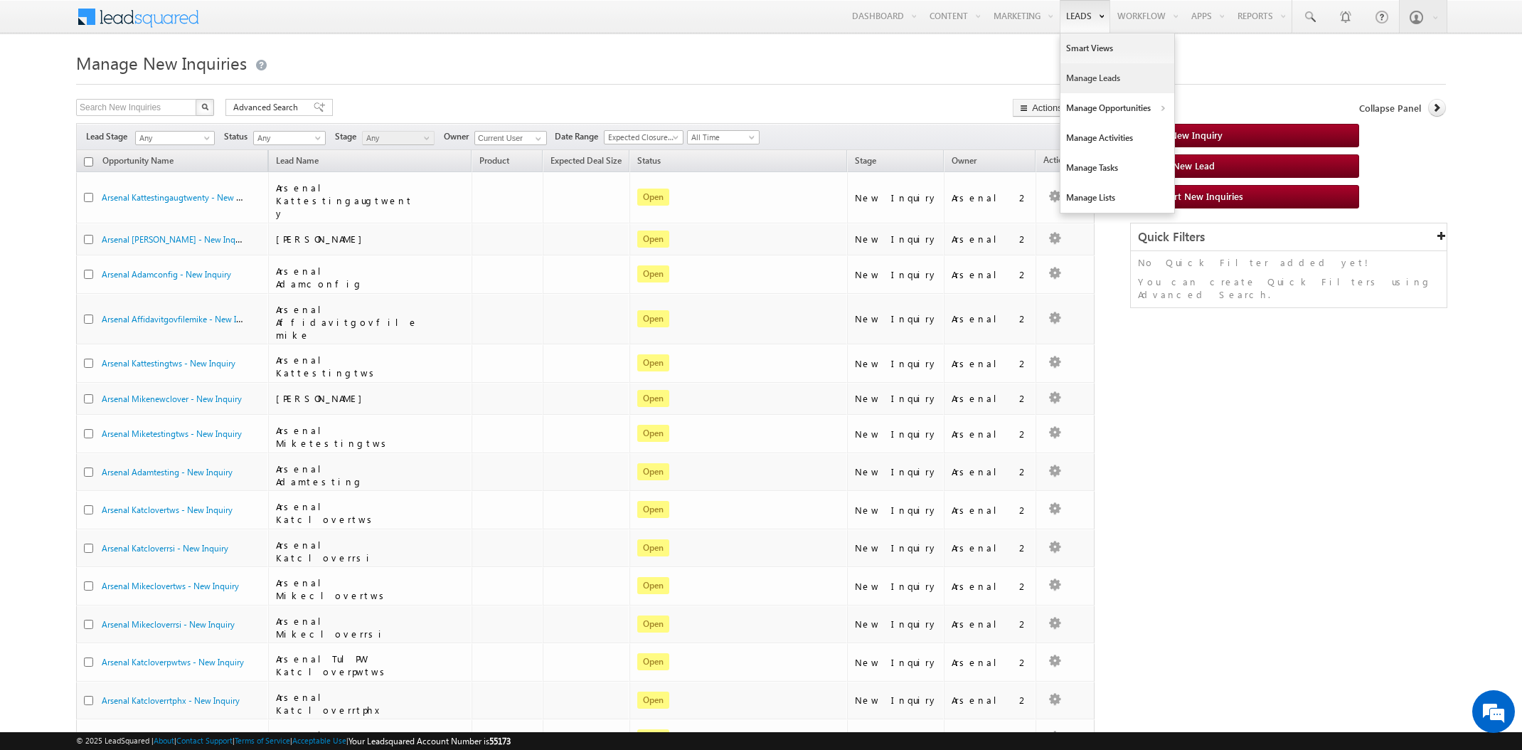
click at [1097, 75] on link "Manage Leads" at bounding box center [1117, 78] width 114 height 30
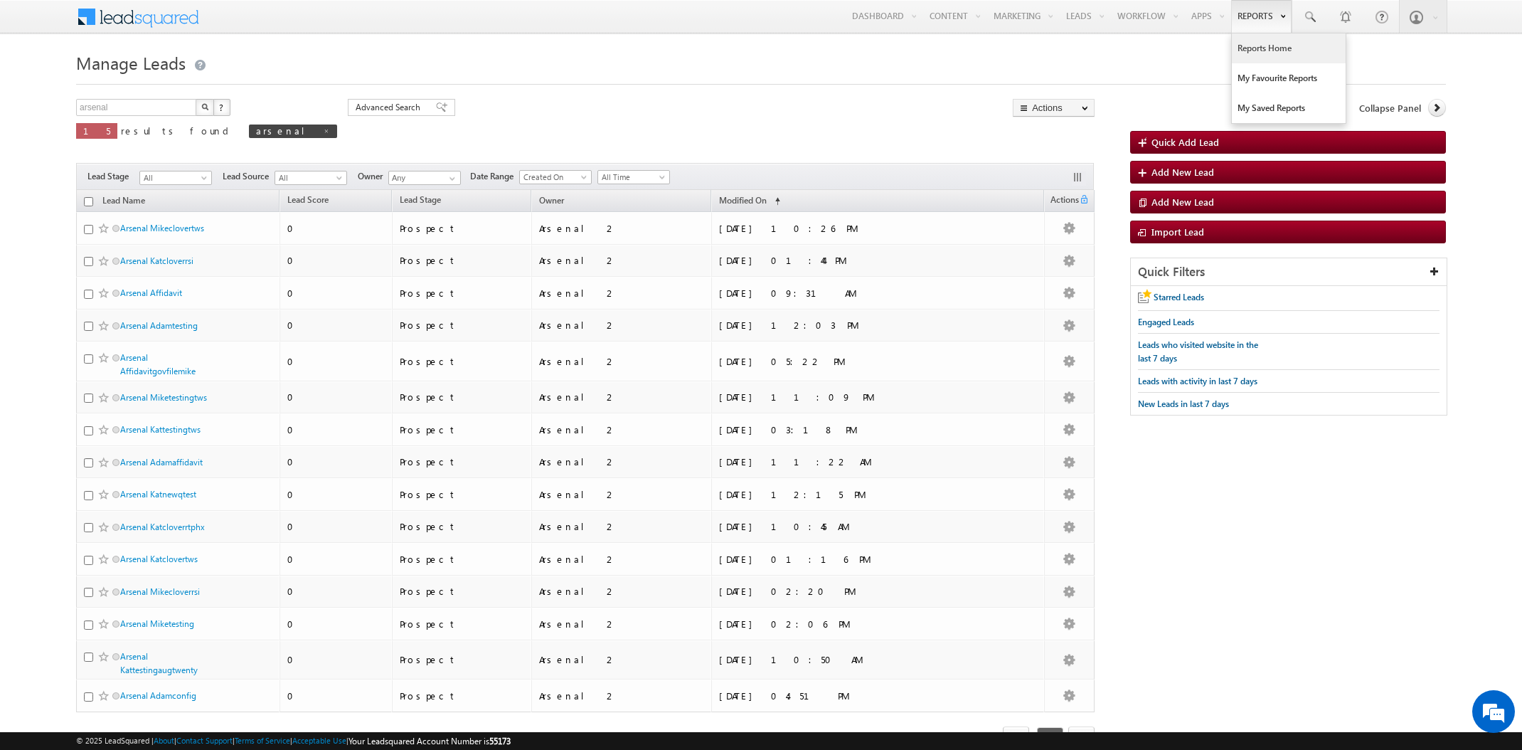
click at [1260, 46] on link "Reports Home" at bounding box center [1289, 48] width 114 height 30
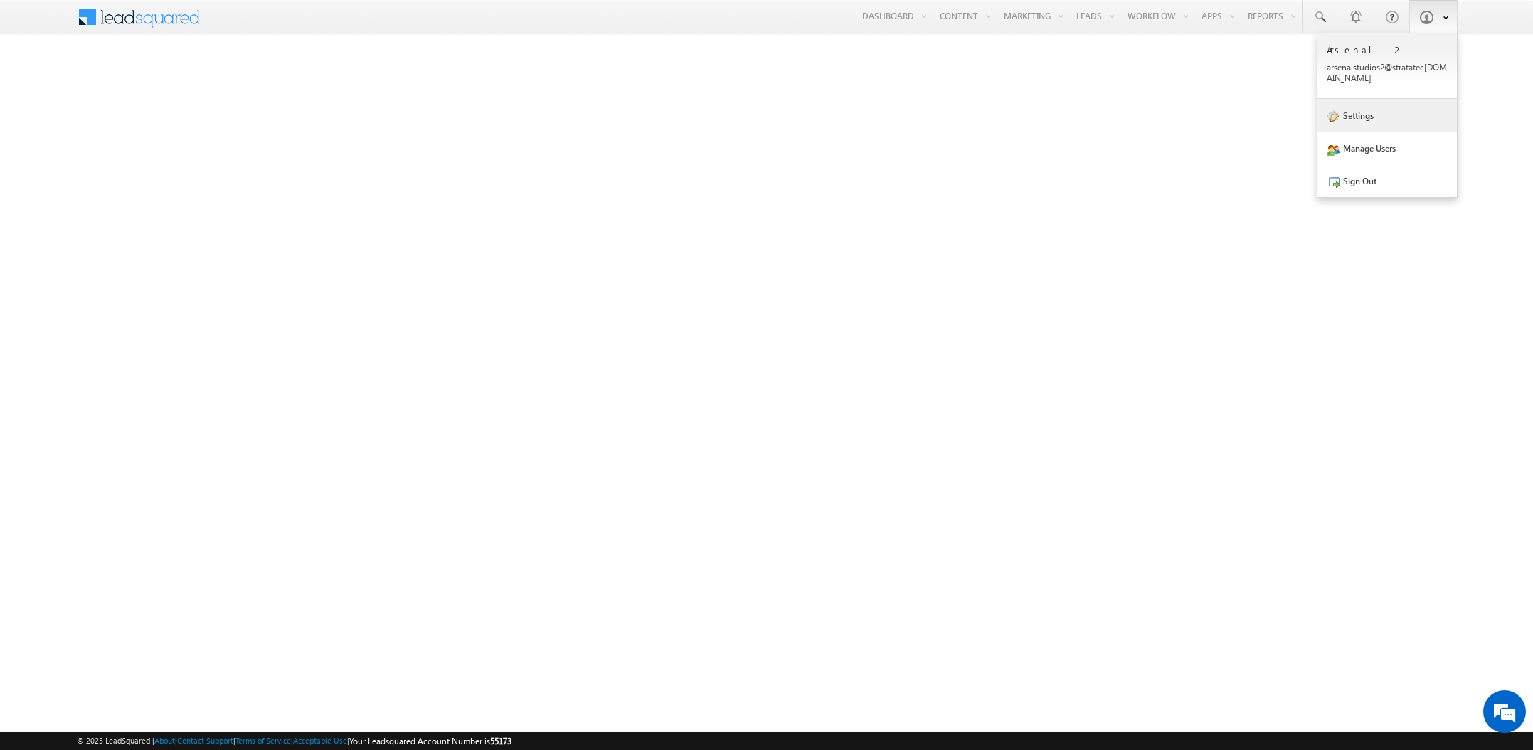
click at [1402, 119] on link "Settings" at bounding box center [1386, 115] width 139 height 33
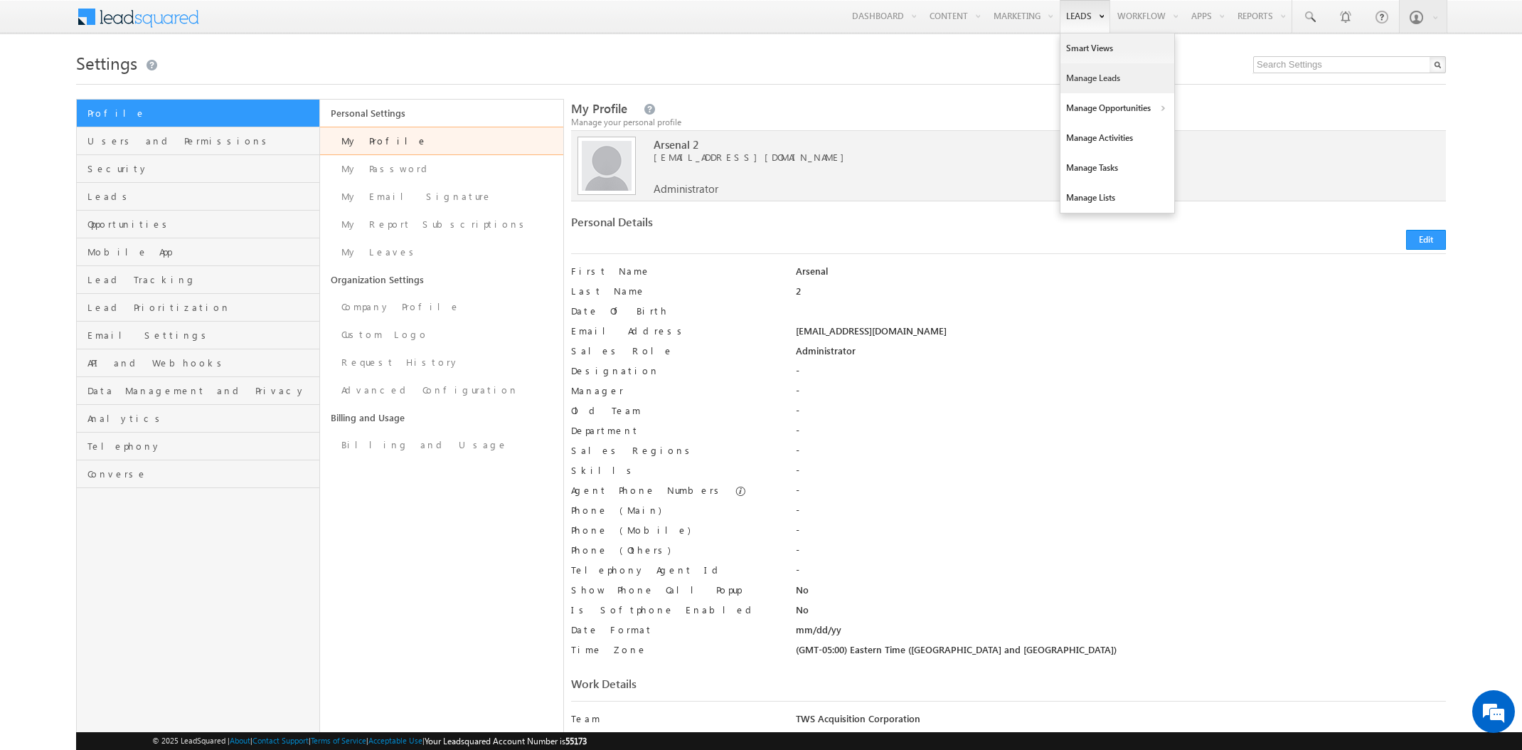
click at [1085, 80] on link "Manage Leads" at bounding box center [1117, 78] width 114 height 30
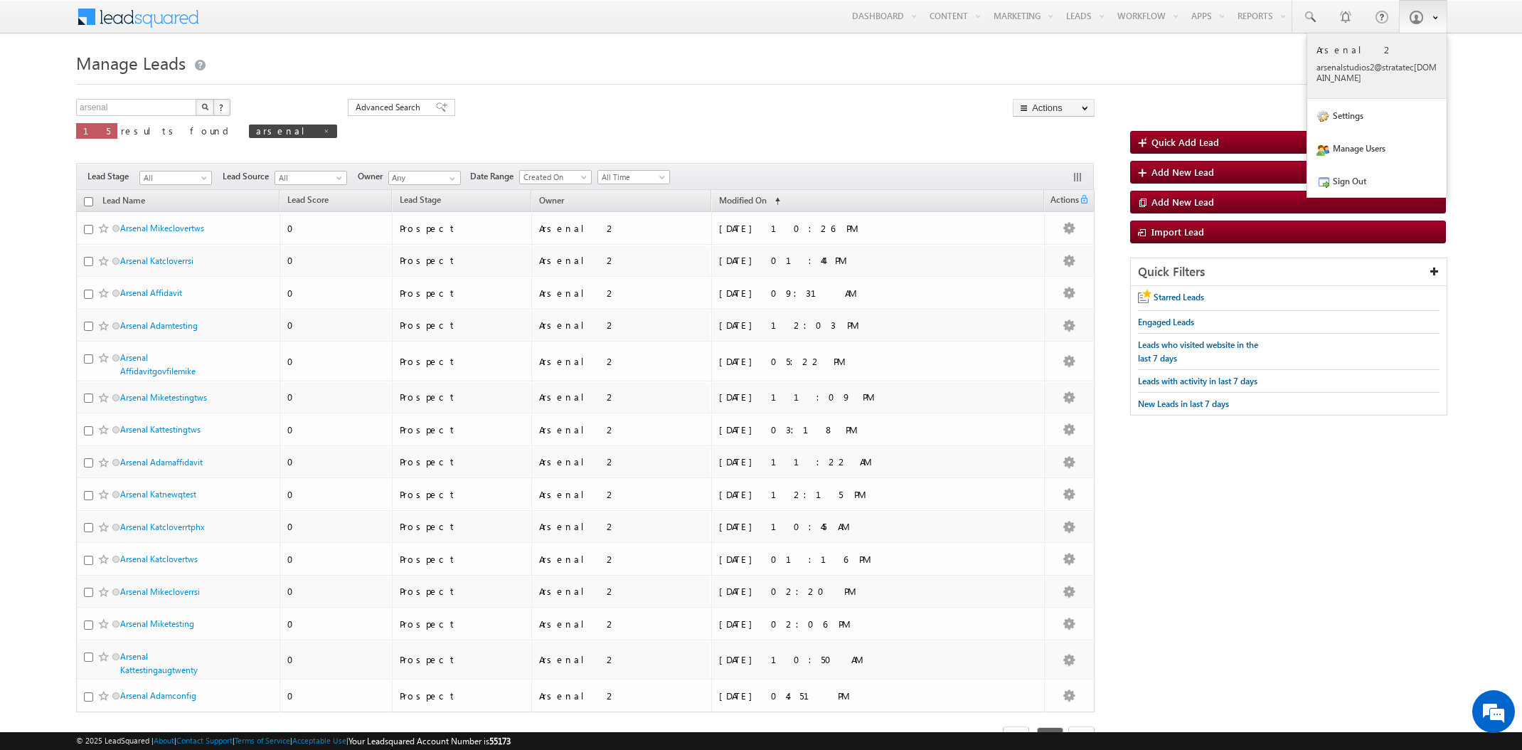
click at [1407, 66] on p "arsen alstu dios2 @stra tatec [DOMAIN_NAME]" at bounding box center [1376, 72] width 121 height 21
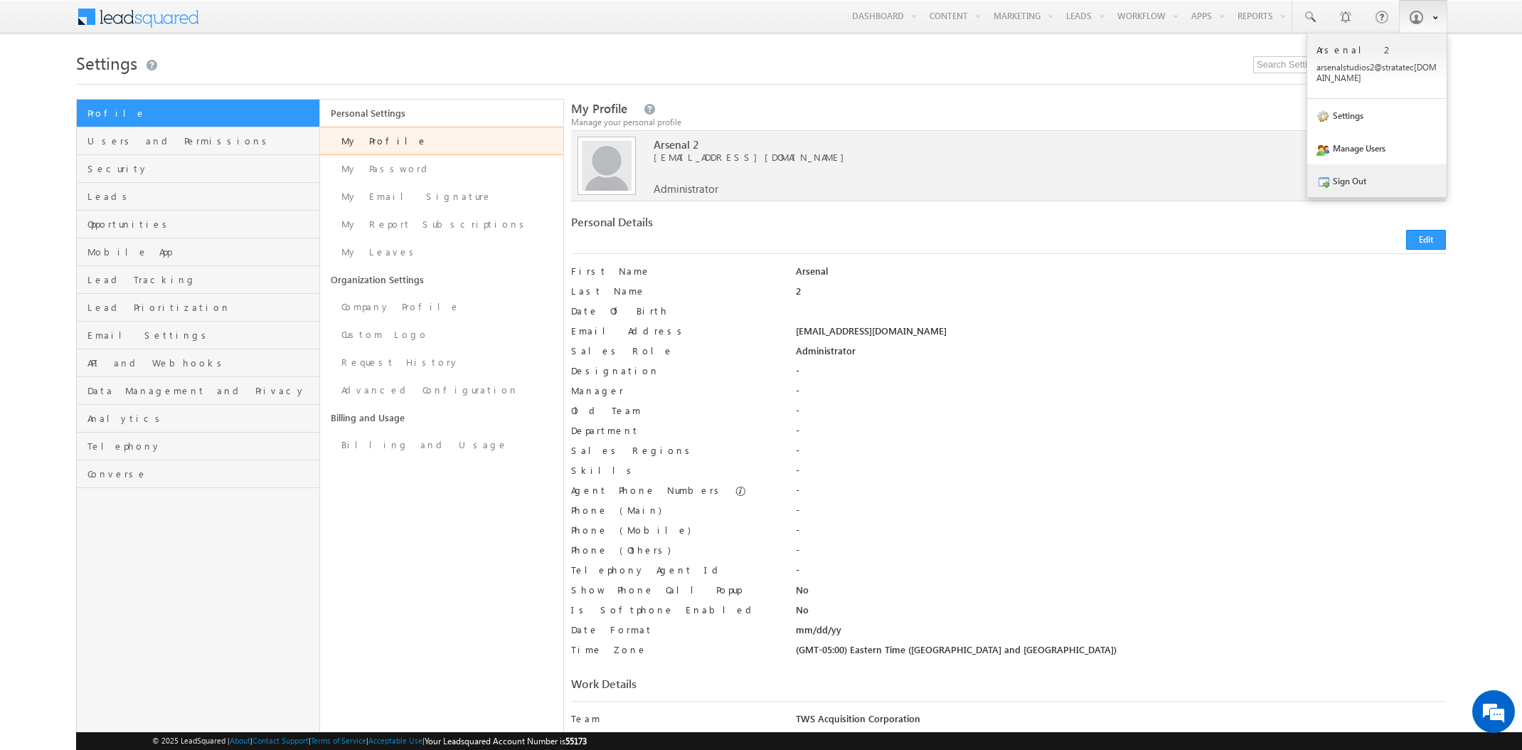
click at [1353, 179] on link "Sign Out" at bounding box center [1376, 180] width 139 height 33
